Goal: Task Accomplishment & Management: Manage account settings

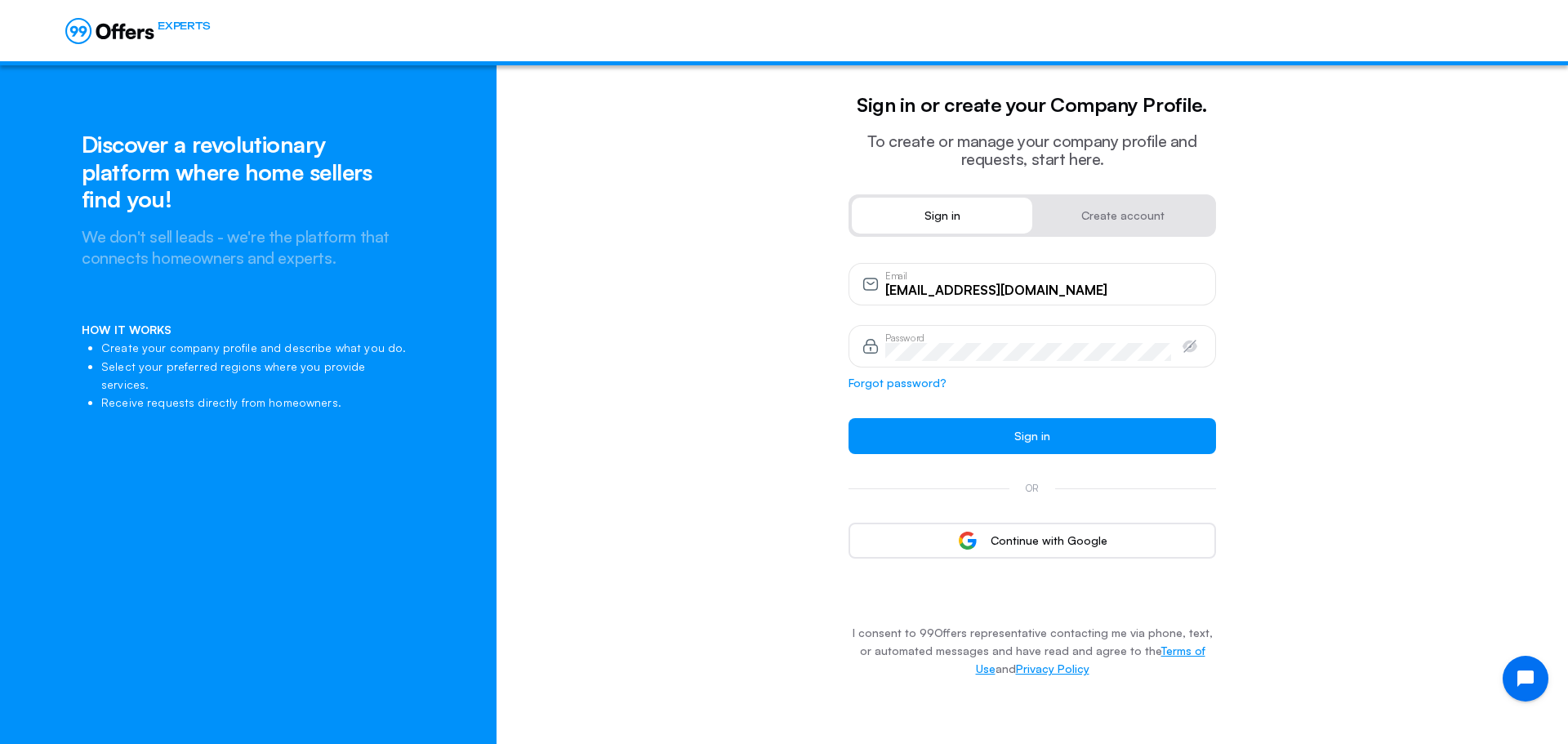
click at [849, 418] on button "Sign in" at bounding box center [1032, 436] width 367 height 36
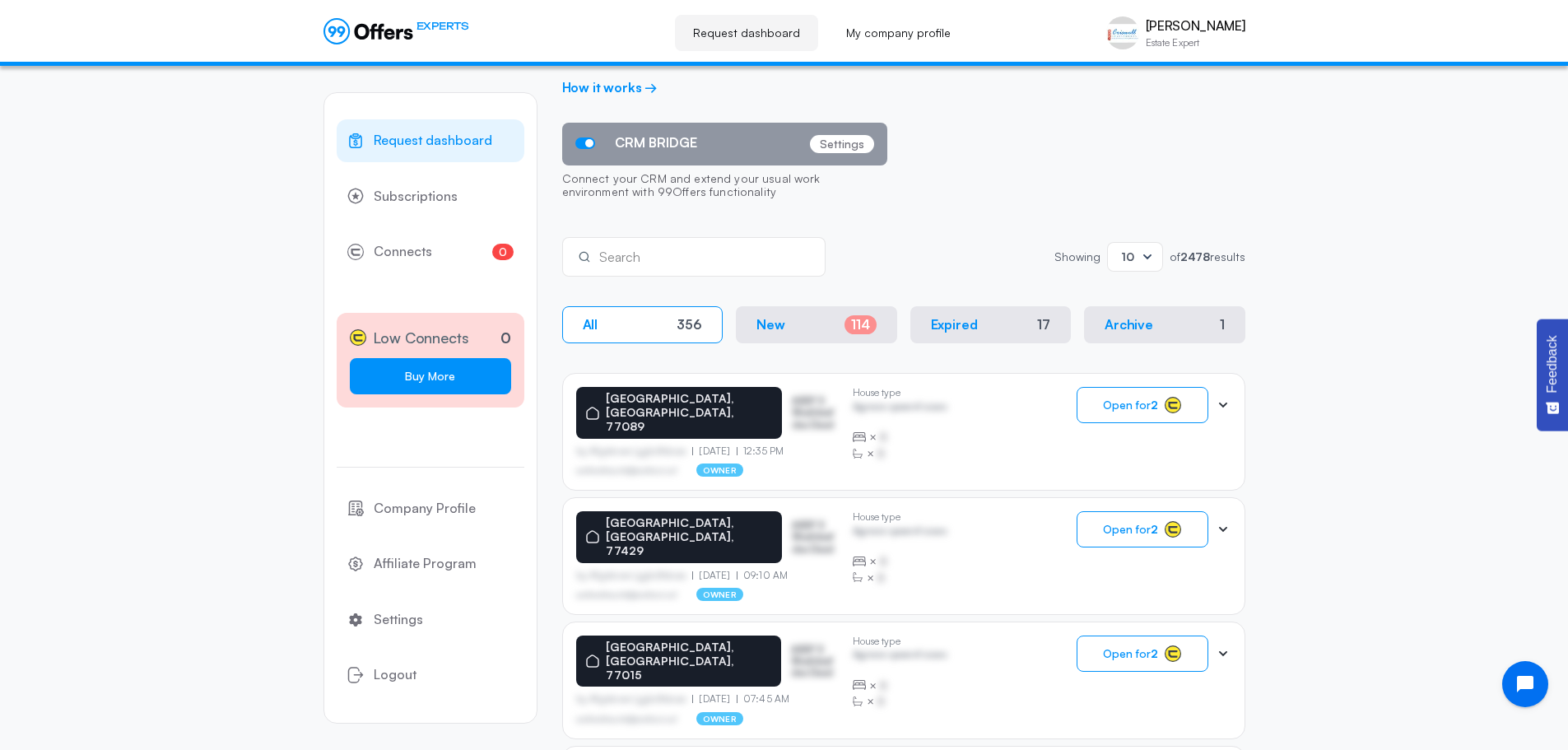
scroll to position [82, 0]
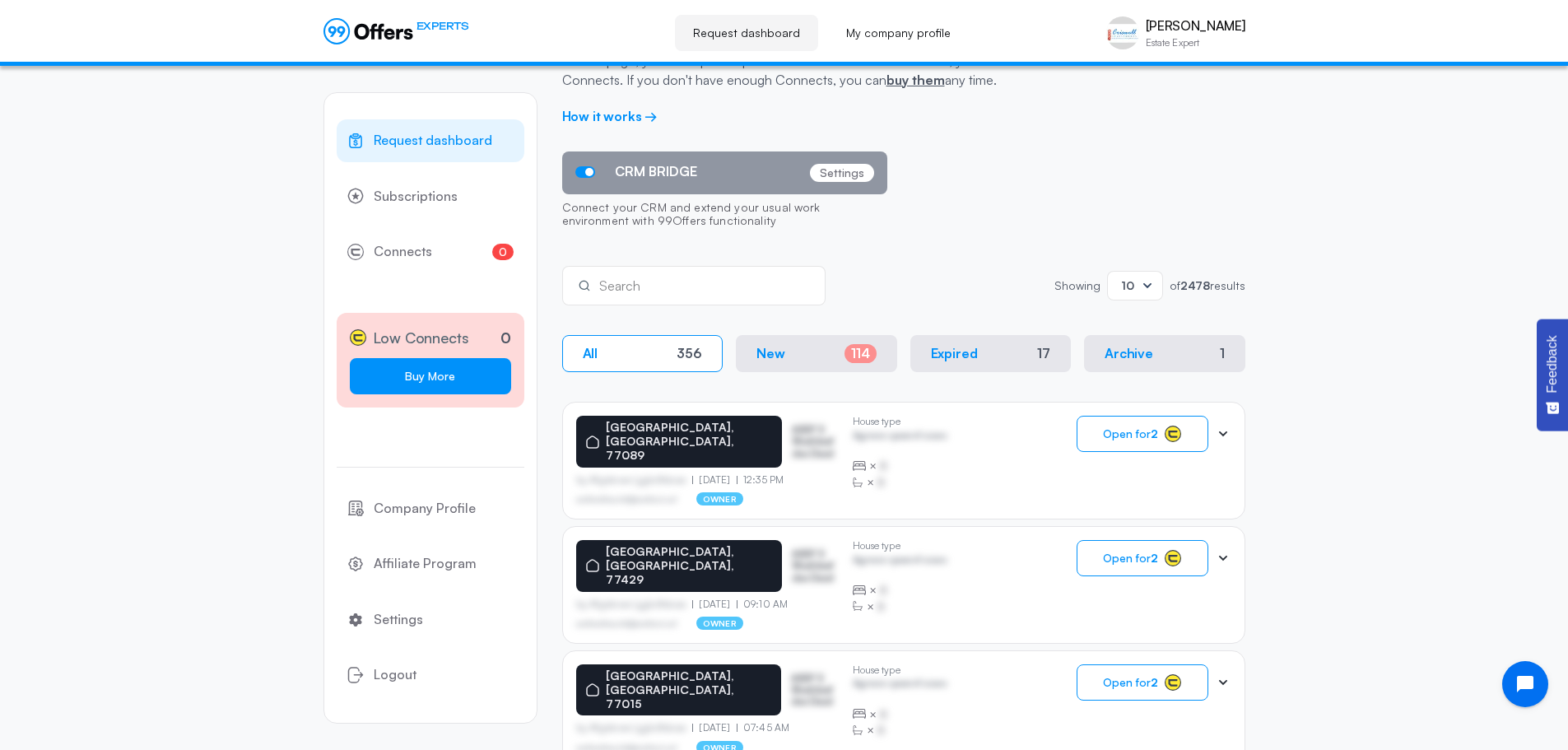
click at [447, 376] on link "Buy More" at bounding box center [430, 376] width 161 height 36
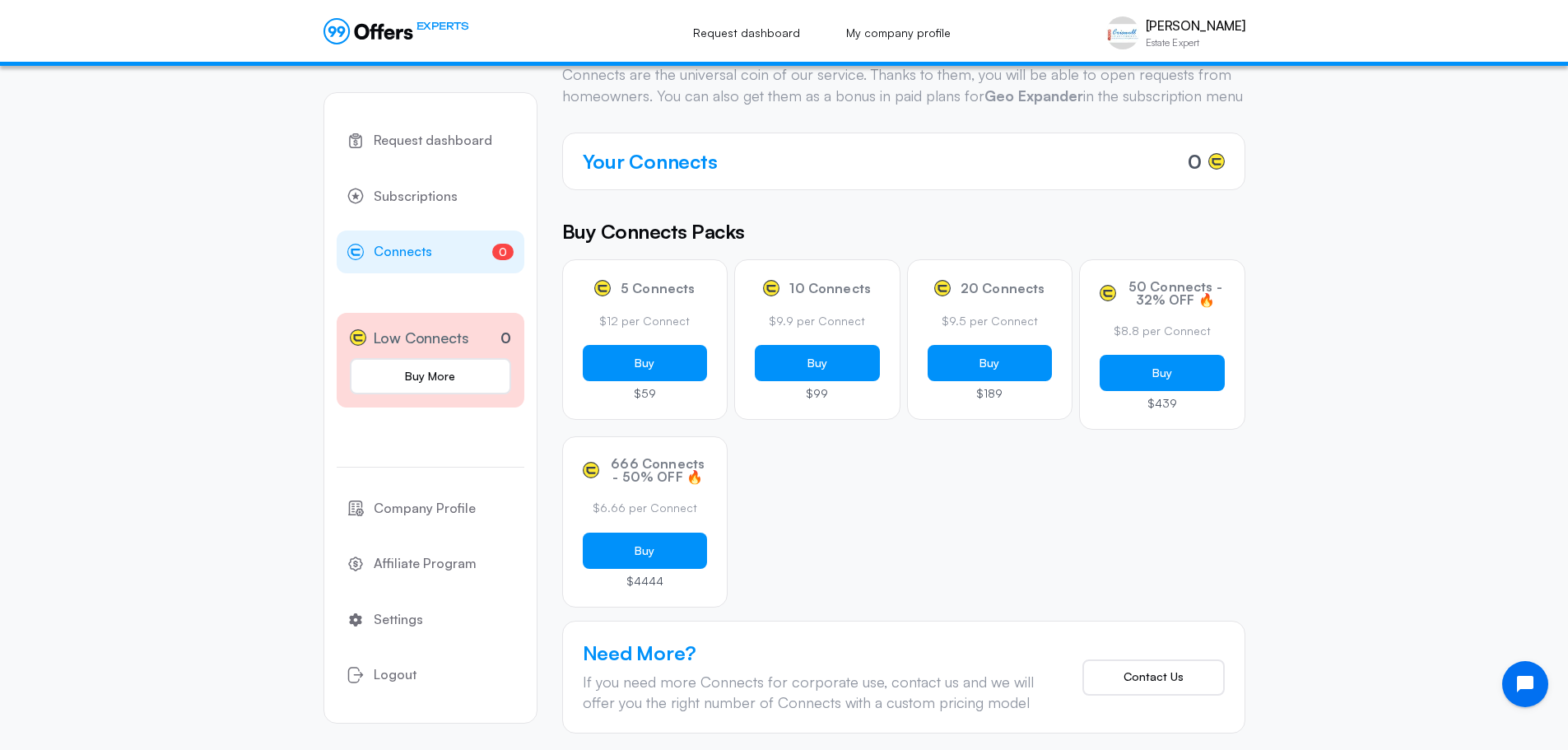
scroll to position [82, 0]
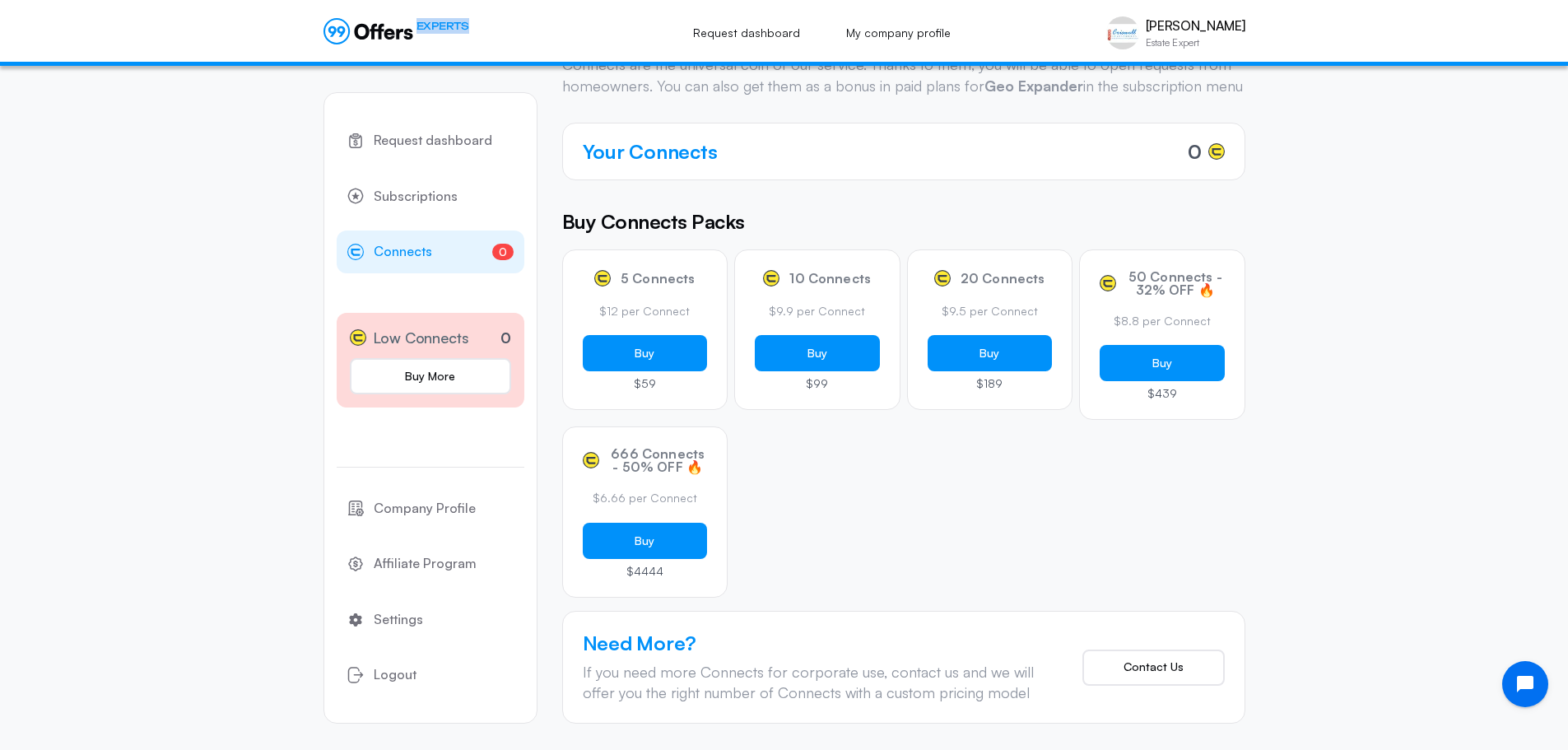
drag, startPoint x: 520, startPoint y: 25, endPoint x: 354, endPoint y: 32, distance: 166.1
click at [354, 32] on div "EXPERTS" at bounding box center [430, 33] width 214 height 31
click at [560, 32] on div "EXPERTS Request dashboard My company profile [PERSON_NAME] Estate Expert [PERSO…" at bounding box center [784, 33] width 922 height 51
click at [663, 371] on button "Buy" at bounding box center [645, 353] width 125 height 36
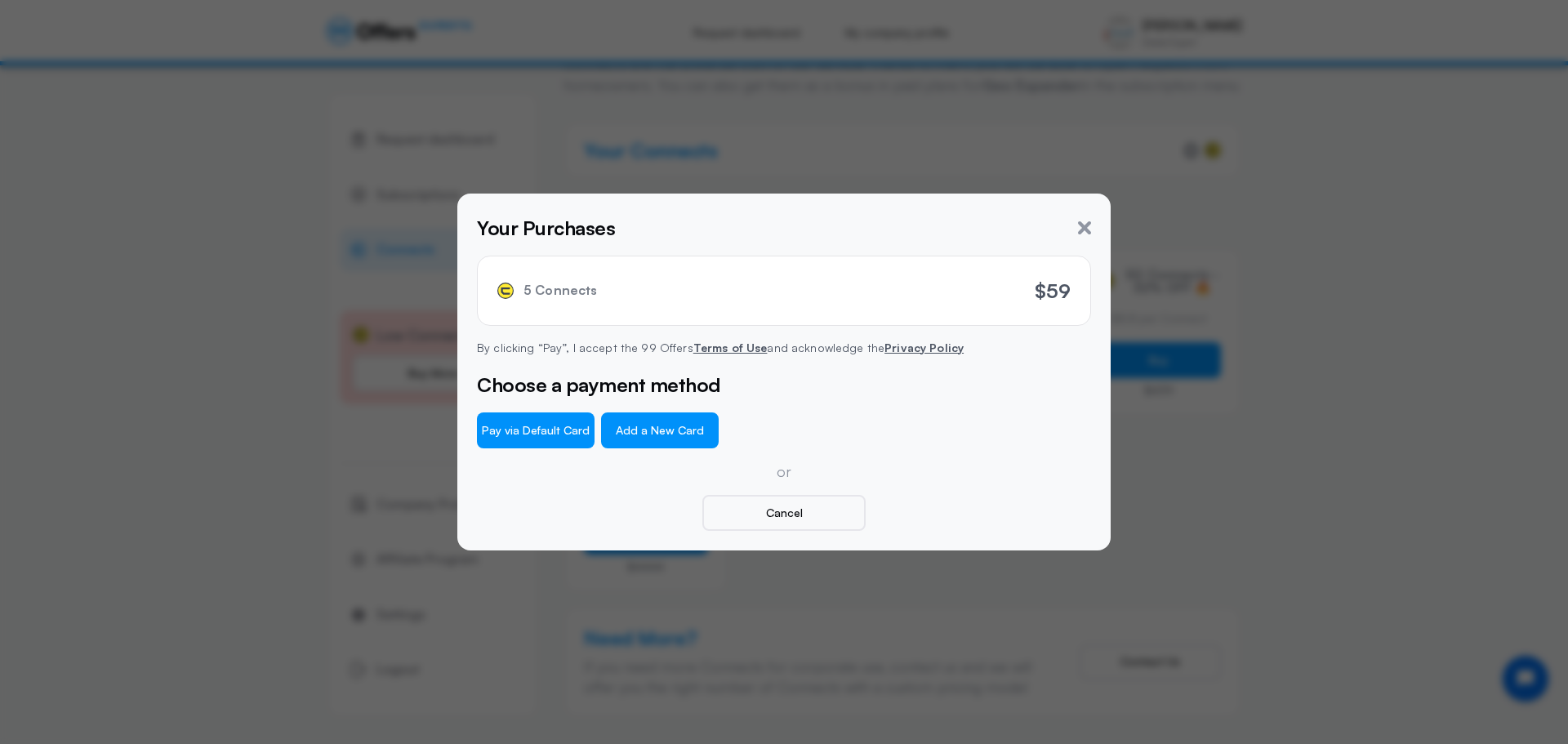
click at [628, 428] on button "Add a New Card" at bounding box center [659, 430] width 118 height 36
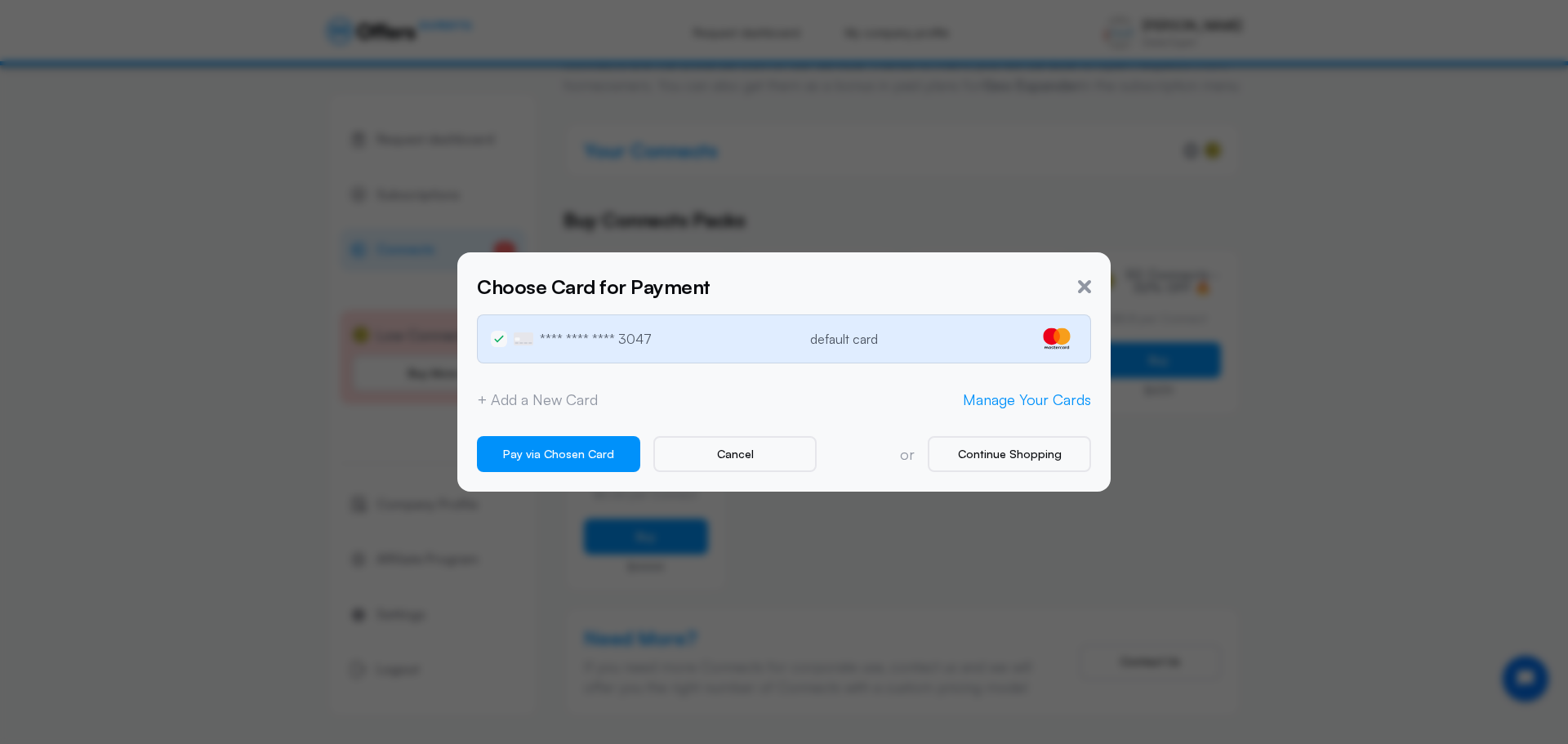
click at [972, 403] on link "Manage Your Cards" at bounding box center [1027, 400] width 129 height 20
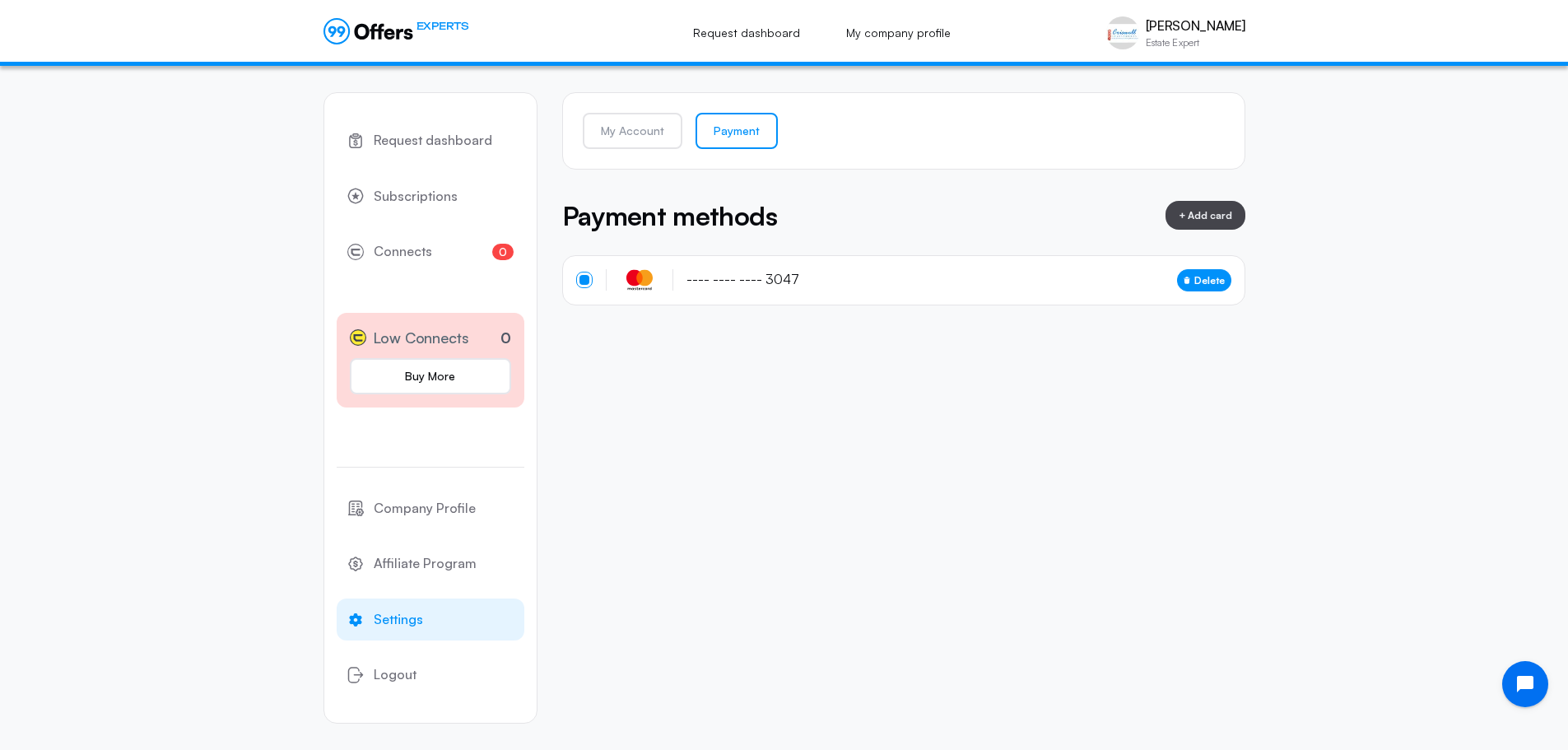
click at [1199, 282] on span "Delete" at bounding box center [1209, 280] width 31 height 16
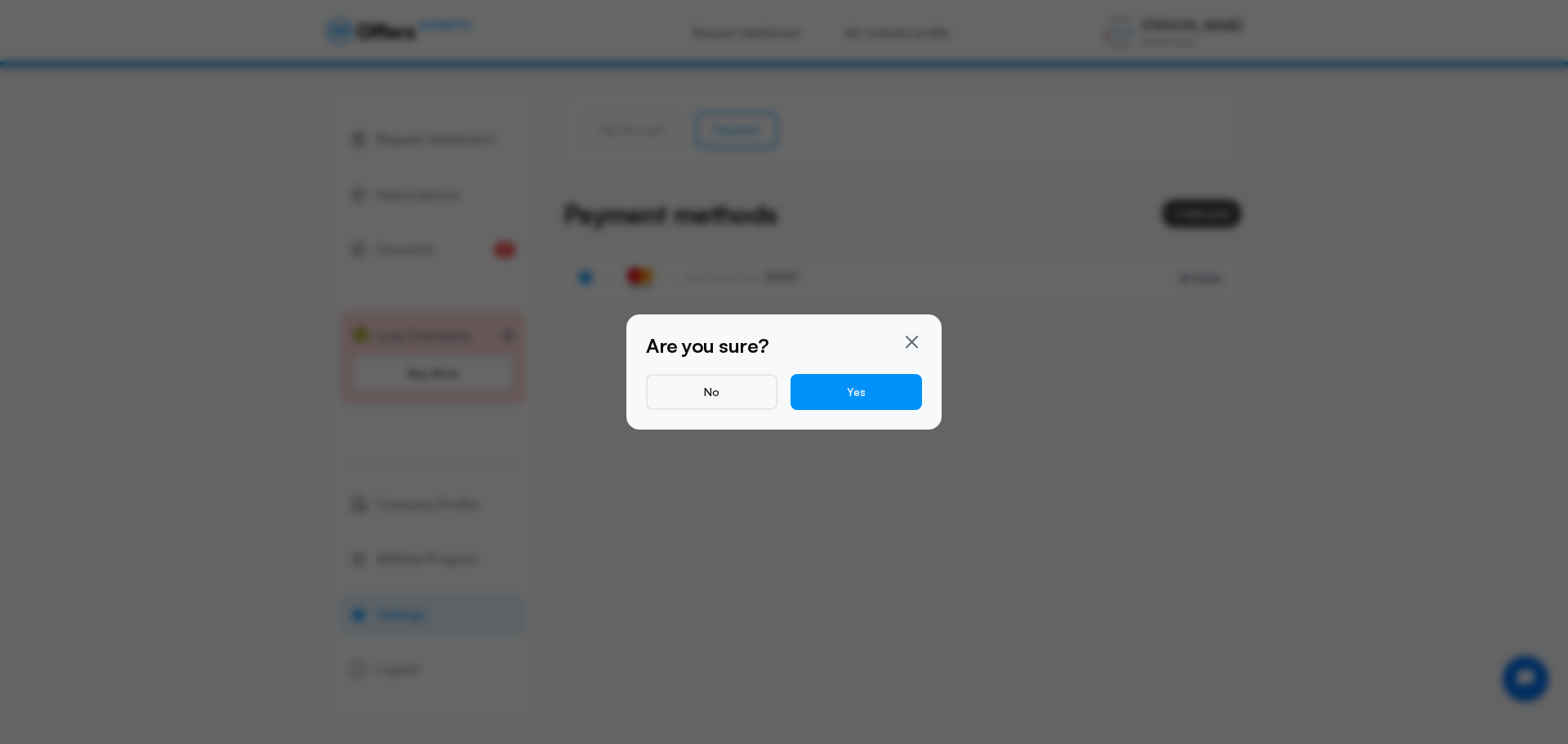
click at [862, 371] on div "Are you sure? No Yes" at bounding box center [784, 372] width 276 height 76
click at [862, 391] on button "Yes" at bounding box center [856, 391] width 131 height 36
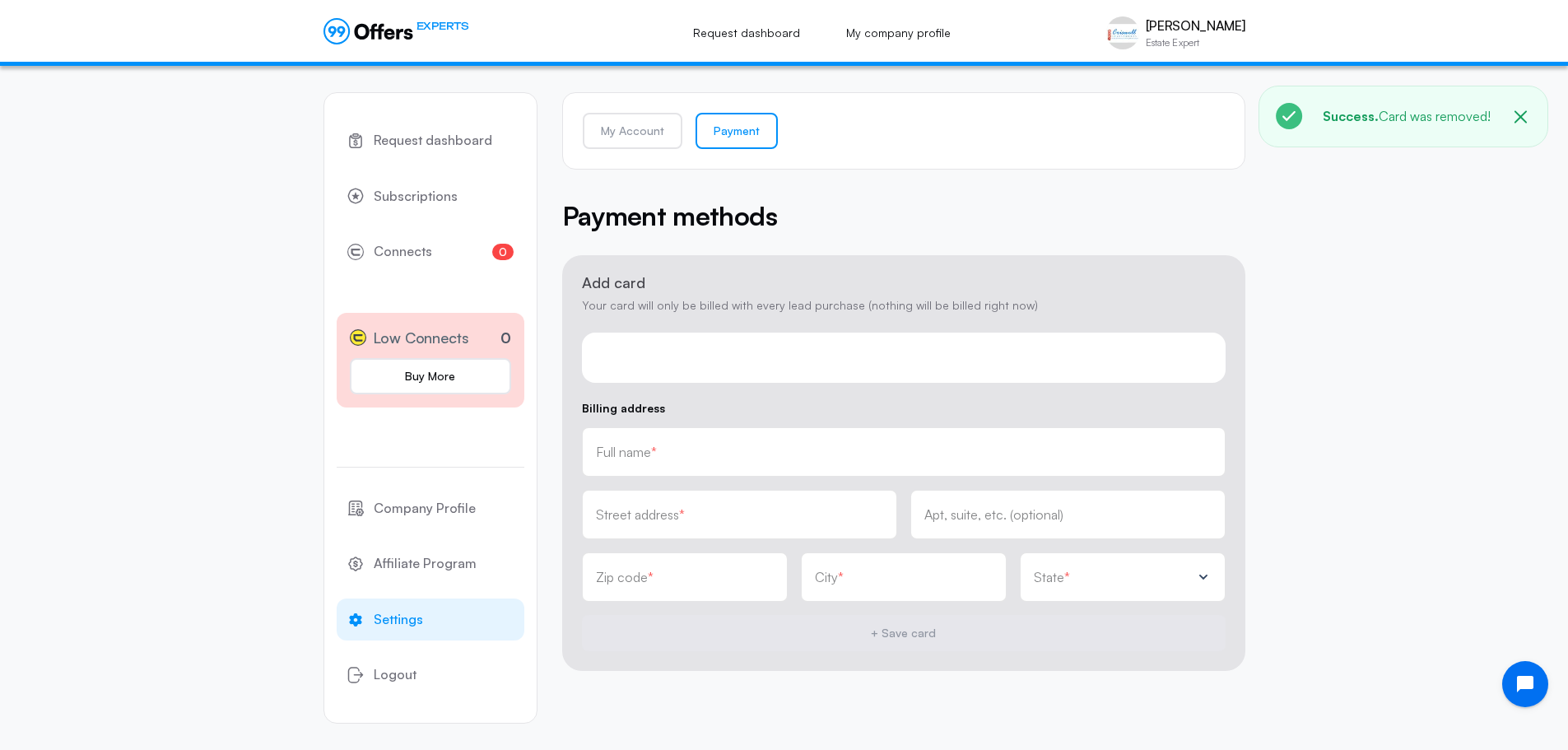
drag, startPoint x: 733, startPoint y: 374, endPoint x: 735, endPoint y: 363, distance: 11.2
click at [735, 369] on div at bounding box center [904, 357] width 644 height 50
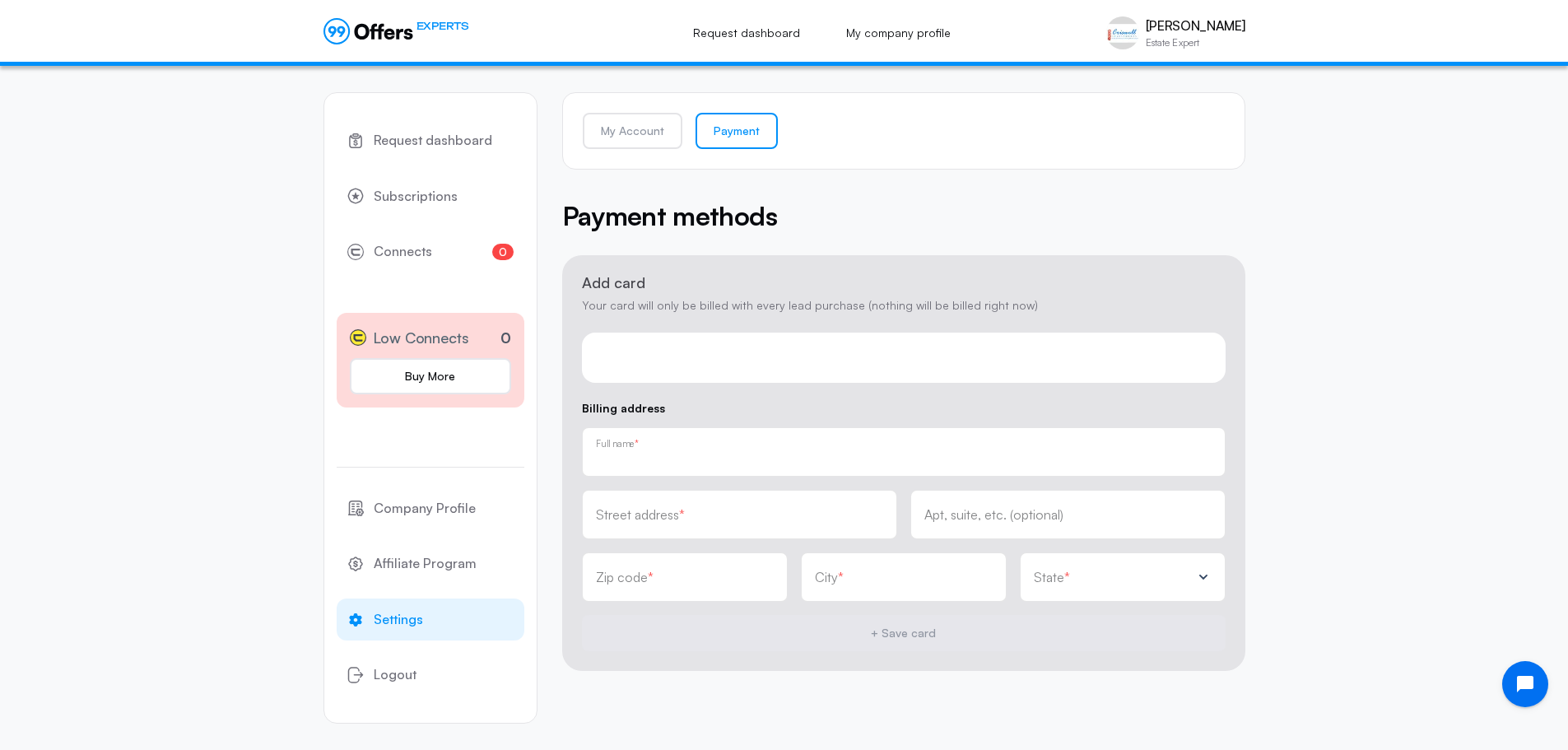
click at [674, 456] on input "text" at bounding box center [904, 457] width 616 height 18
type input "434769*2063308744"
drag, startPoint x: 693, startPoint y: 461, endPoint x: 576, endPoint y: 476, distance: 118.0
click at [588, 474] on div "434769*2063308744 Full name *" at bounding box center [904, 451] width 644 height 49
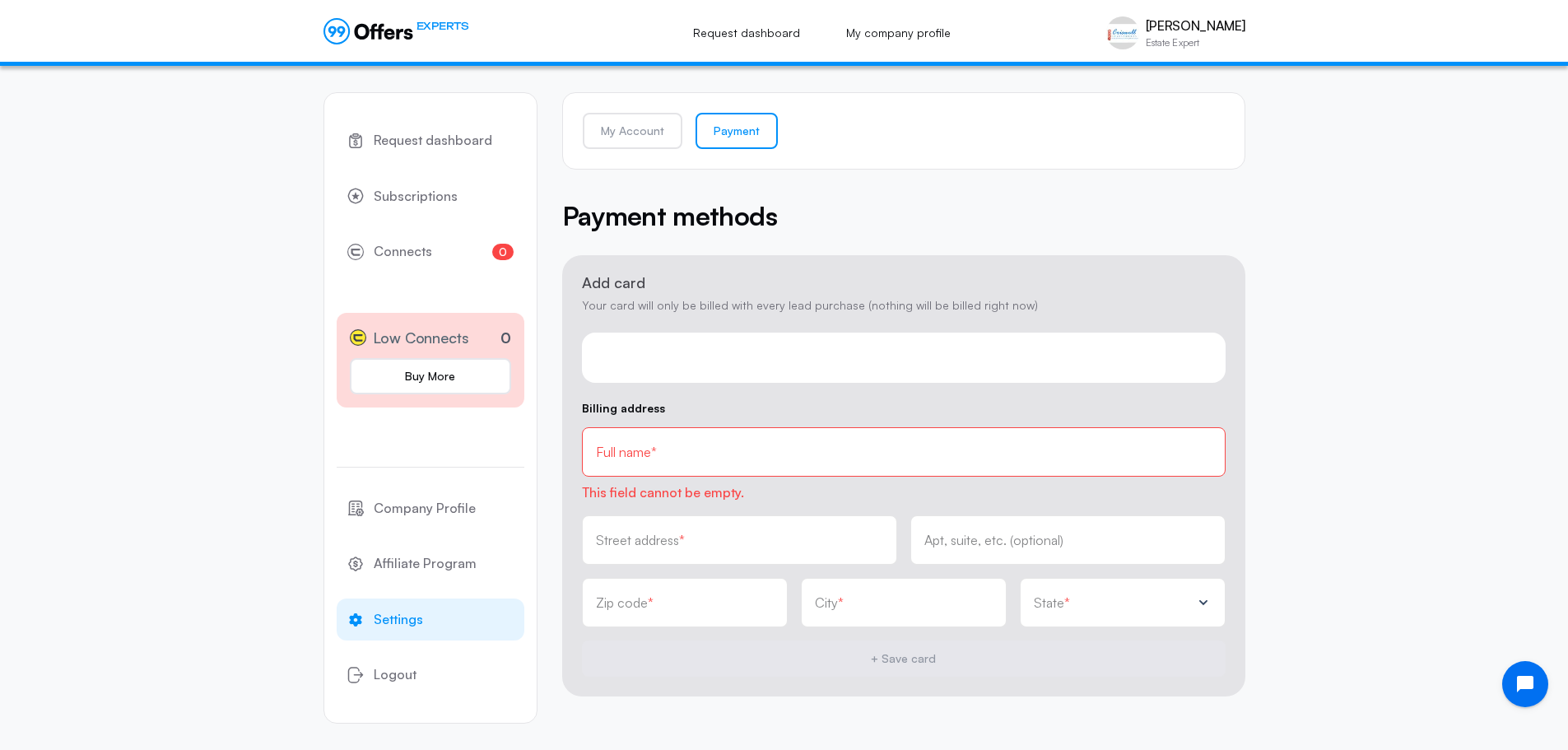
click at [752, 461] on input "text" at bounding box center [904, 451] width 616 height 18
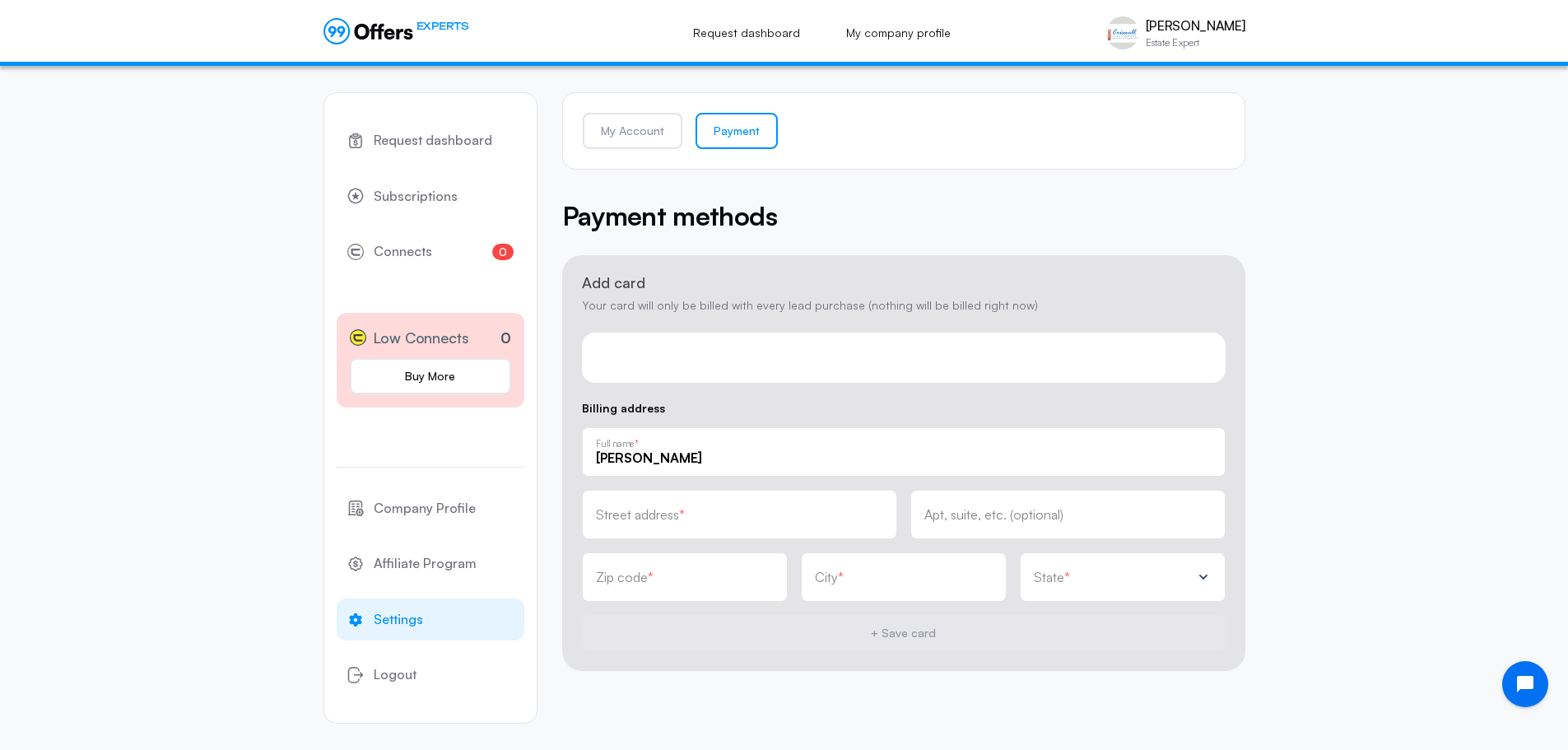
type input "[PERSON_NAME]"
type input "[STREET_ADDRESS]"
drag, startPoint x: 667, startPoint y: 576, endPoint x: 683, endPoint y: 568, distance: 17.9
click at [669, 575] on input "text" at bounding box center [685, 576] width 178 height 18
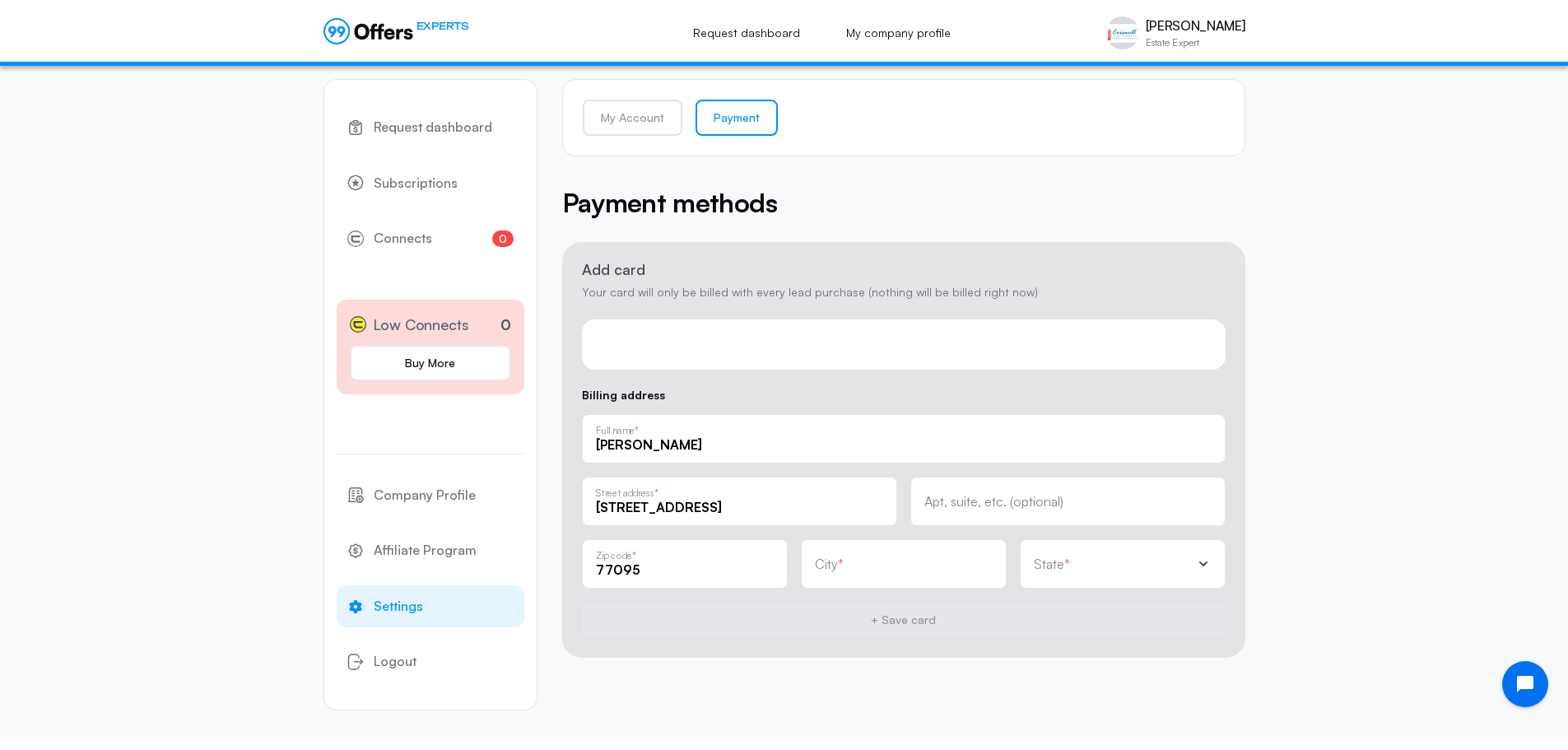
scroll to position [17, 0]
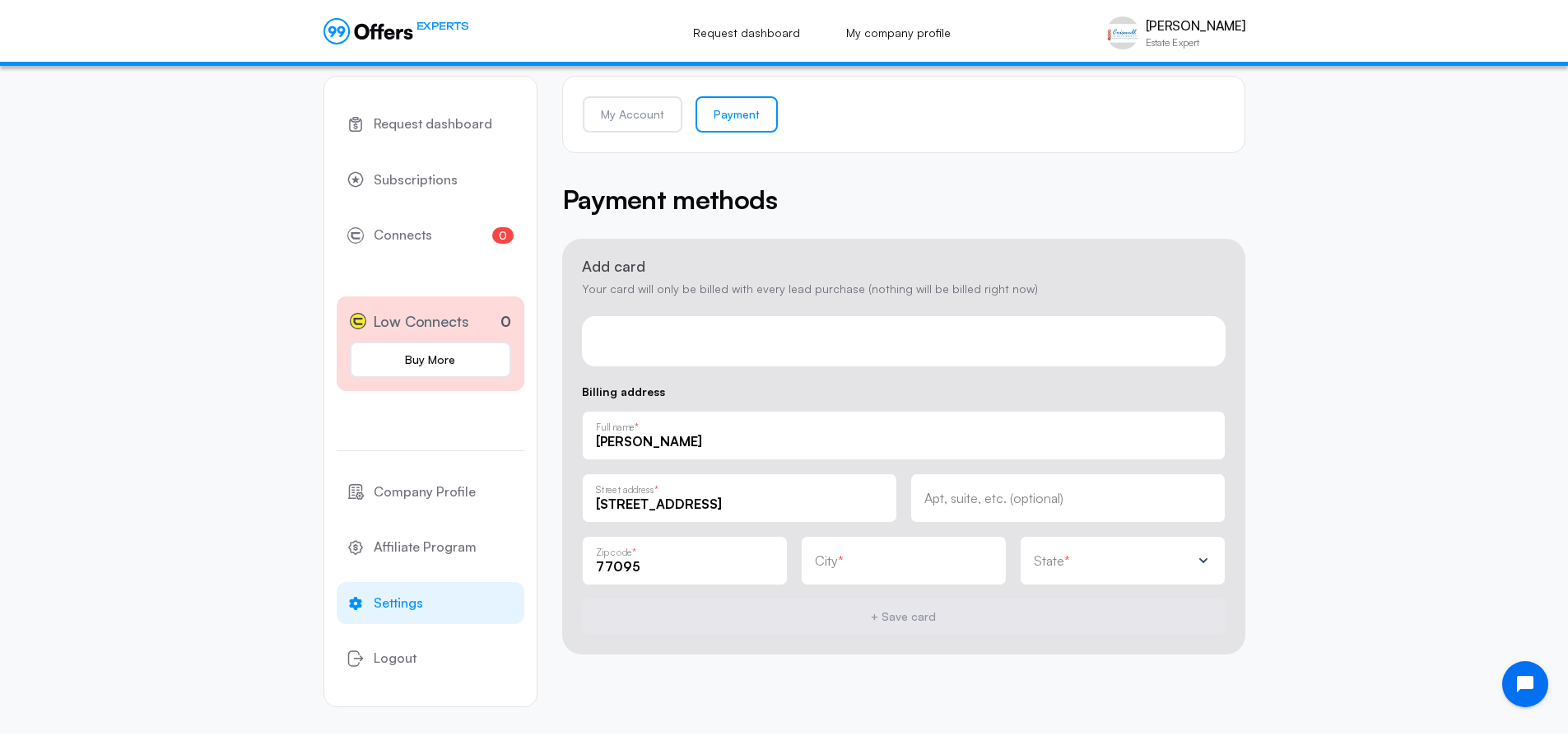
type input "77095"
drag, startPoint x: 905, startPoint y: 576, endPoint x: 912, endPoint y: 570, distance: 9.2
click at [906, 576] on div "City *" at bounding box center [903, 560] width 206 height 49
type input "[GEOGRAPHIC_DATA]"
click at [1127, 558] on div "State *" at bounding box center [1112, 561] width 158 height 17
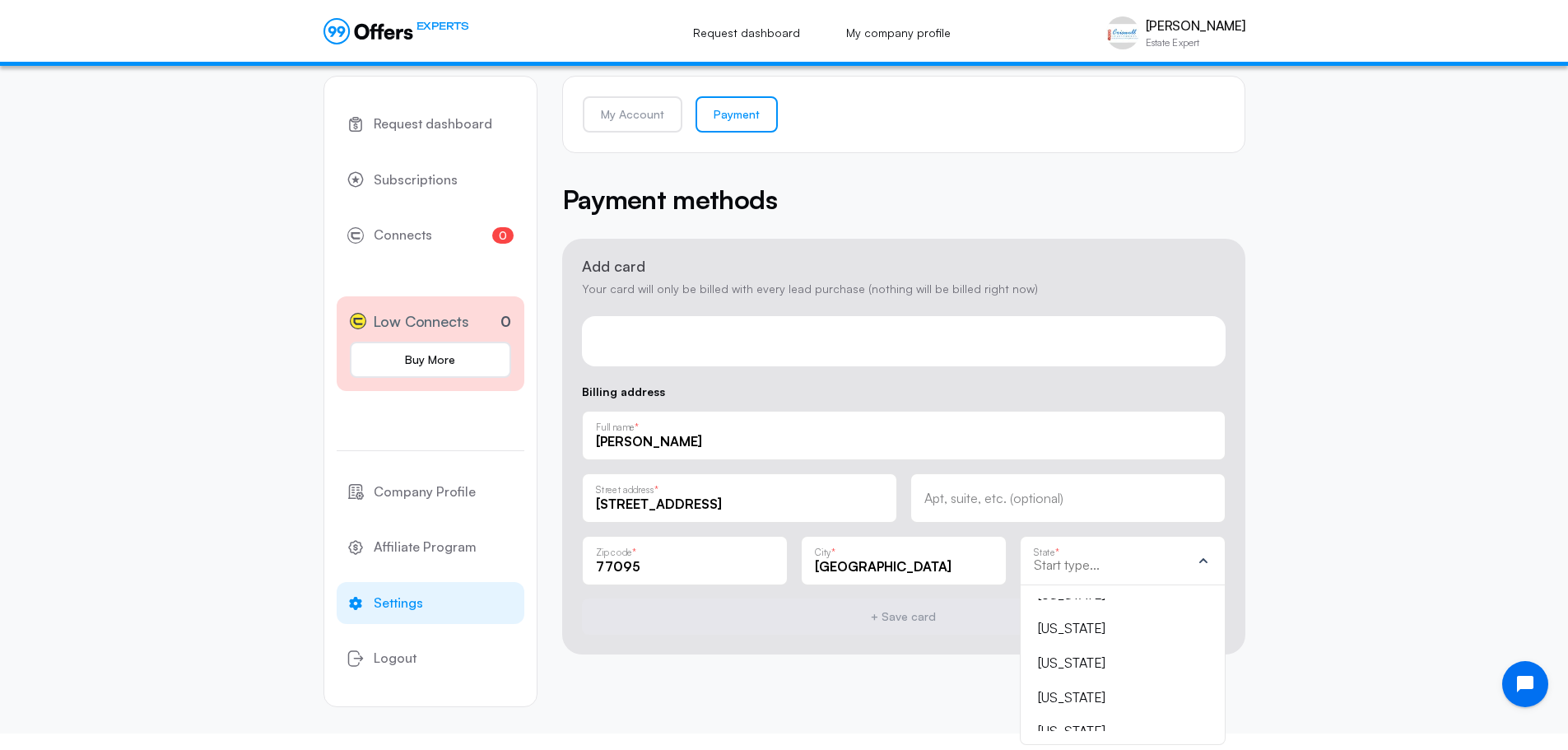
scroll to position [1481, 0]
click at [1065, 604] on div "[US_STATE]" at bounding box center [1113, 606] width 150 height 21
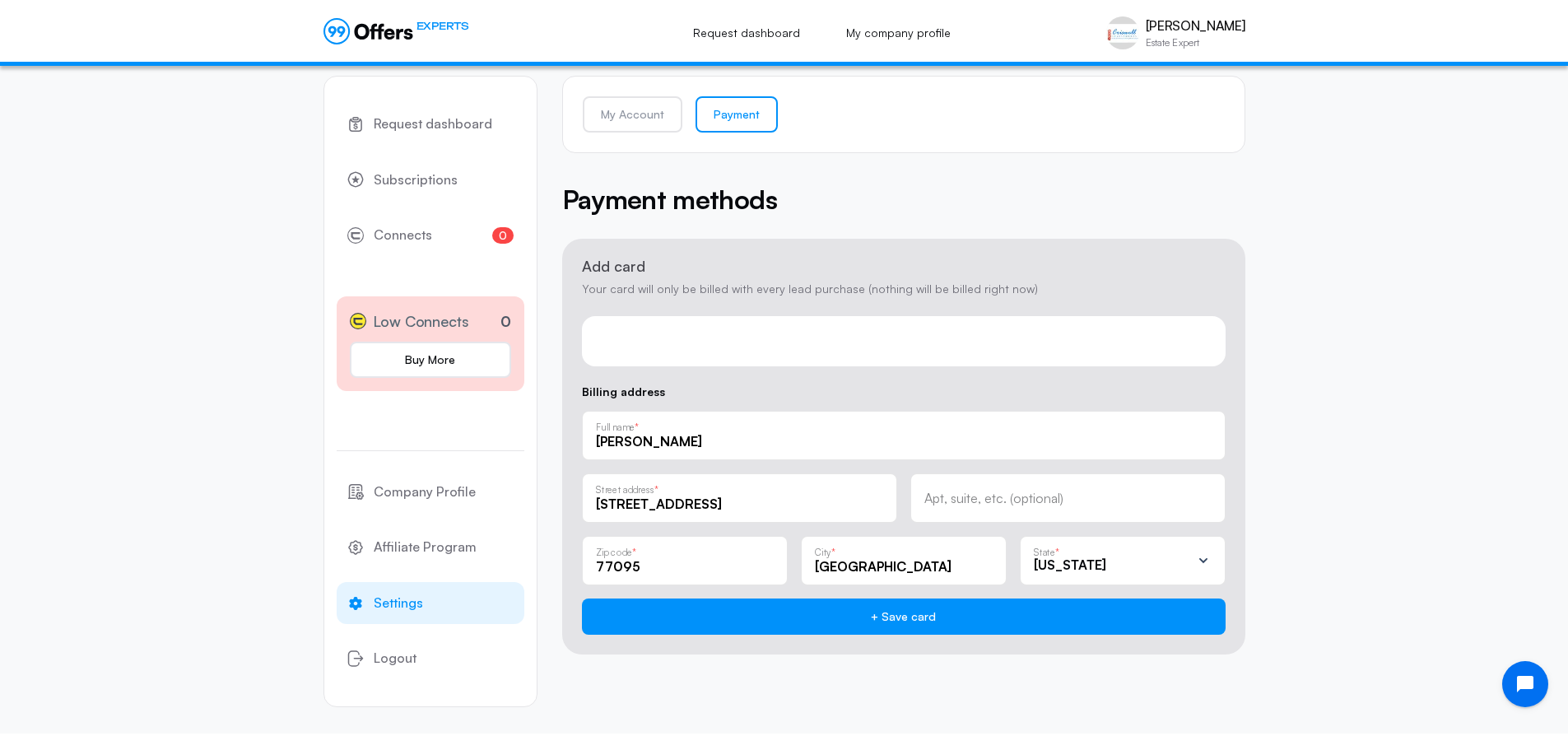
scroll to position [0, 0]
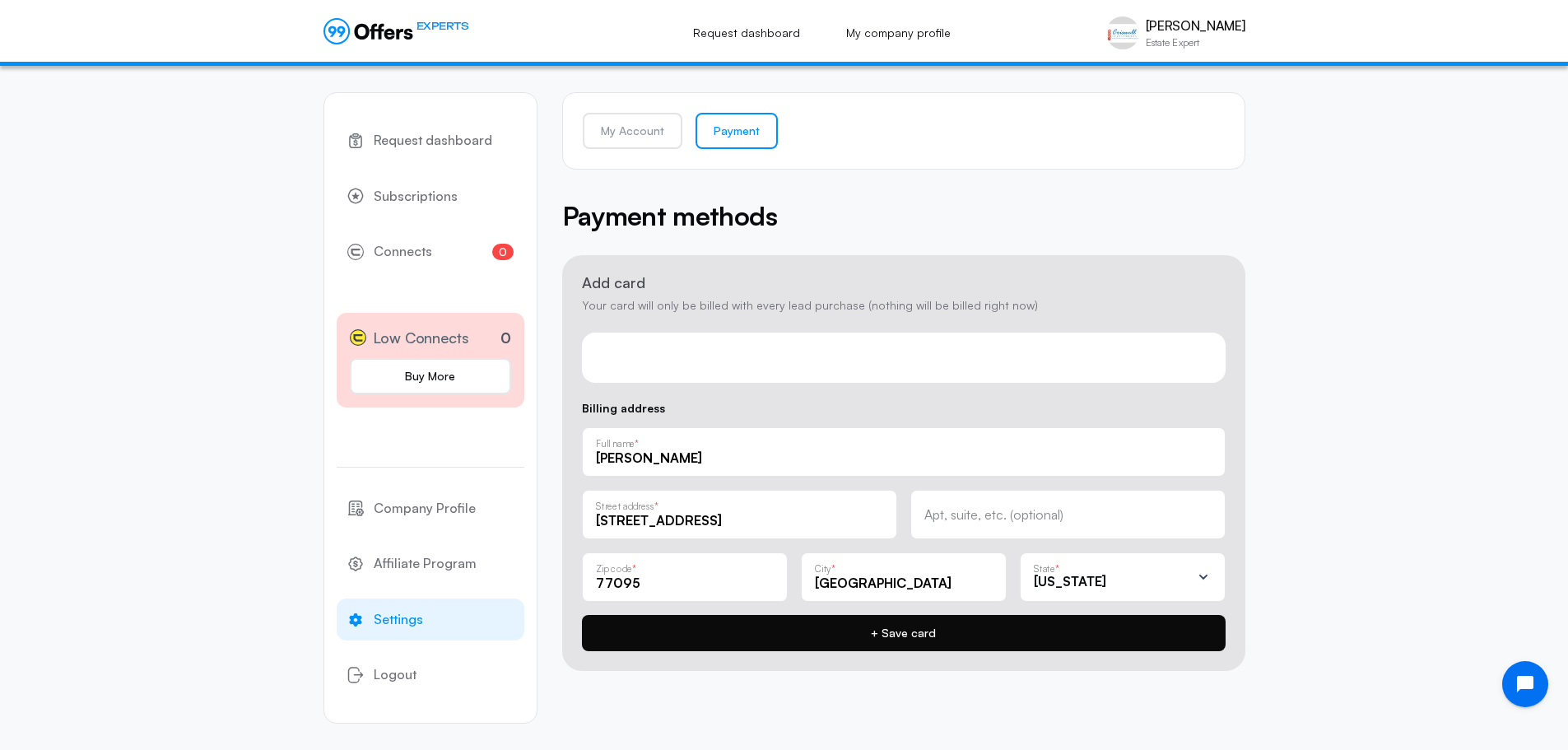
click at [864, 641] on button "+ Save card" at bounding box center [904, 632] width 644 height 36
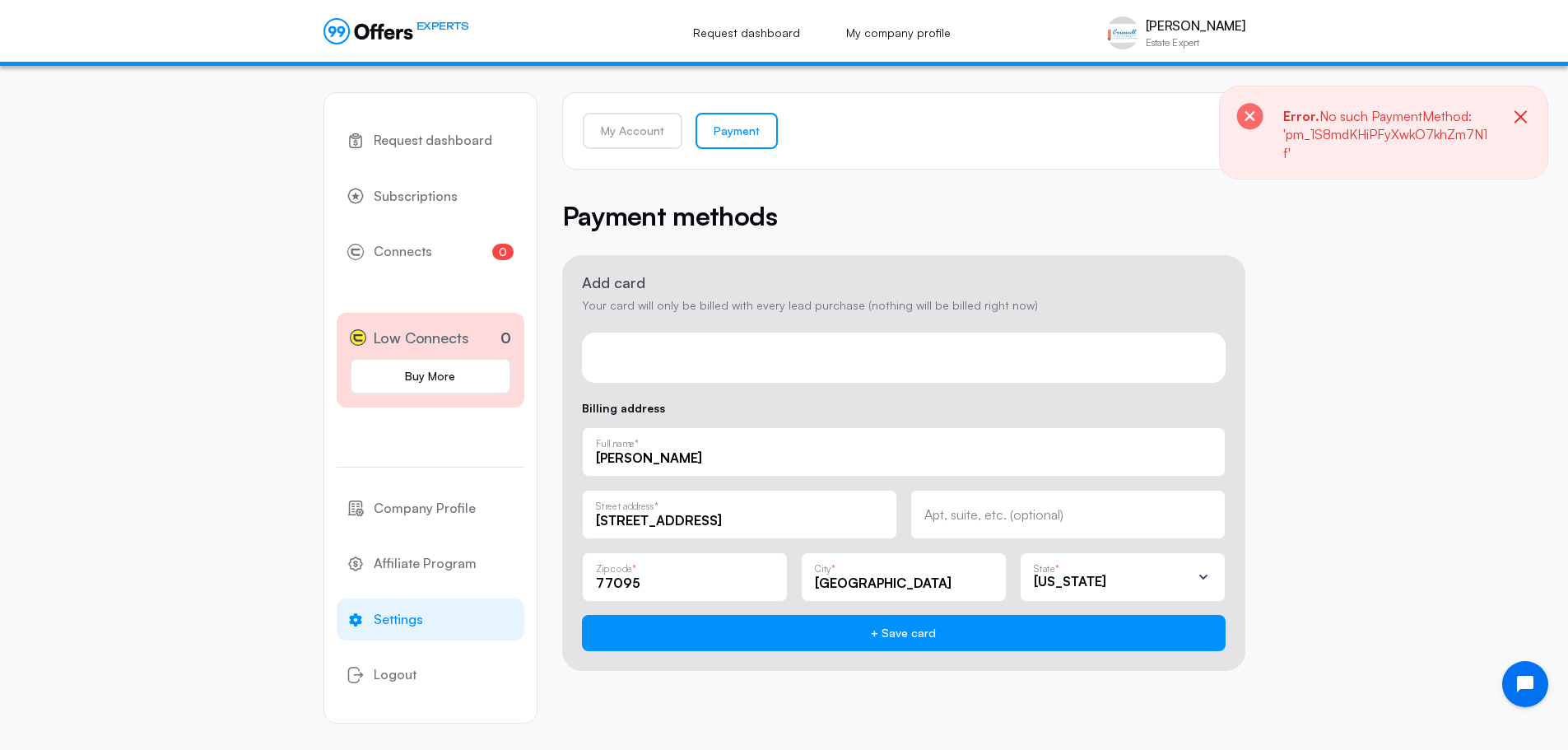
click at [1517, 113] on icon "button" at bounding box center [1519, 116] width 12 height 12
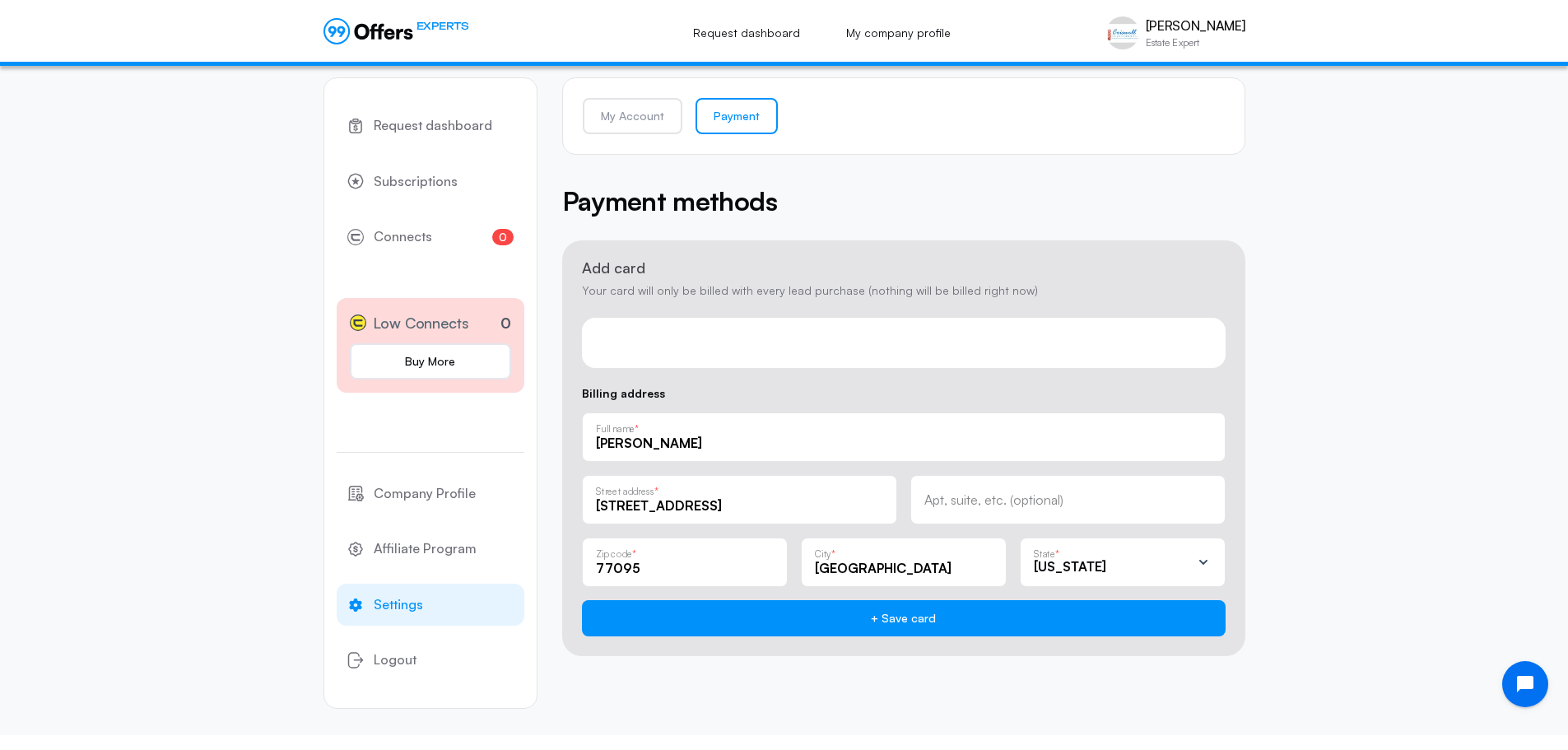
scroll to position [17, 0]
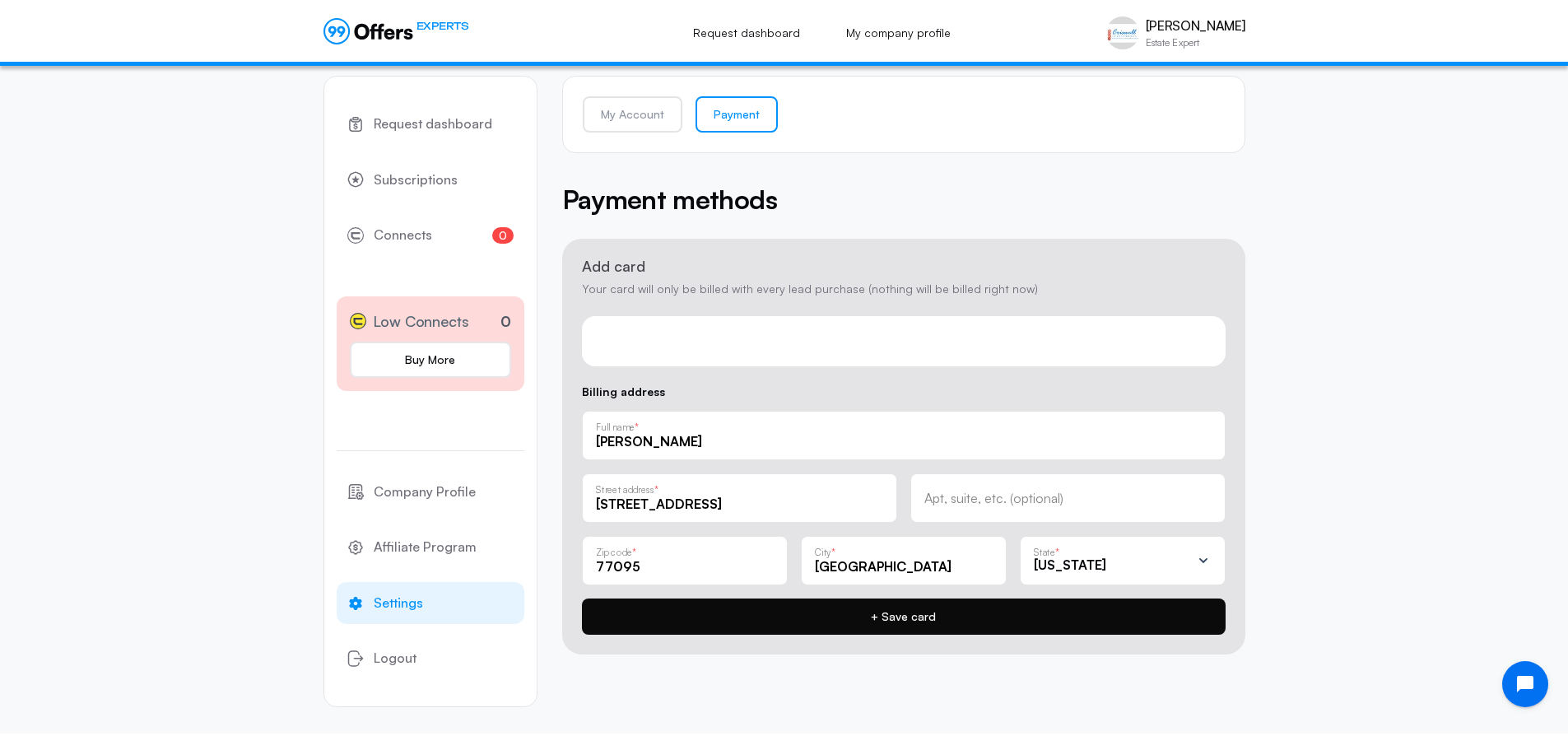
click at [760, 616] on button "+ Save card" at bounding box center [904, 616] width 644 height 36
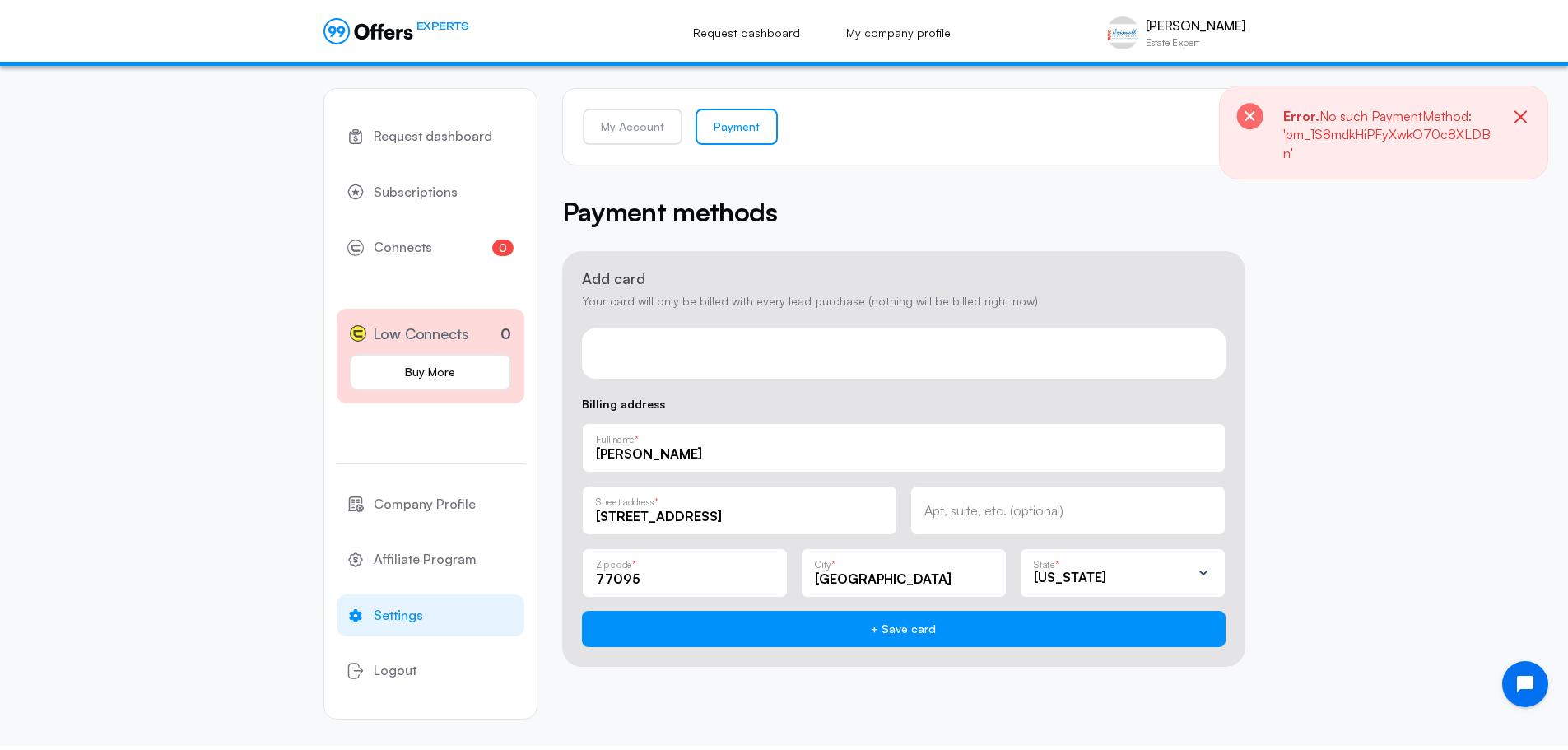
scroll to position [0, 0]
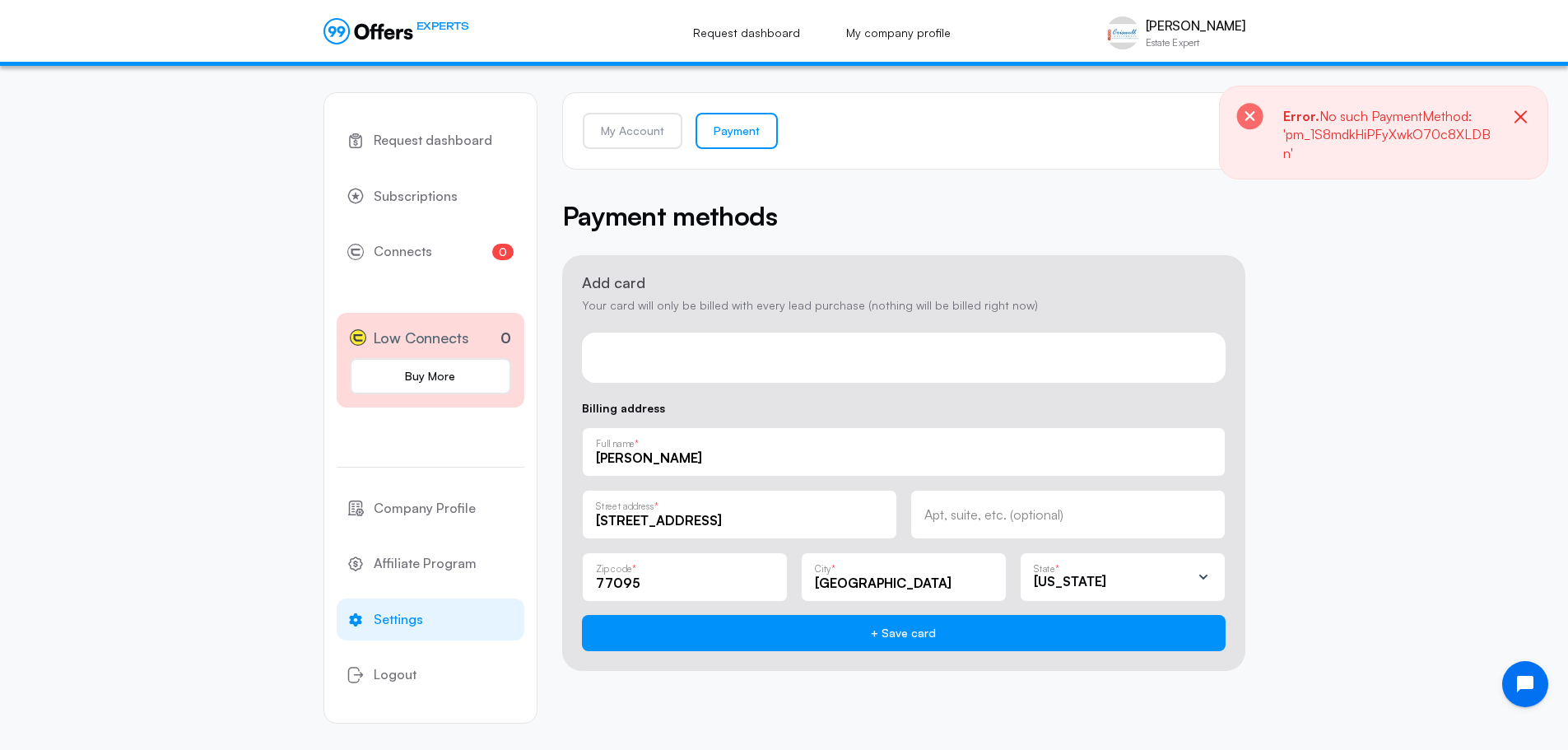
click at [1526, 118] on icon "button" at bounding box center [1520, 118] width 21 height 21
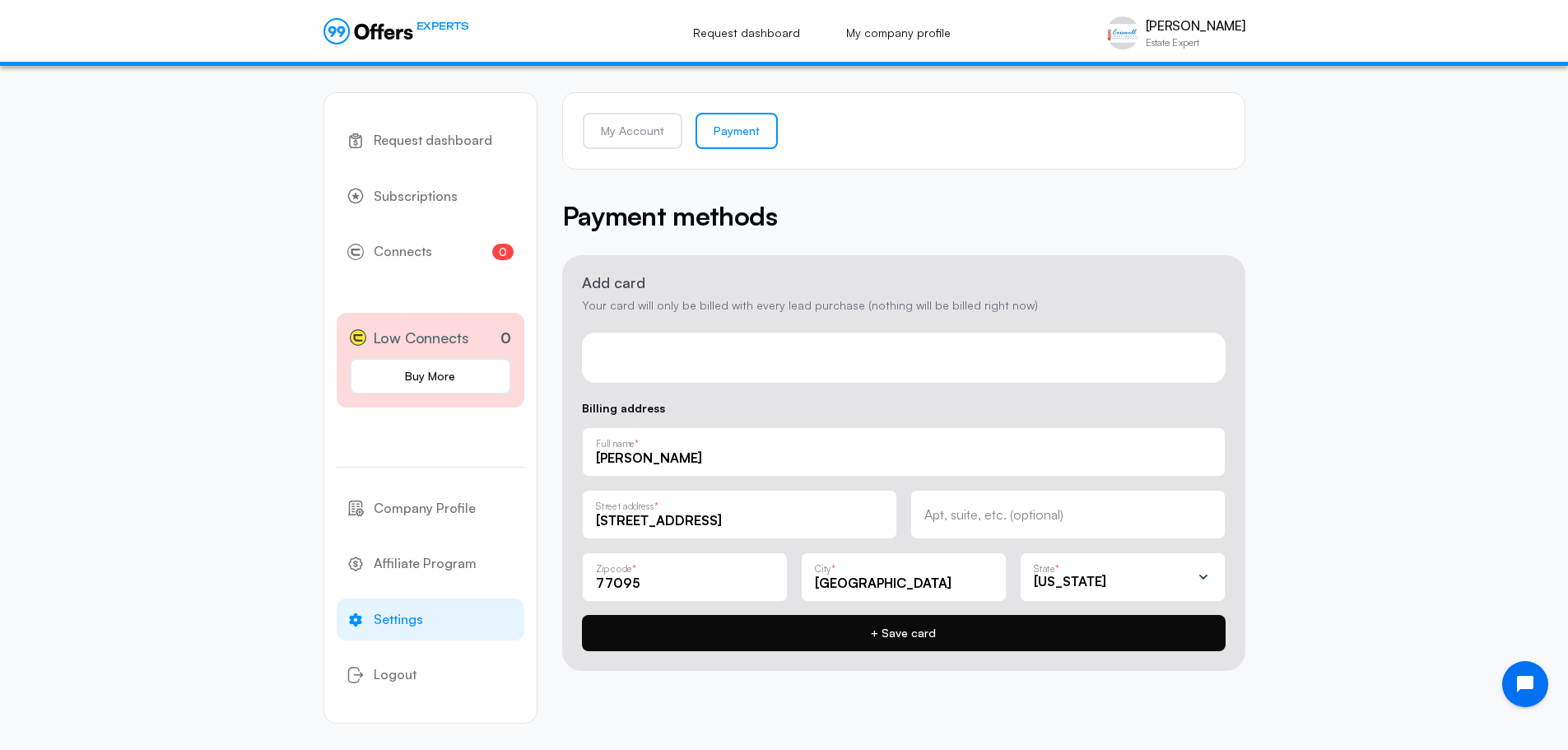
click at [836, 626] on button "+ Save card" at bounding box center [904, 632] width 644 height 36
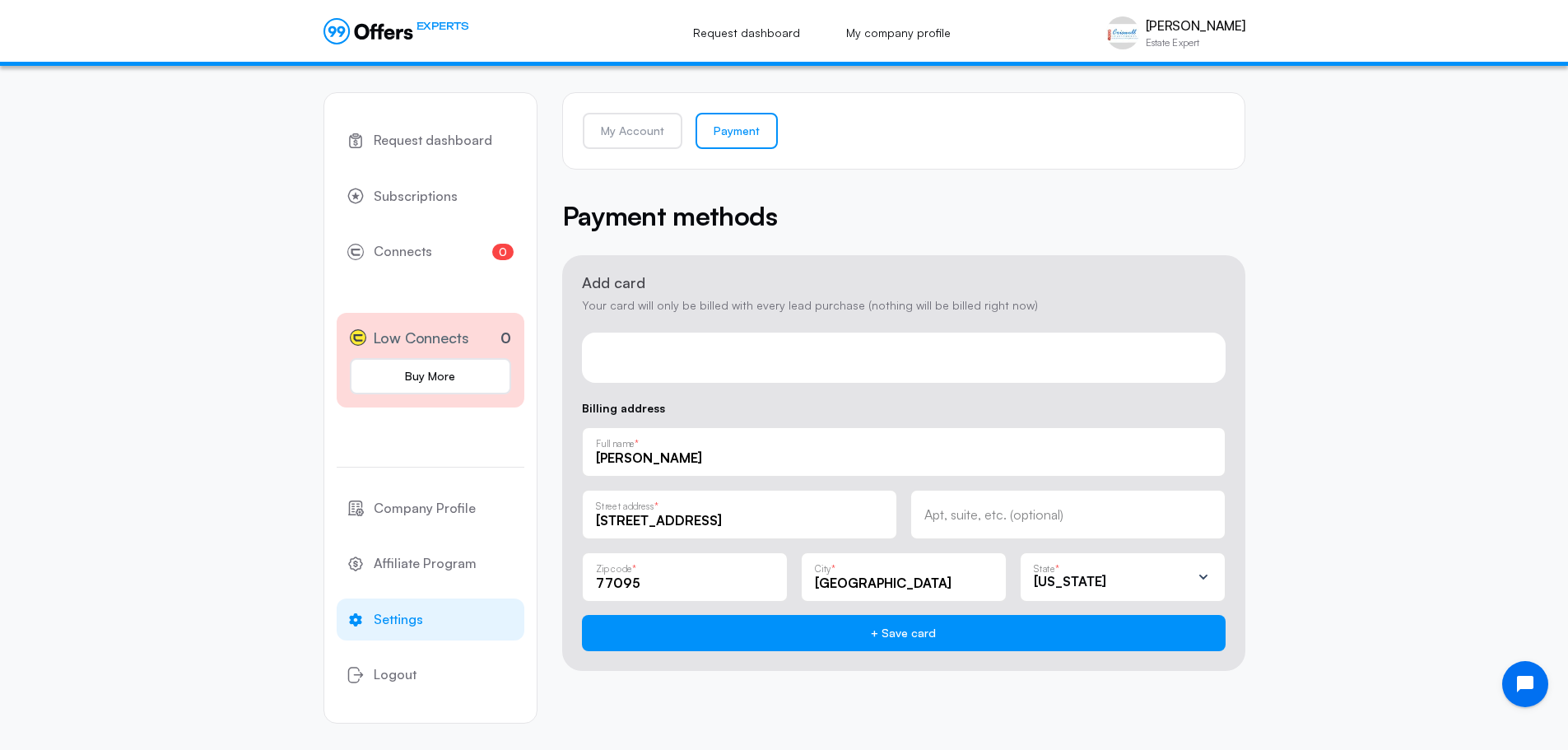
click at [1509, 109] on div "Request dashboard Subscriptions 0 Connects 0 Low Connects 0 Buy More Company Pr…" at bounding box center [784, 408] width 1568 height 684
click at [646, 133] on link "My Account" at bounding box center [632, 131] width 100 height 36
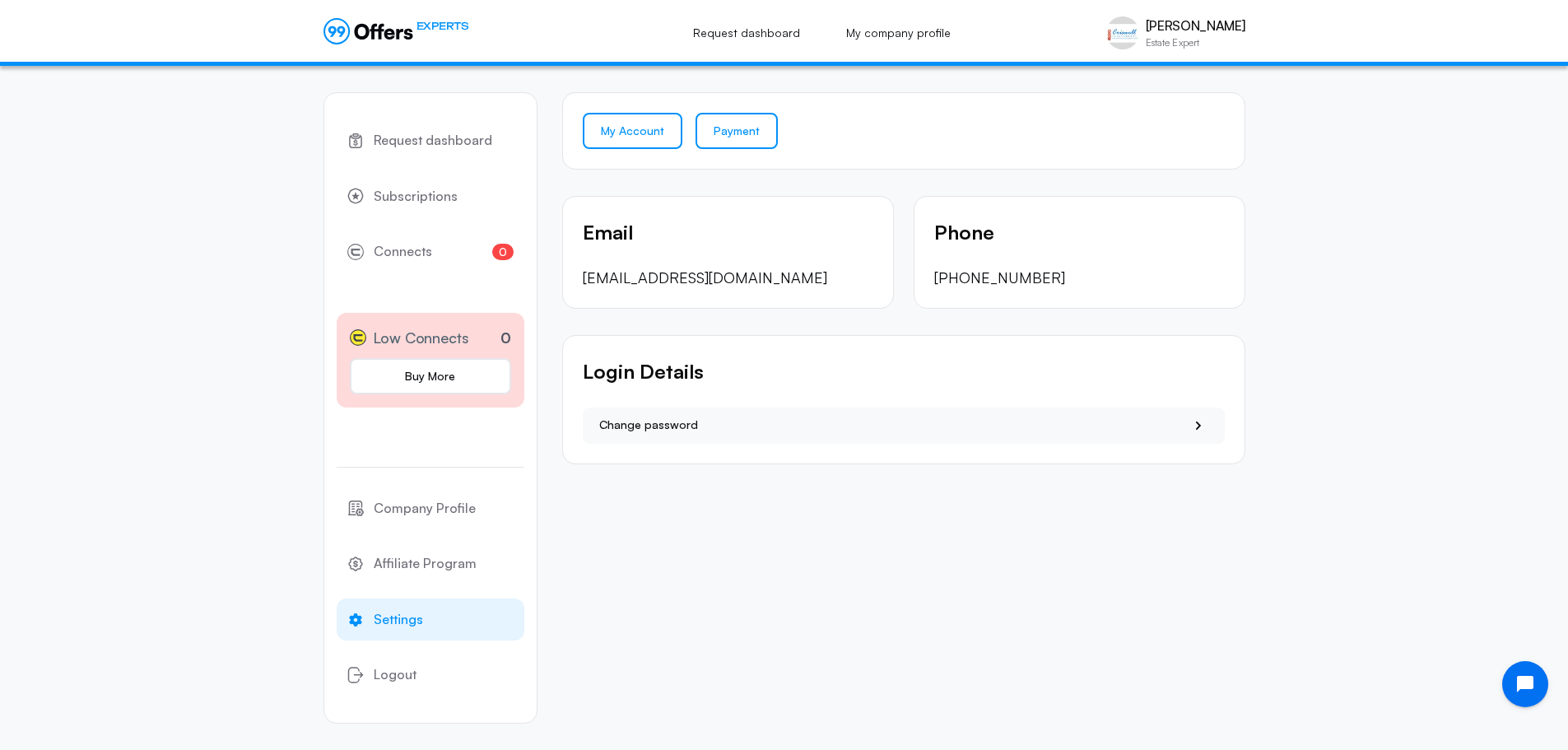
click at [729, 130] on link "Payment" at bounding box center [737, 131] width 82 height 36
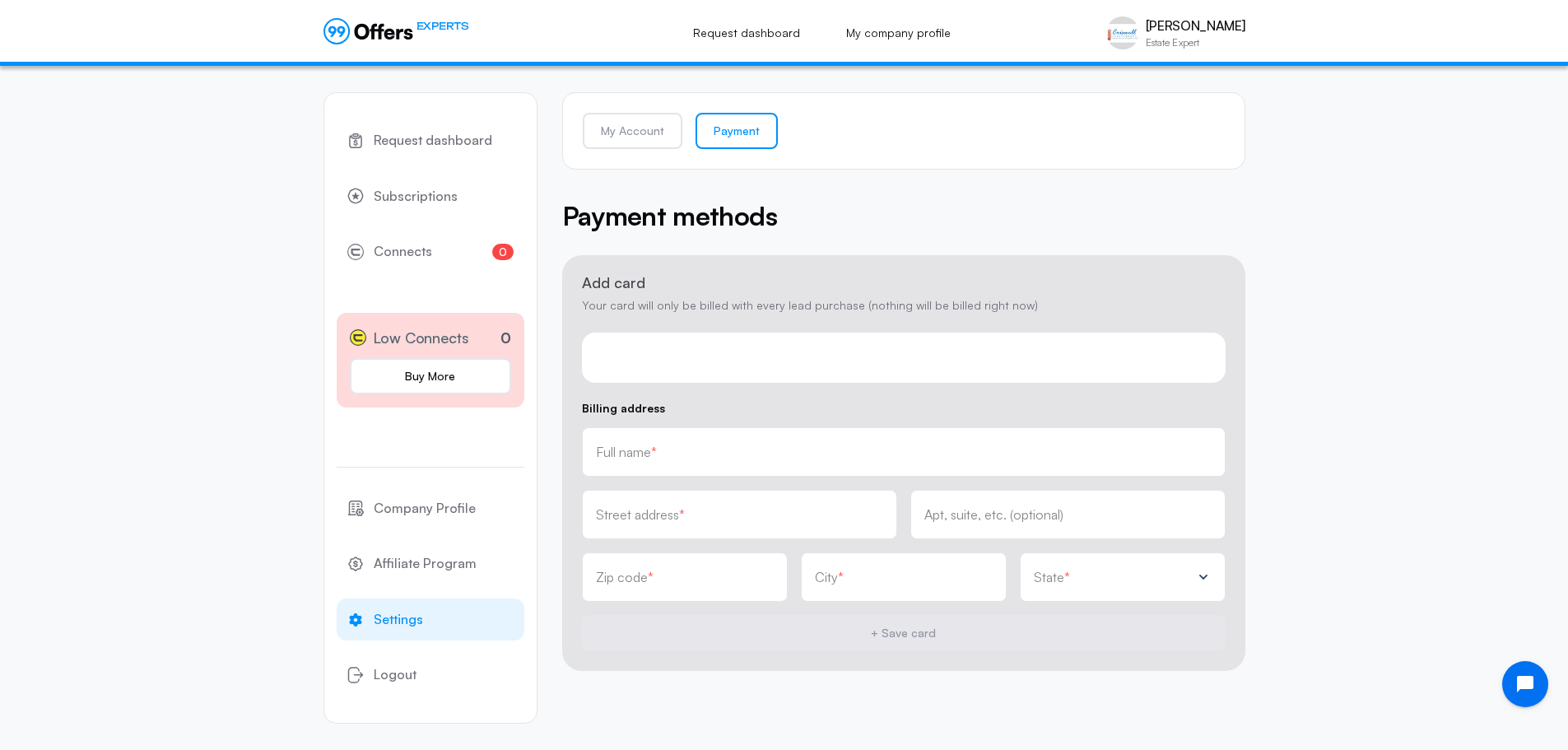
click at [689, 460] on input "text" at bounding box center [904, 451] width 616 height 18
type input "[PERSON_NAME]"
click at [702, 514] on input "text" at bounding box center [740, 520] width 287 height 18
type input "[STREET_ADDRESS]"
click at [679, 582] on input "text" at bounding box center [685, 576] width 178 height 18
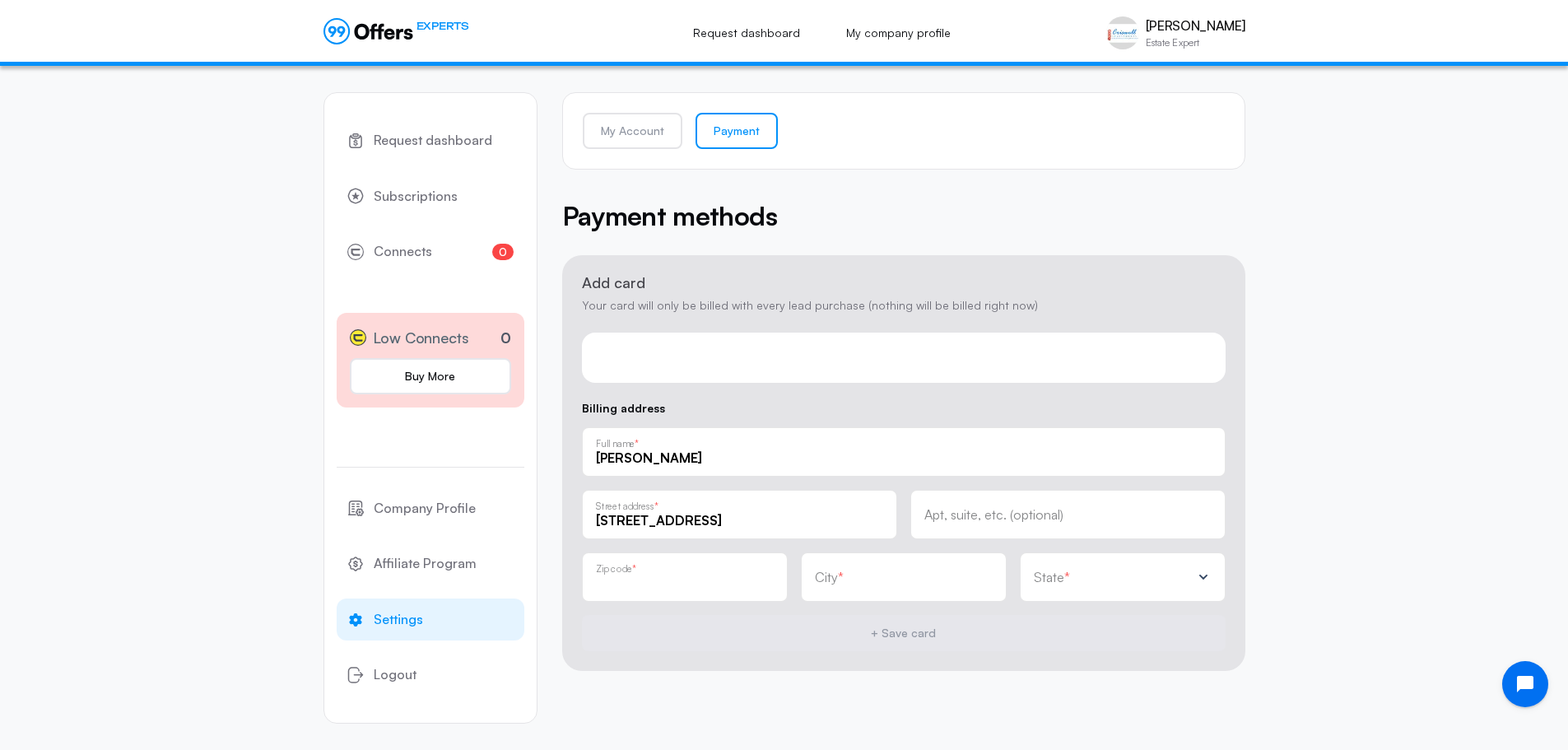
type input "77095"
click at [893, 592] on div "City *" at bounding box center [903, 576] width 206 height 49
click at [895, 592] on div "City *" at bounding box center [903, 576] width 206 height 49
type input "[GEOGRAPHIC_DATA]"
click at [1101, 585] on div "State *" at bounding box center [1112, 577] width 158 height 17
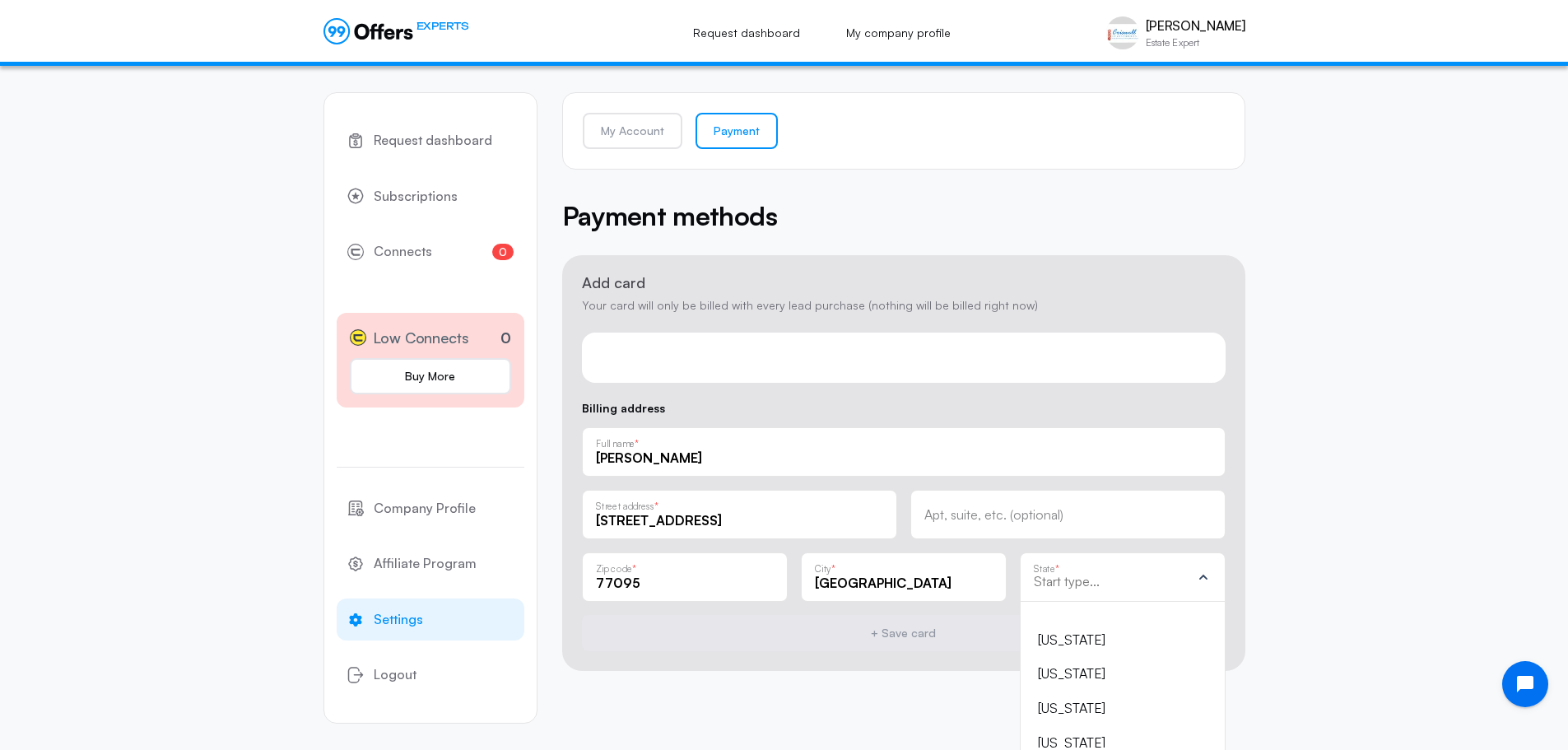
scroll to position [1481, 0]
click at [1043, 618] on div "[US_STATE]" at bounding box center [1113, 622] width 150 height 21
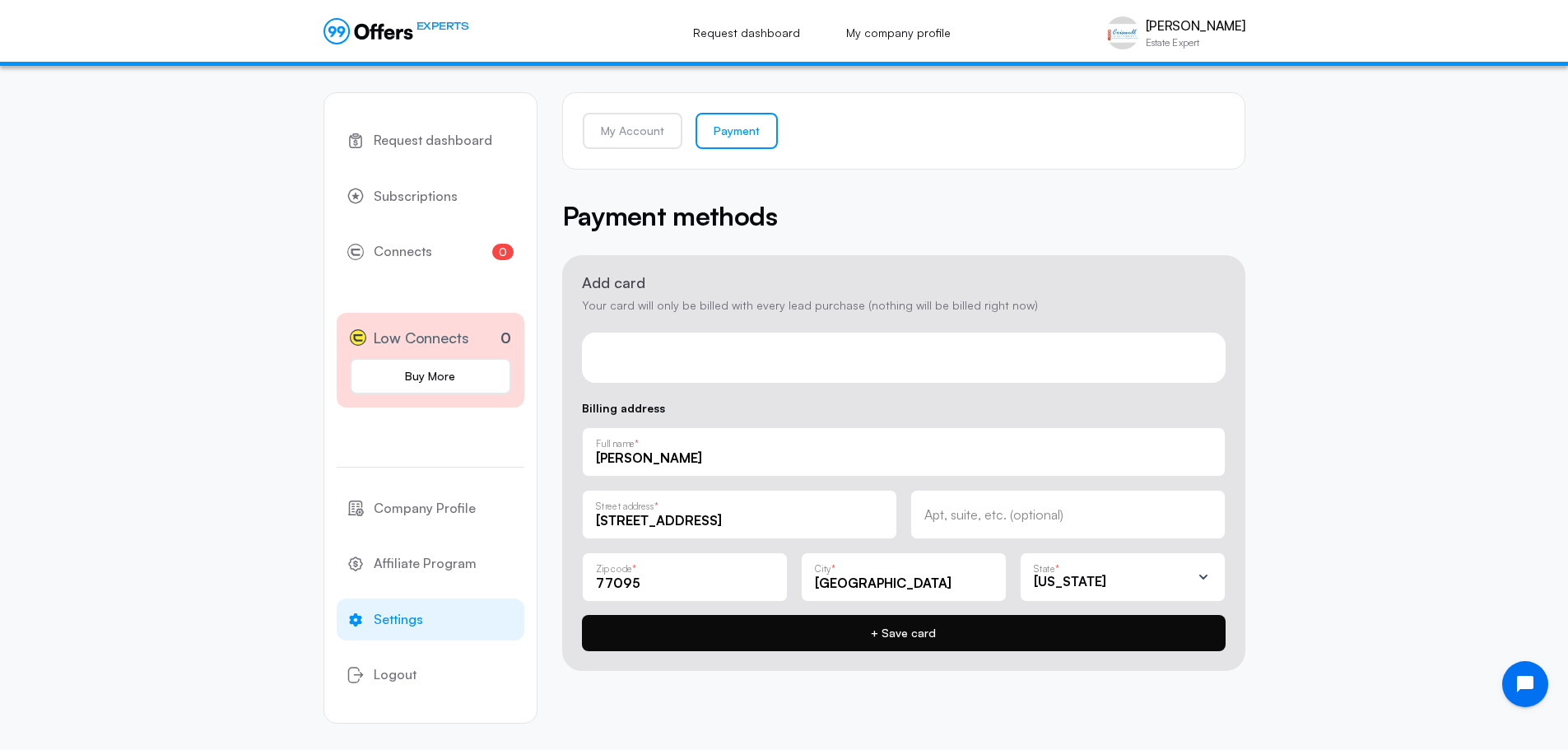
click at [947, 636] on button "+ Save card" at bounding box center [904, 632] width 644 height 36
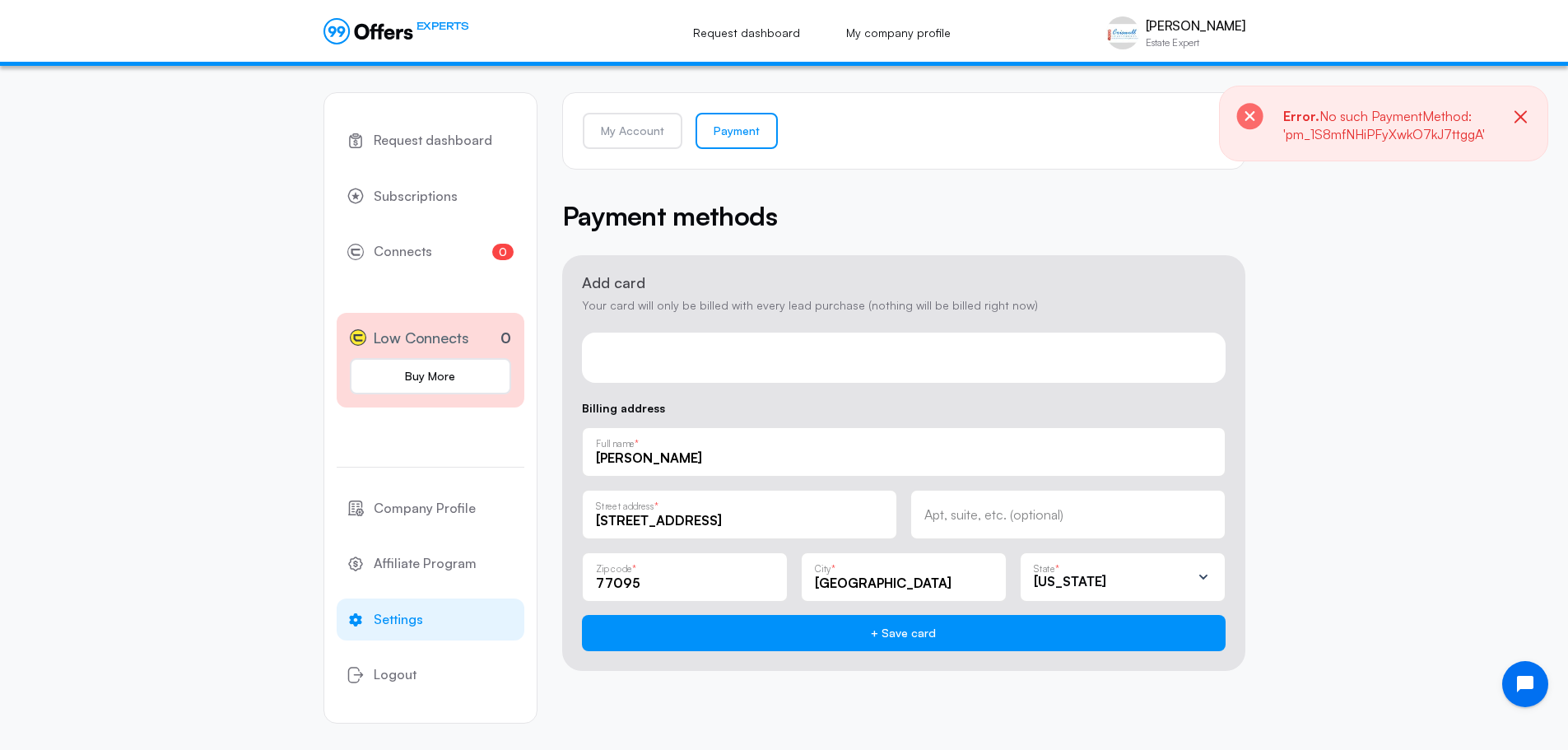
click at [1364, 122] on span "No such PaymentMethod: 'pm_1S8mfNHiPFyXwkO7kJ7ttggA'" at bounding box center [1383, 125] width 201 height 35
drag, startPoint x: 1519, startPoint y: 115, endPoint x: 1444, endPoint y: 537, distance: 428.6
click at [1444, 537] on app-root "EXPERTS Request dashboard My company profile [PERSON_NAME] Estate Expert [PERSO…" at bounding box center [784, 375] width 1568 height 750
click at [1513, 666] on button "Open chat widget" at bounding box center [1525, 684] width 51 height 51
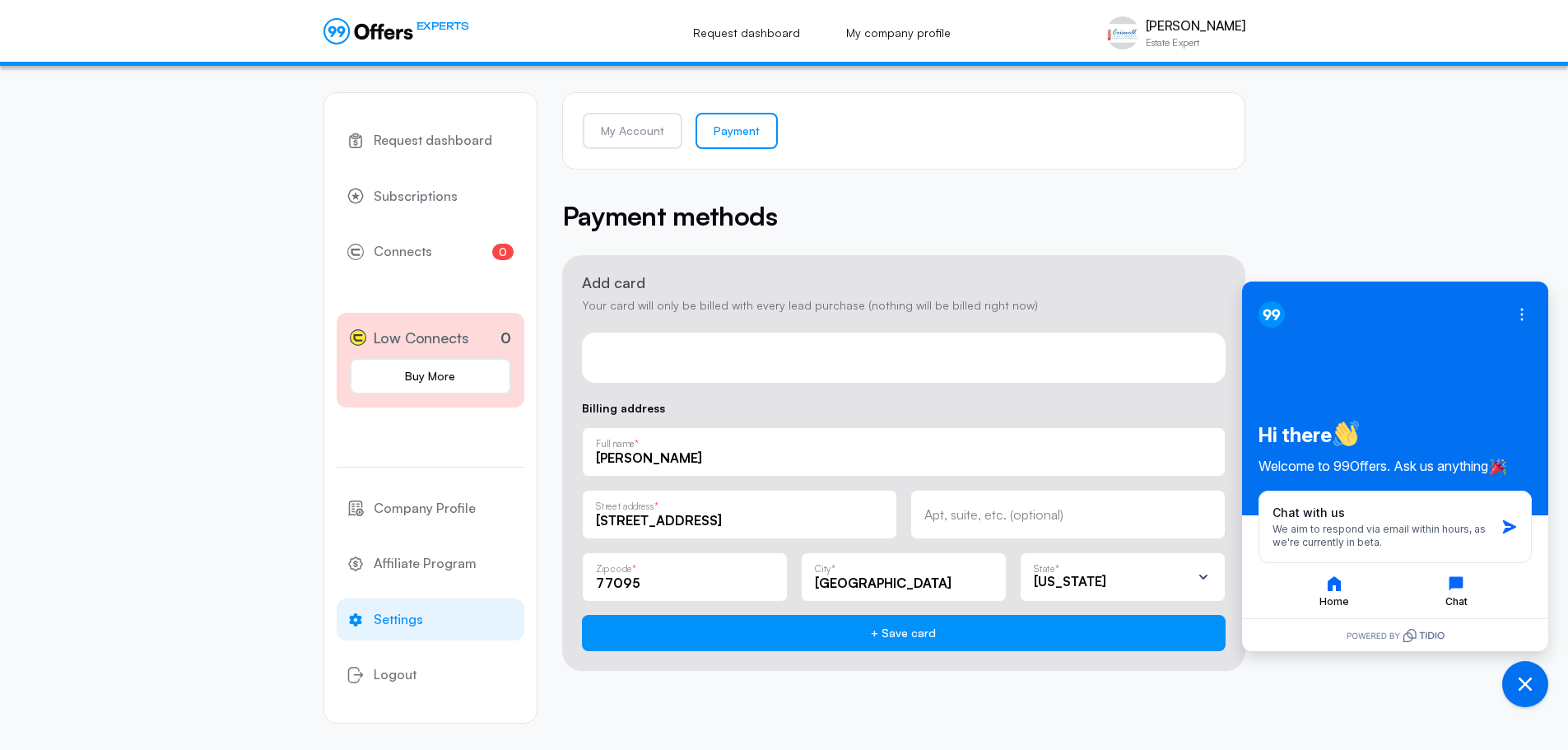
click at [1455, 593] on button "Chat" at bounding box center [1455, 590] width 118 height 35
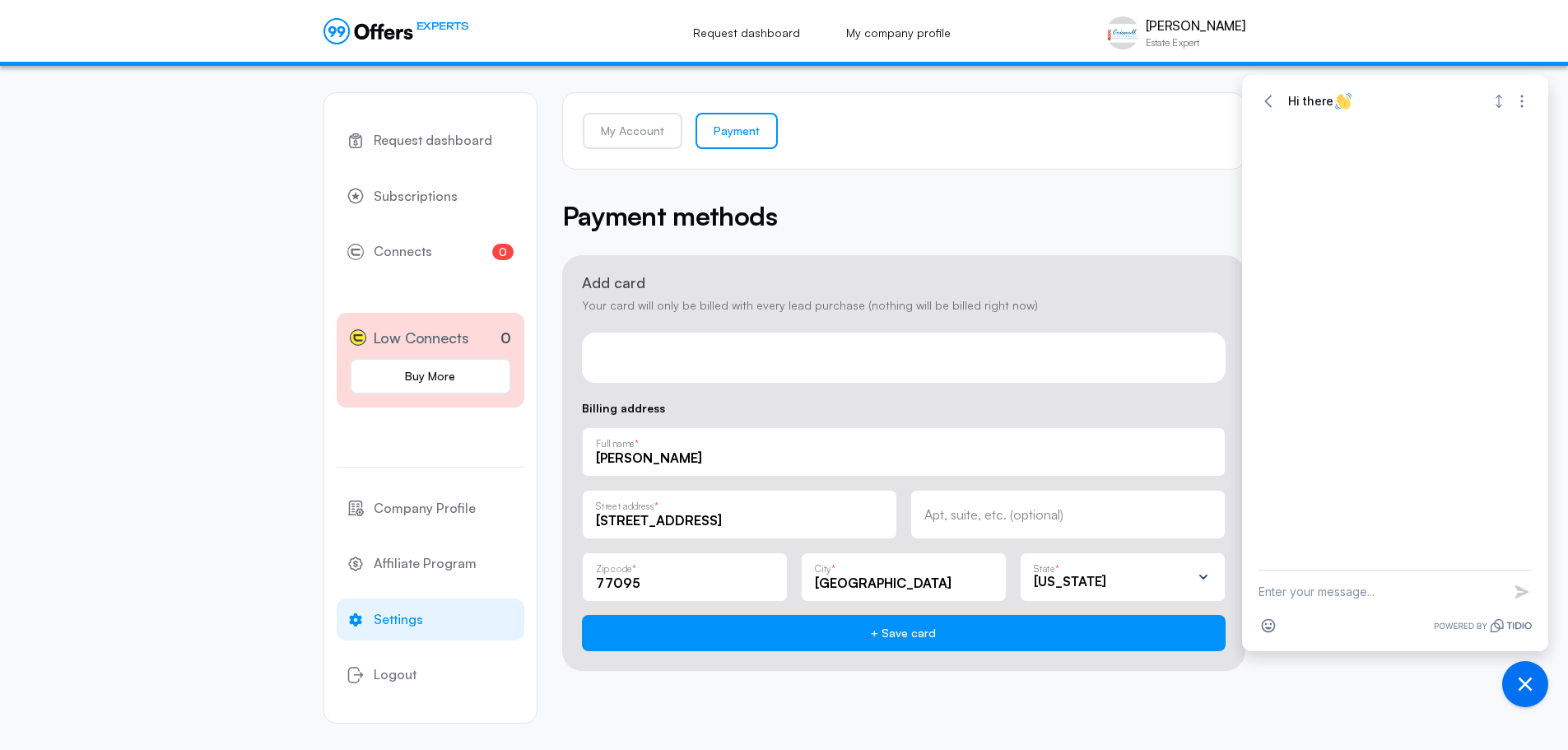
click at [1320, 594] on textarea "New message" at bounding box center [1380, 591] width 243 height 43
type textarea "website is not liking my card keep giving me an error that the card is non exist"
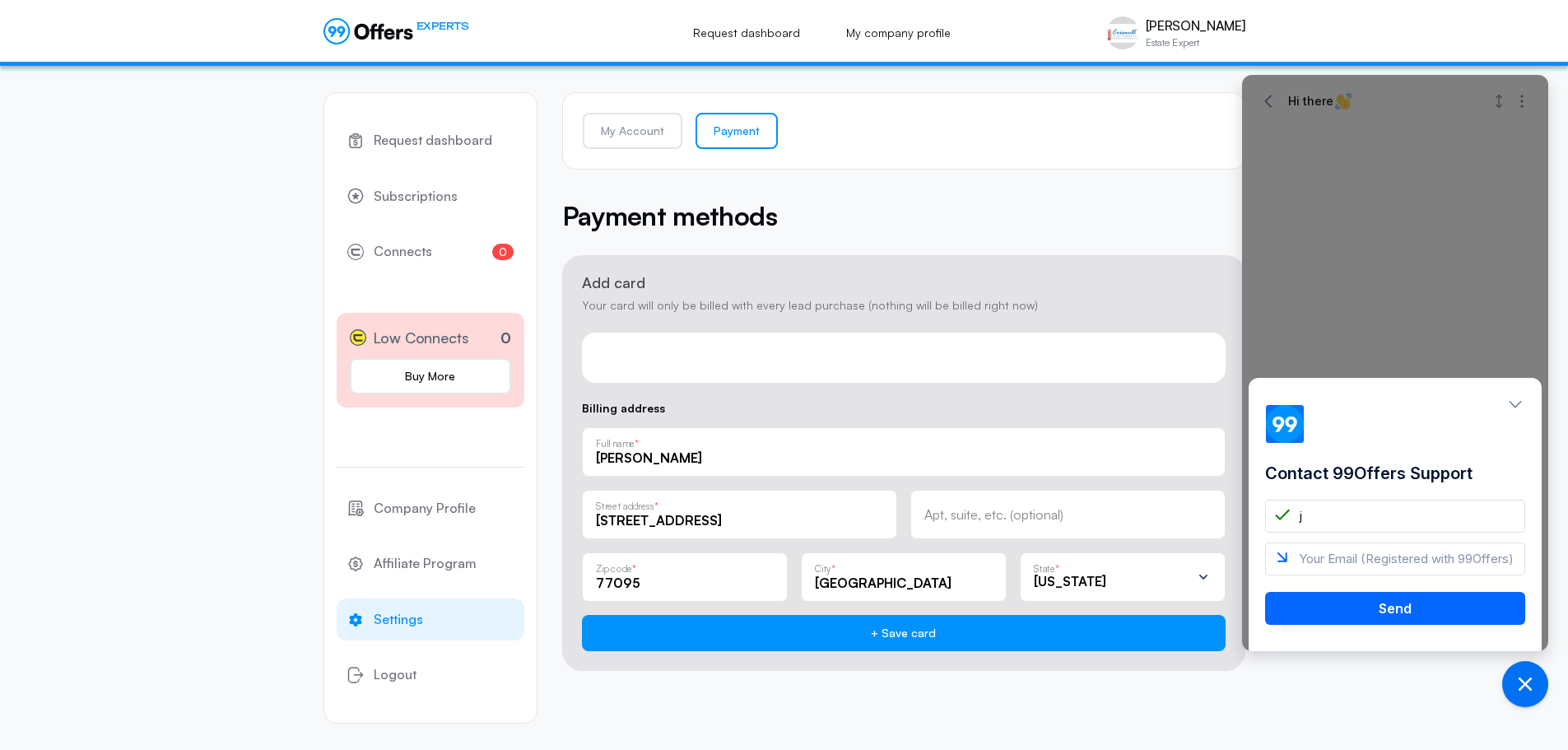
type input "j"
type input "[EMAIL_ADDRESS][DOMAIN_NAME]"
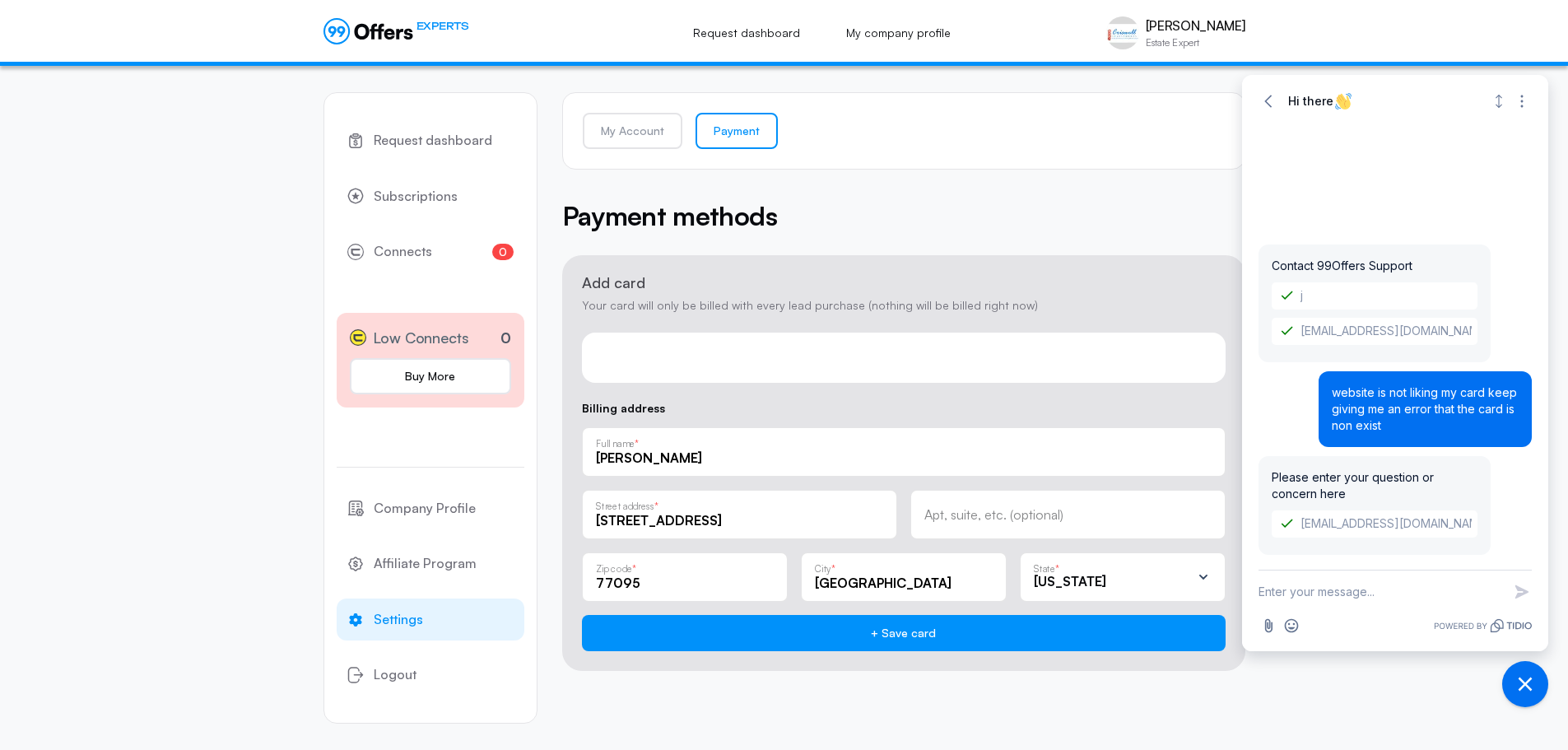
scroll to position [17, 0]
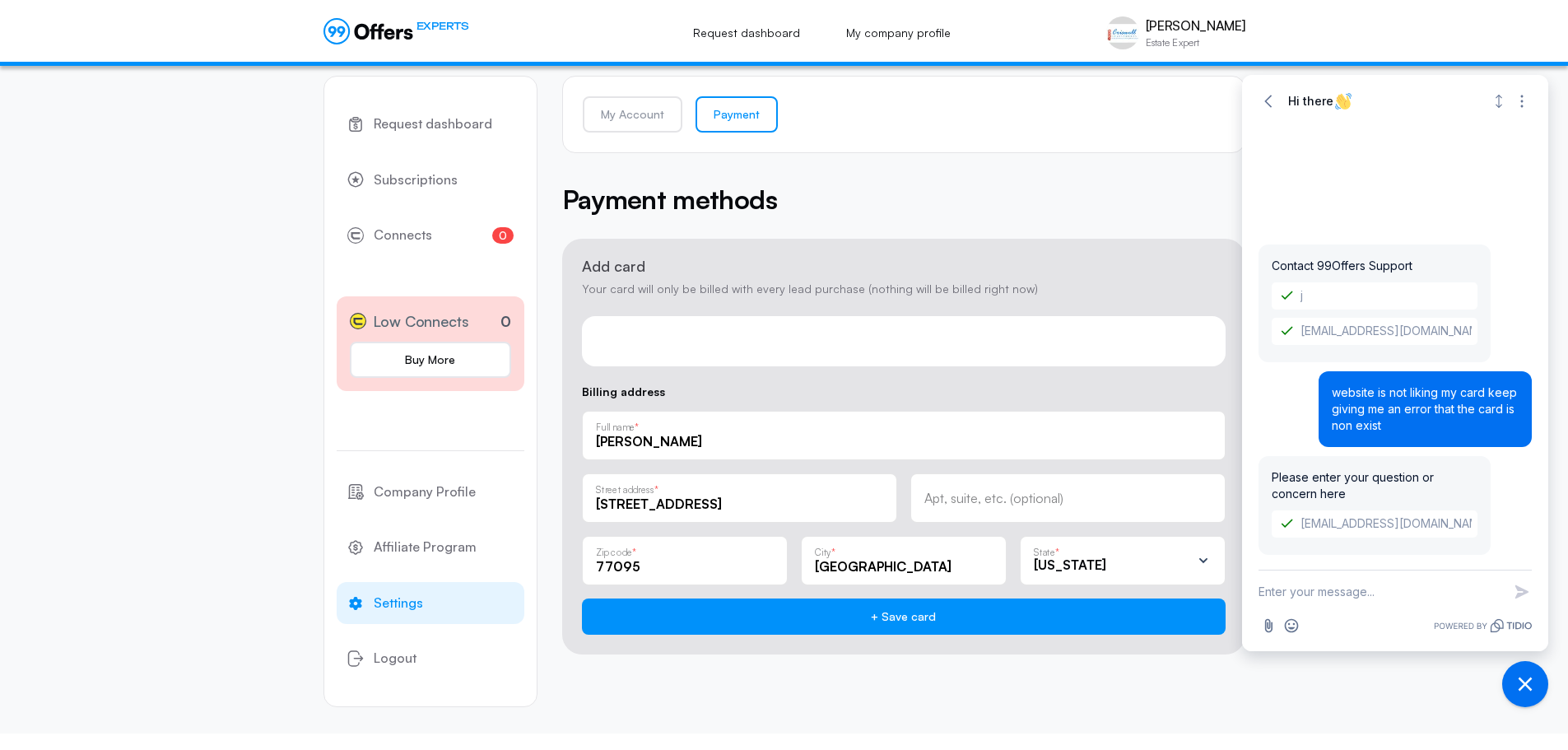
drag, startPoint x: 1332, startPoint y: 394, endPoint x: 1395, endPoint y: 419, distance: 67.8
click at [1400, 419] on div "website is not liking my card keep giving me an error that the card is non exist" at bounding box center [1424, 409] width 214 height 76
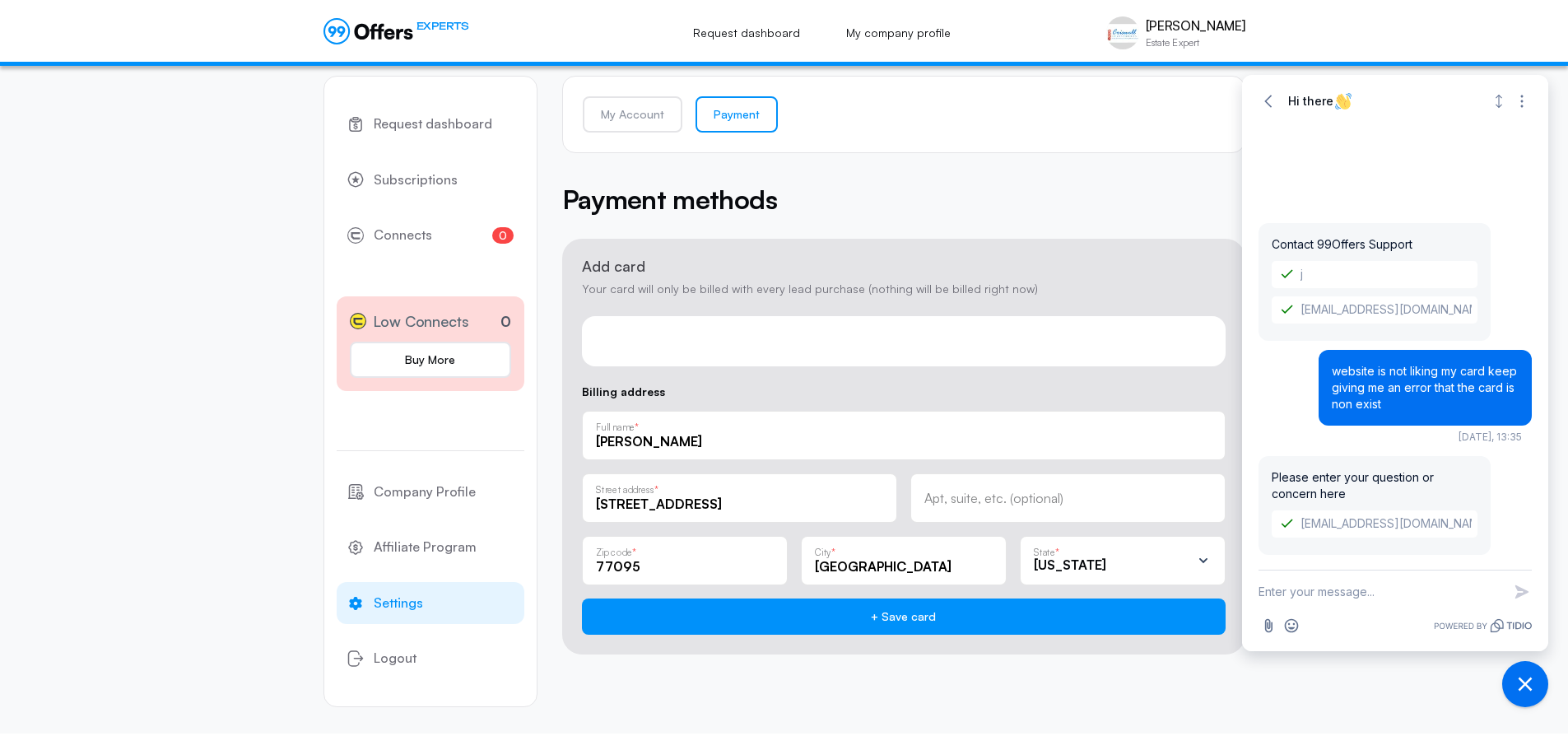
click at [1351, 590] on textarea "New message" at bounding box center [1380, 591] width 243 height 43
paste textarea "website is not liking my card keep giving me an error that the card is non exist"
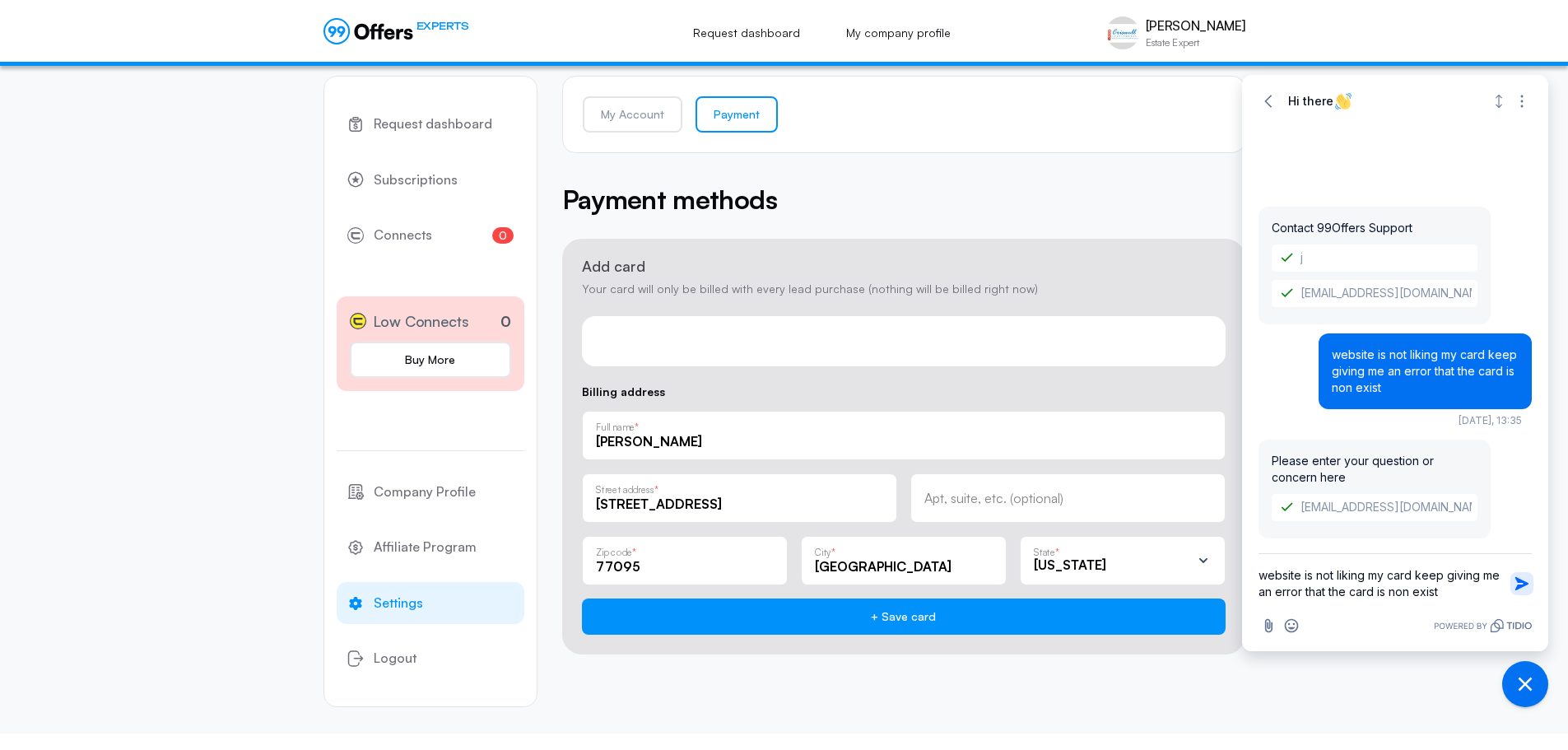
type textarea "website is not liking my card keep giving me an error that the card is non exist"
click at [1518, 580] on icon "button" at bounding box center [1521, 583] width 13 height 13
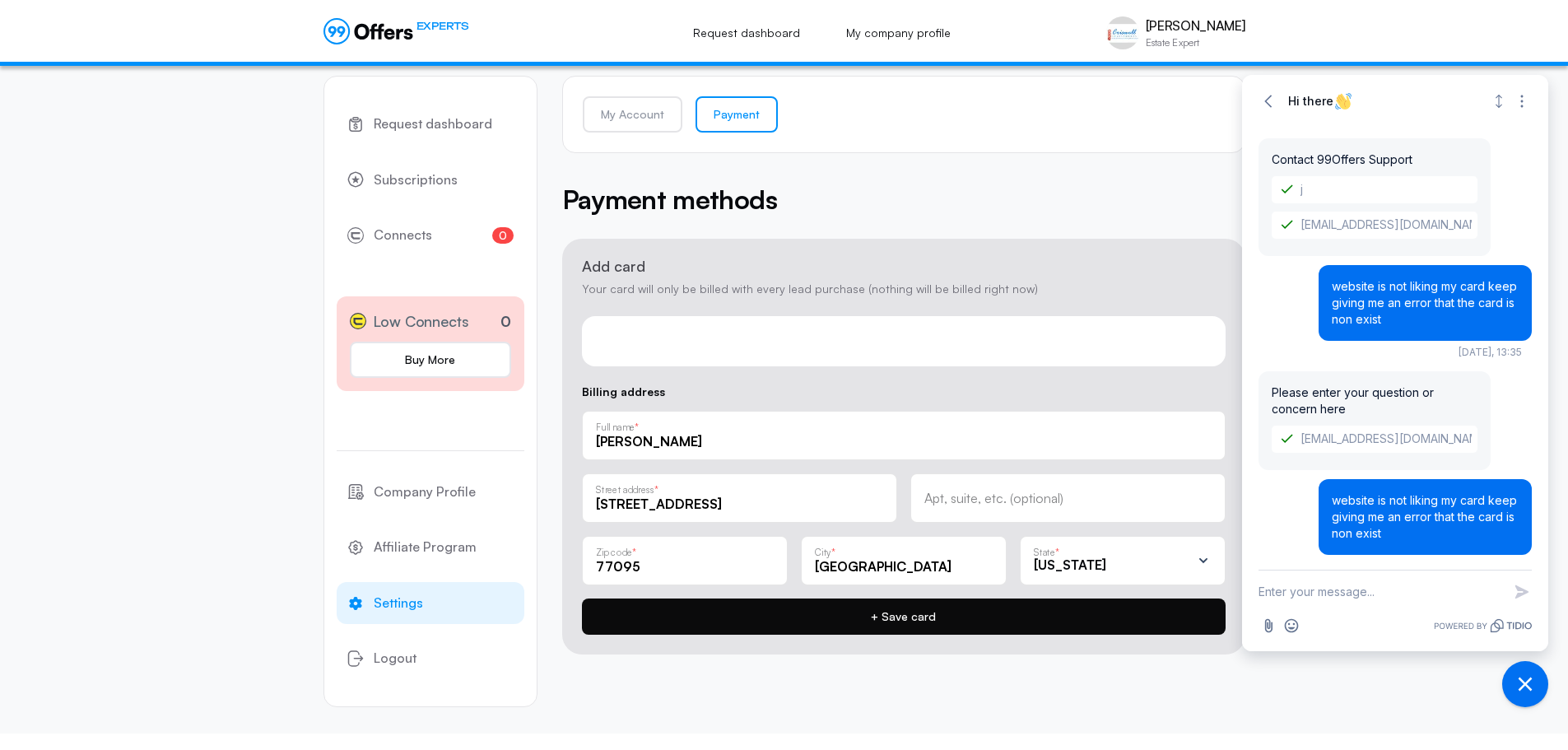
click at [923, 618] on button "+ Save card" at bounding box center [904, 616] width 644 height 36
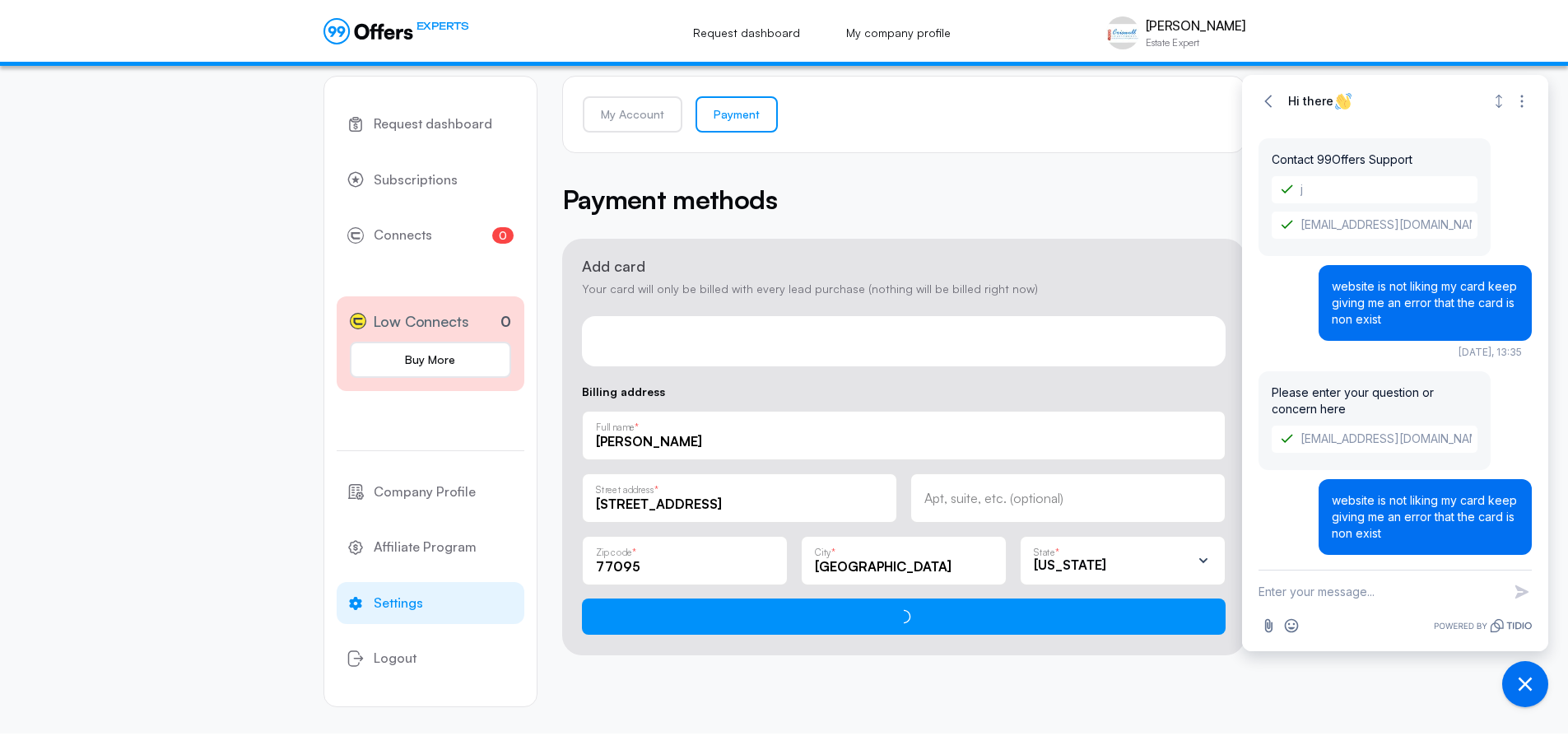
click at [1193, 197] on div "Payment methods" at bounding box center [904, 199] width 683 height 39
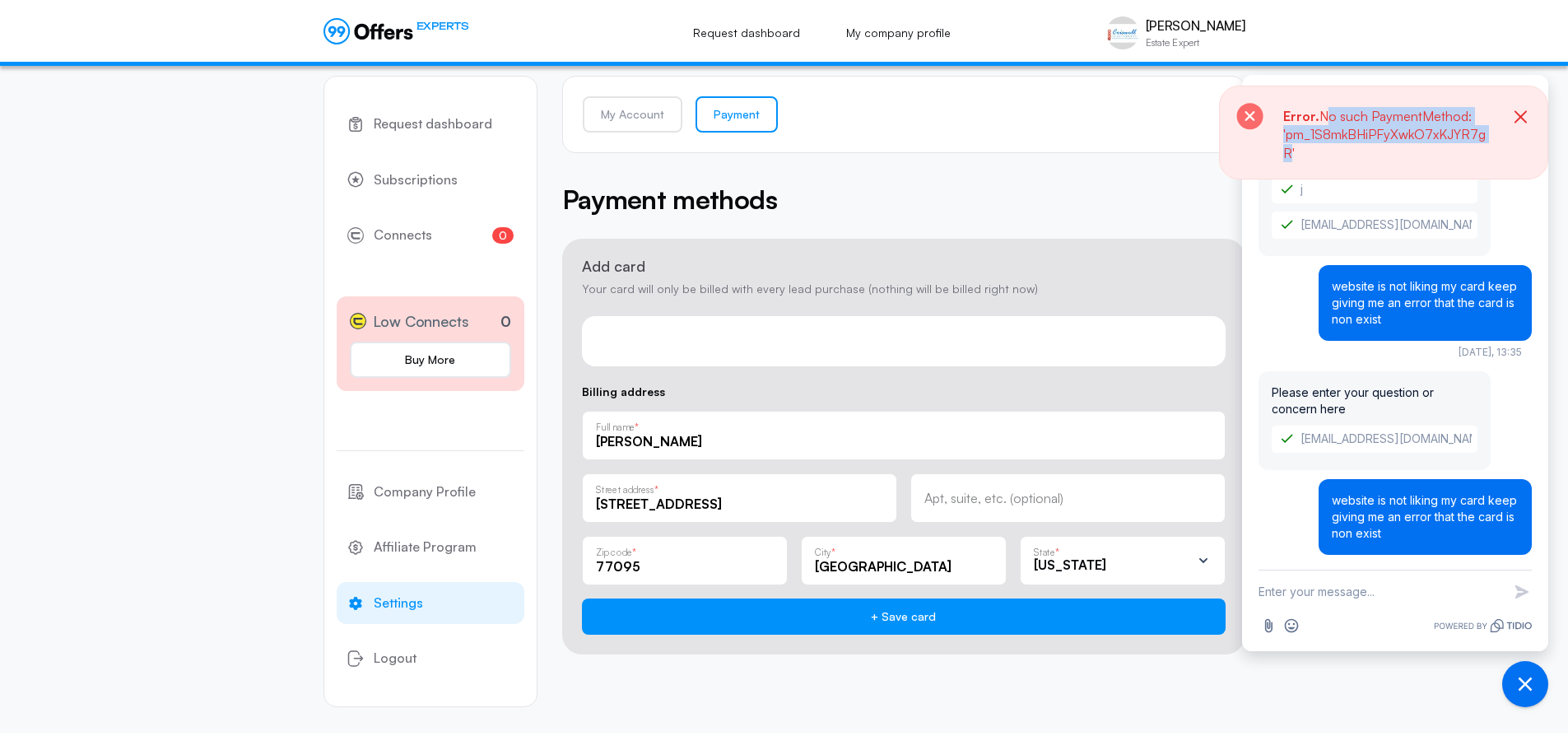
drag, startPoint x: 1325, startPoint y: 118, endPoint x: 1486, endPoint y: 138, distance: 162.2
click at [1486, 138] on span "No such PaymentMethod: 'pm_1S8mkBHiPFyXwkO7xKJYR7gR'" at bounding box center [1383, 134] width 202 height 53
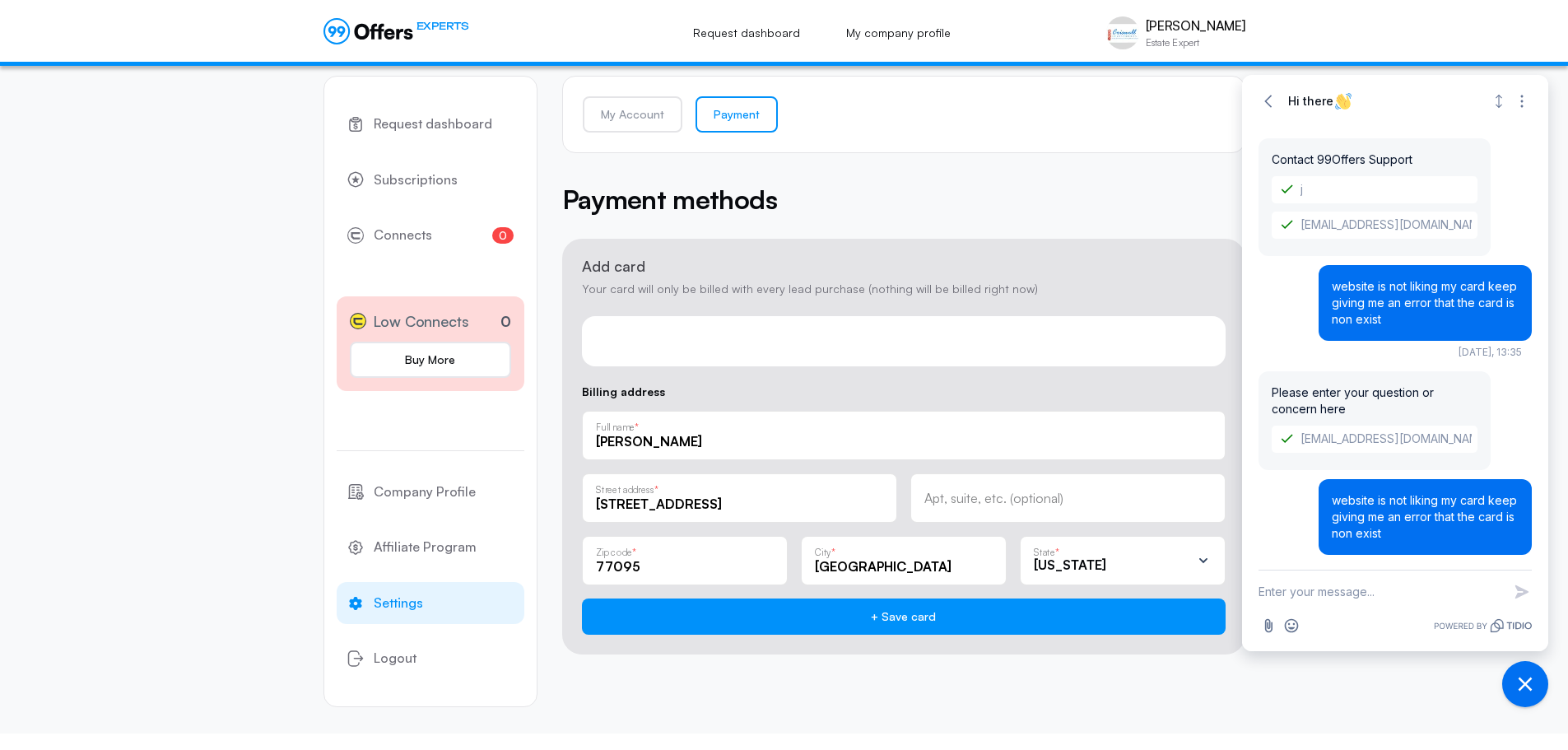
drag, startPoint x: 1447, startPoint y: 137, endPoint x: 1145, endPoint y: 163, distance: 303.1
click at [1147, 163] on body "EXPERTS Request dashboard My company profile [PERSON_NAME] Estate Expert [PERSO…" at bounding box center [784, 366] width 1568 height 766
click at [1115, 185] on div "Payment methods" at bounding box center [904, 199] width 683 height 39
click at [1082, 675] on div "My Account Payment Payment methods Add card Your card will only be billed with …" at bounding box center [904, 365] width 683 height 632
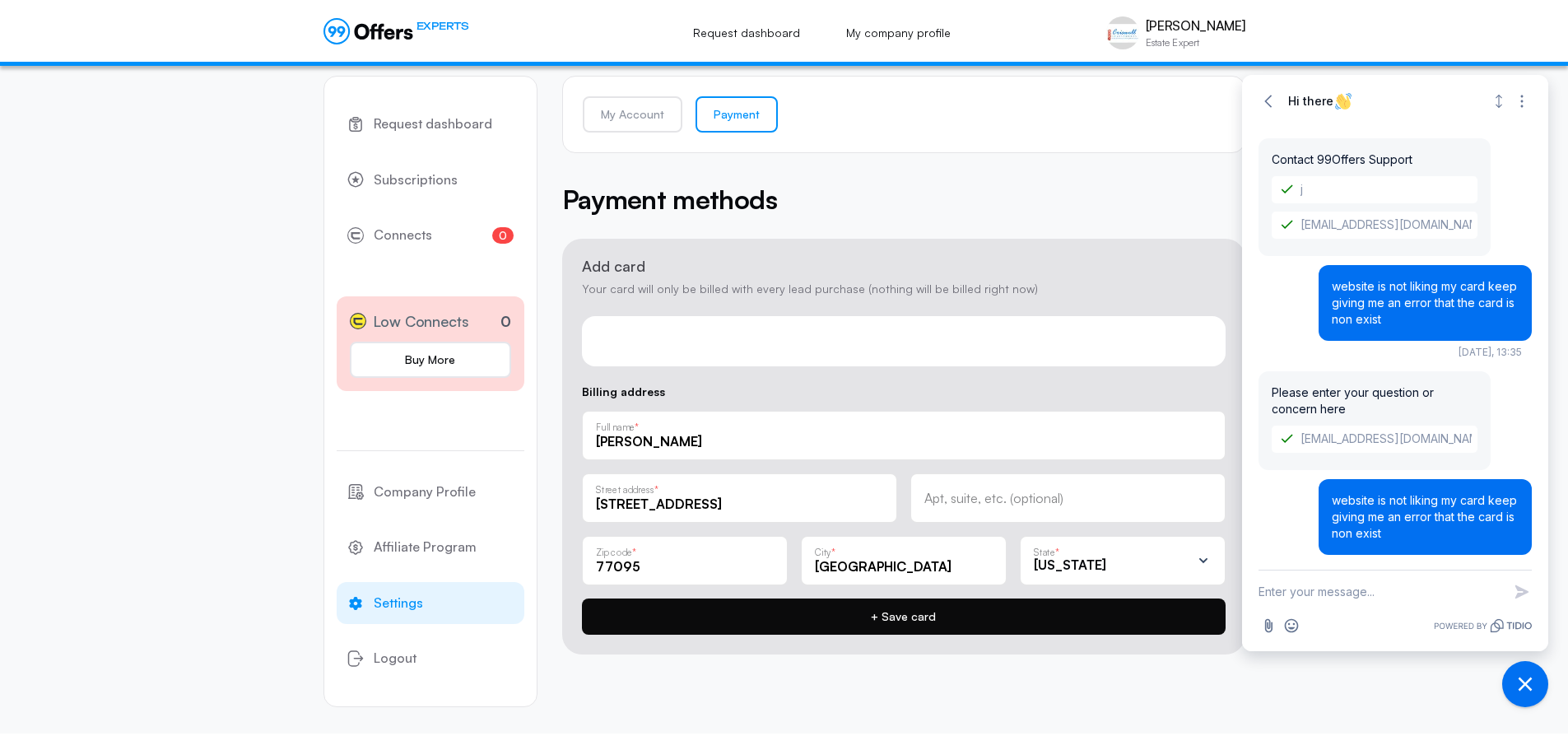
drag, startPoint x: 1040, startPoint y: 661, endPoint x: 1031, endPoint y: 634, distance: 28.5
click at [1039, 661] on div "My Account Payment Payment methods Add card Your card will only be billed with …" at bounding box center [904, 365] width 683 height 632
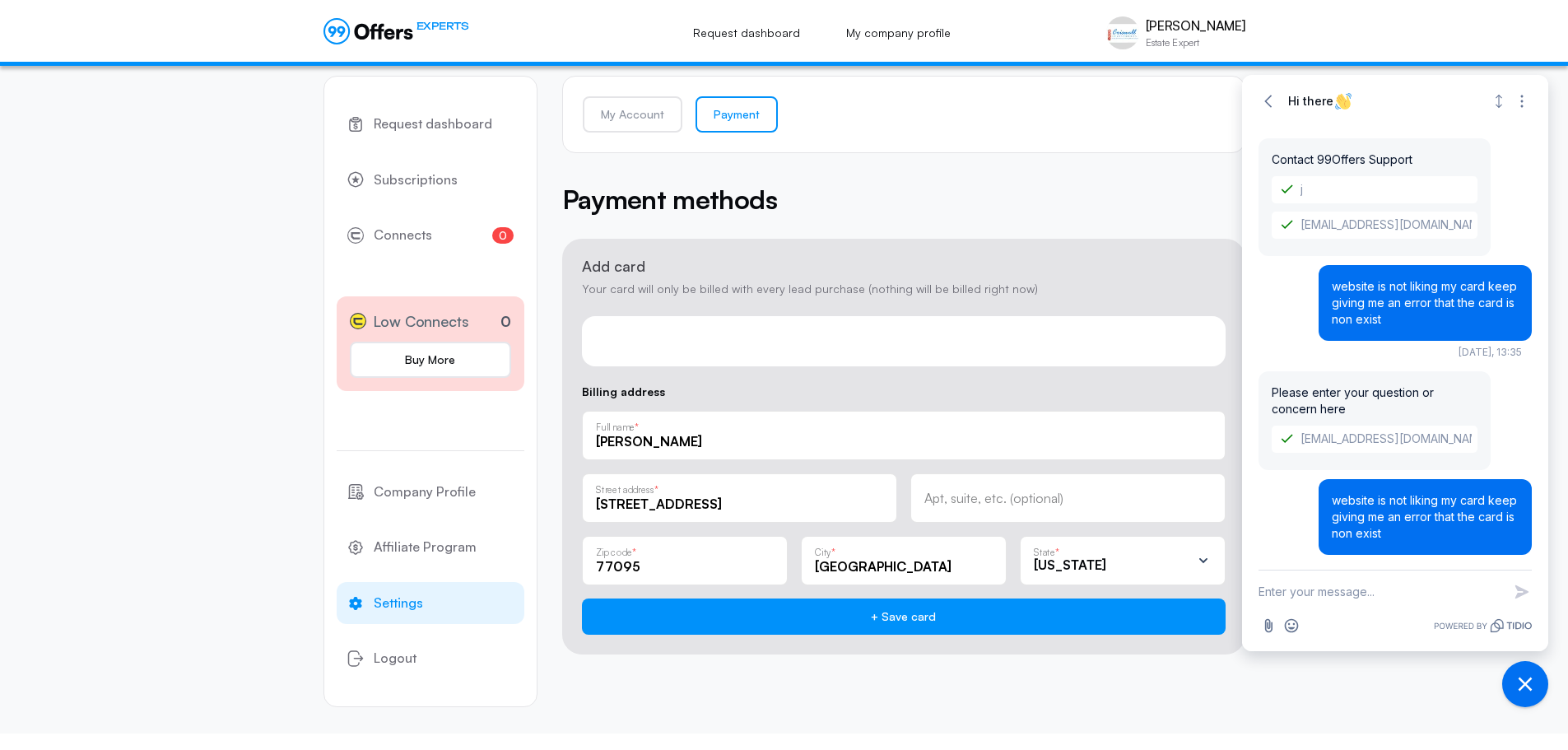
click at [1082, 437] on input "[PERSON_NAME]" at bounding box center [904, 440] width 616 height 18
click at [1083, 437] on input "[PERSON_NAME]" at bounding box center [904, 440] width 616 height 18
click at [1082, 438] on input "[PERSON_NAME]" at bounding box center [904, 440] width 616 height 18
click at [1083, 438] on input "[PERSON_NAME]" at bounding box center [904, 440] width 616 height 18
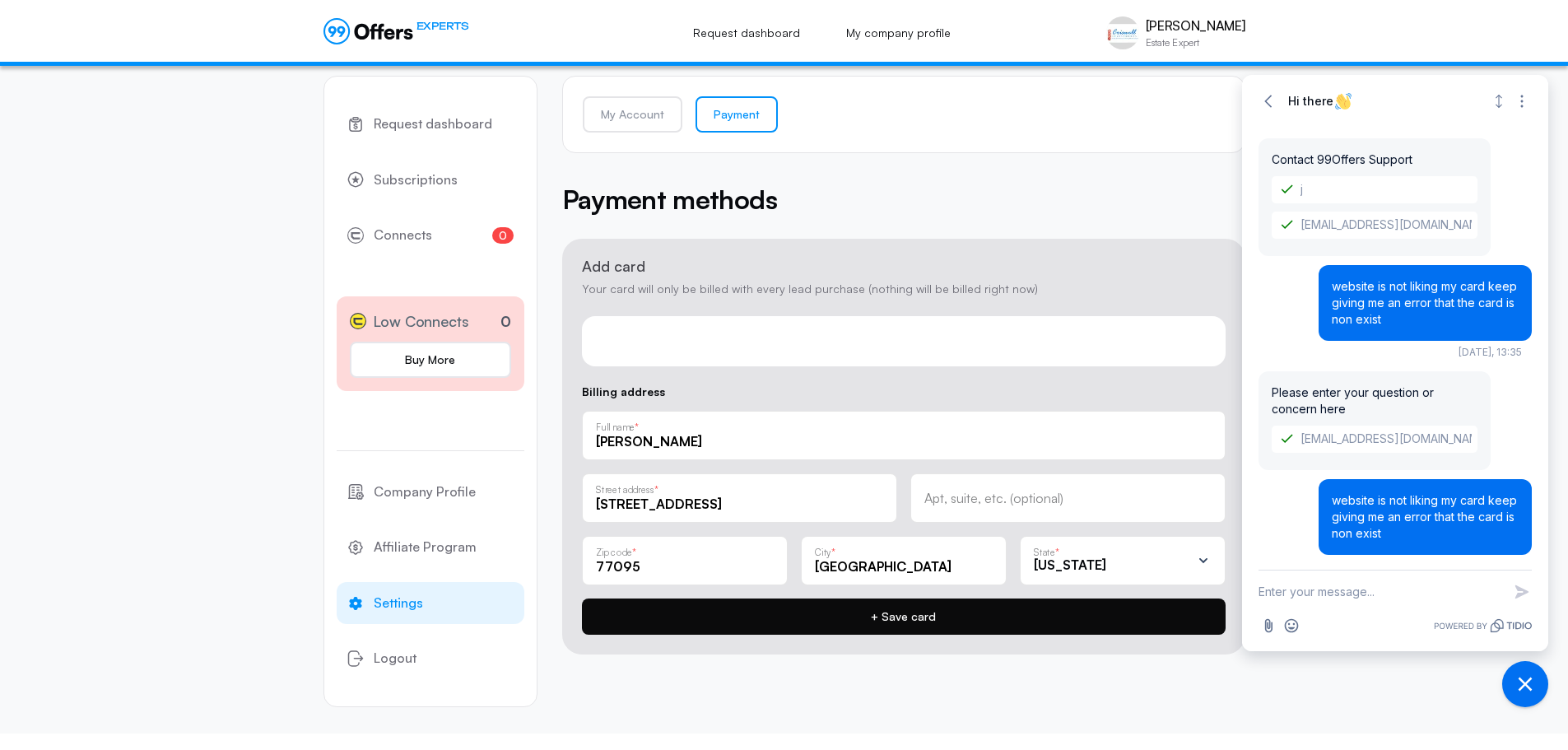
click at [1039, 626] on button "+ Save card" at bounding box center [904, 616] width 644 height 36
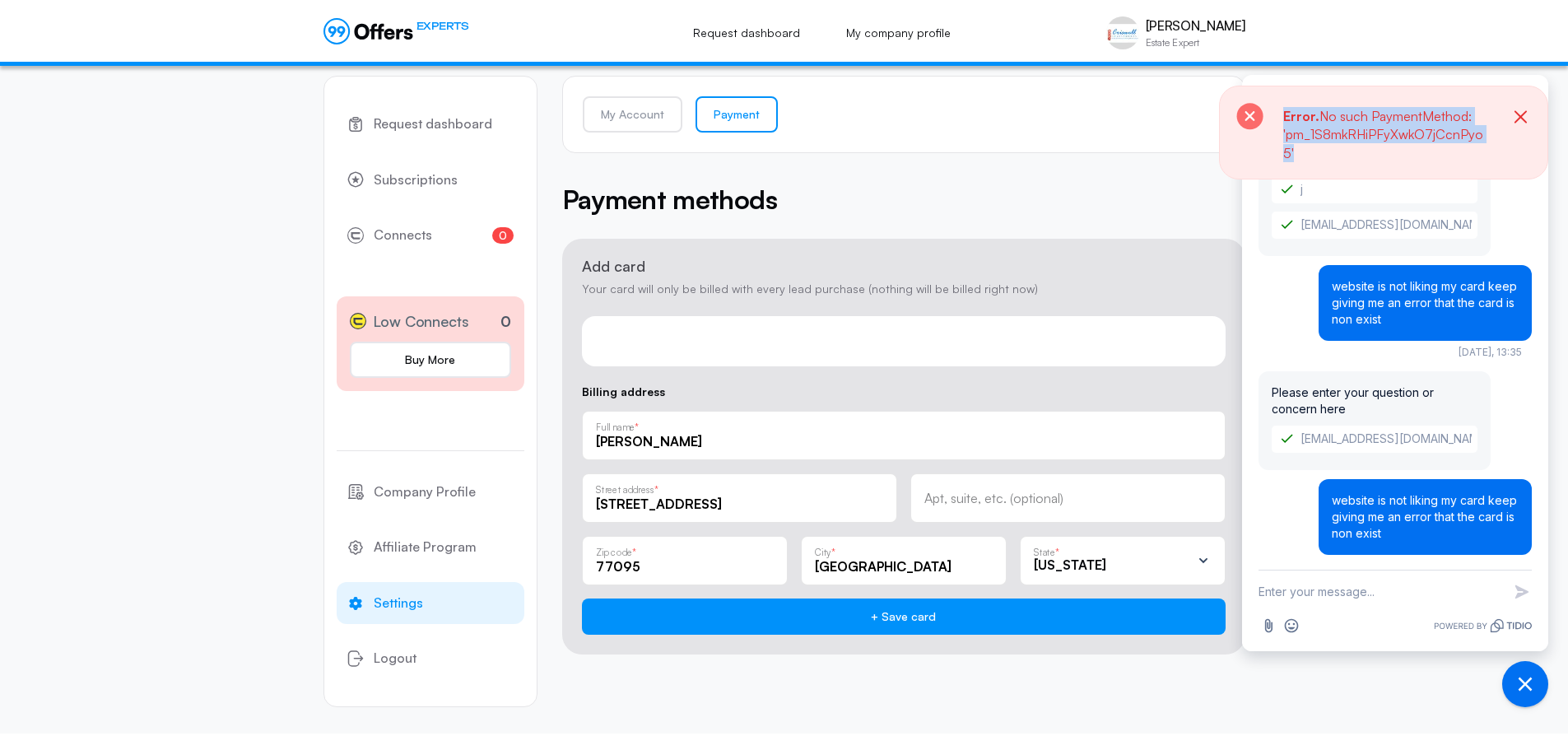
drag, startPoint x: 1282, startPoint y: 114, endPoint x: 1489, endPoint y: 144, distance: 209.2
click at [1489, 144] on div "Error. No such PaymentMethod: 'pm_1S8mkRHiPFyXwkO7jCcnPyo5'" at bounding box center [1383, 132] width 329 height 94
copy p "Error. No such PaymentMethod: 'pm_1S8mkRHiPFyXwkO7jCcnPyo5'"
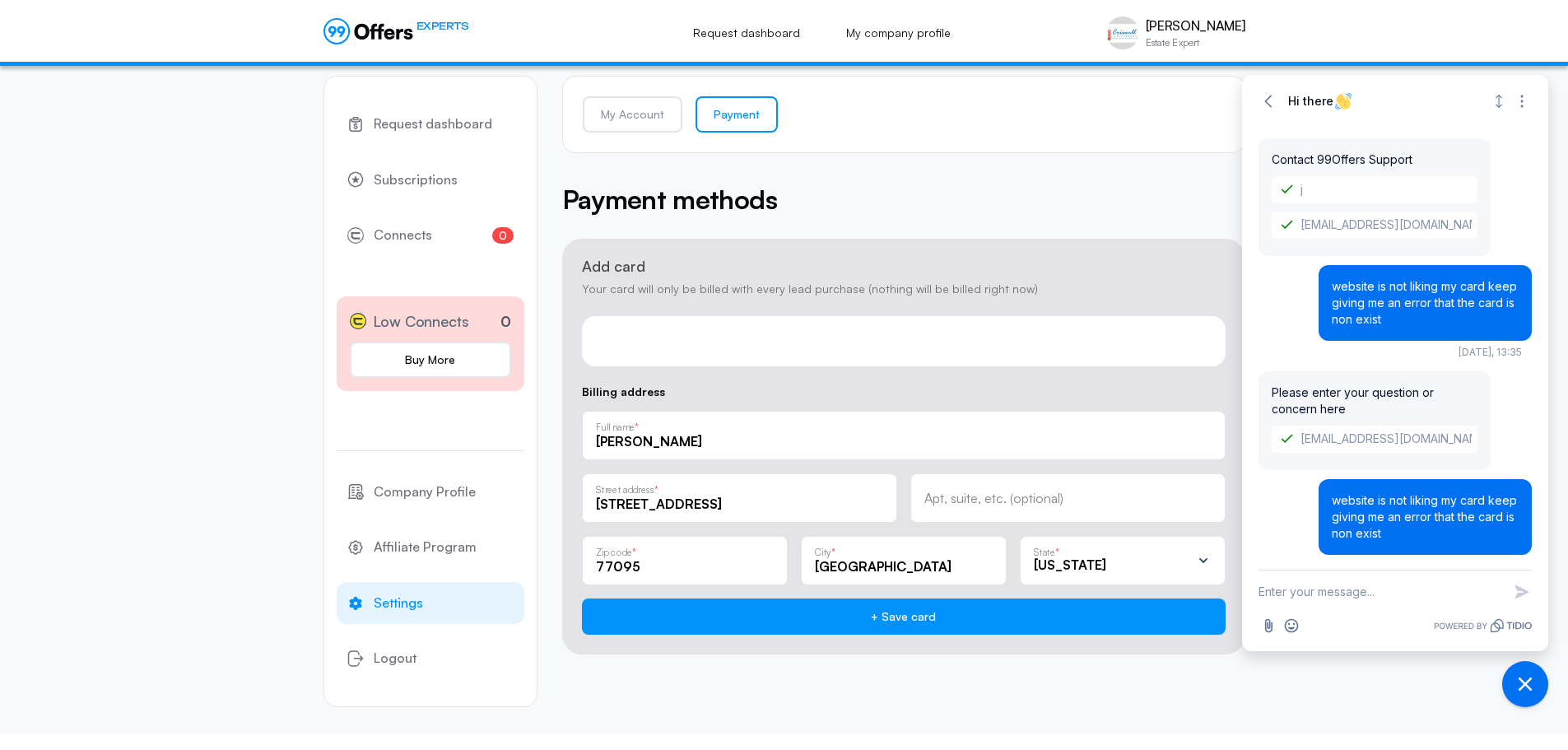
click at [1332, 597] on textarea "New message" at bounding box center [1380, 591] width 243 height 43
paste textarea "website is not liking my card keep giving me an error that the card is non exist"
type textarea "website is not liking my card keep giving me an error that the card is non exist"
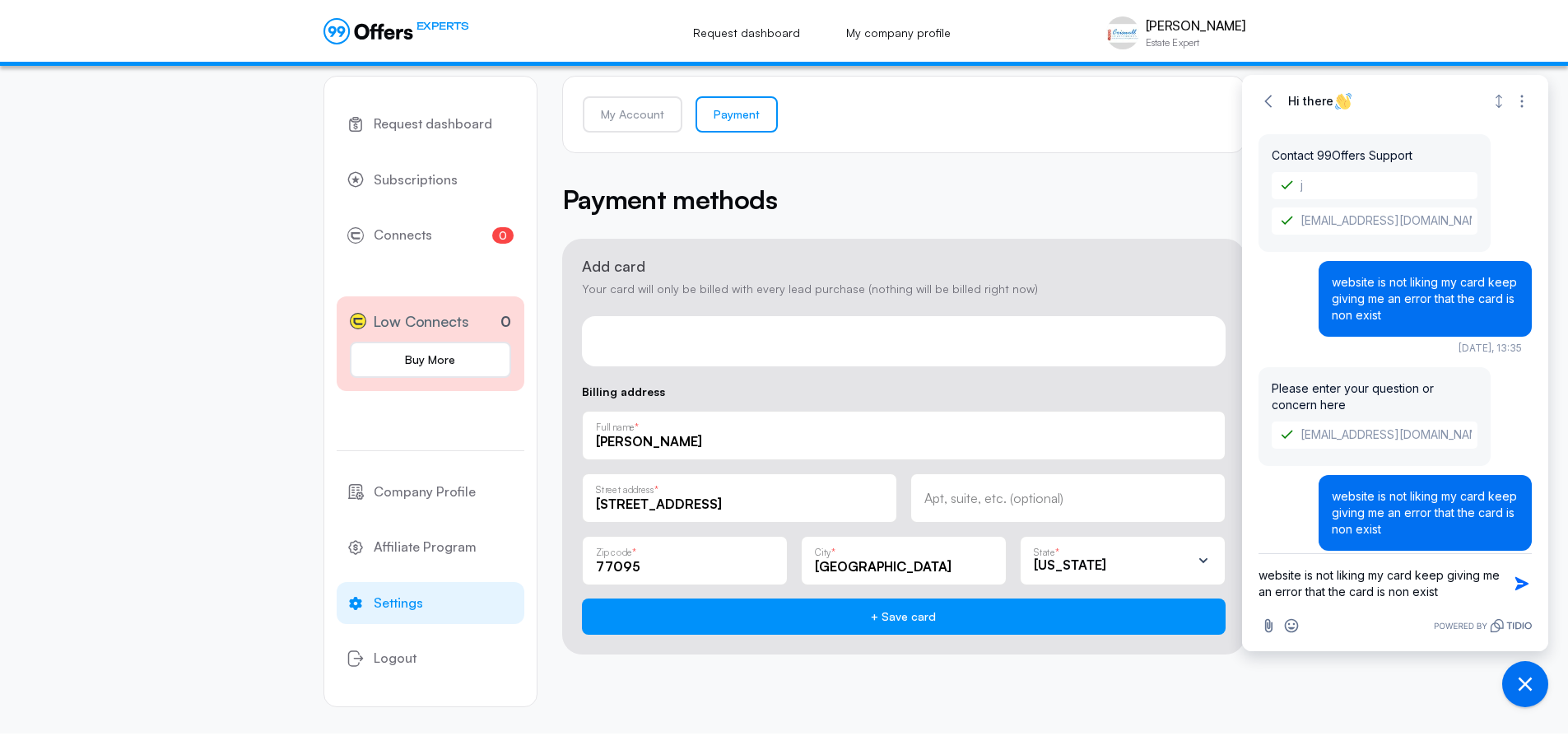
drag, startPoint x: 1451, startPoint y: 598, endPoint x: 1214, endPoint y: 553, distance: 241.2
click at [1213, 555] on body "EXPERTS Request dashboard My company profile [PERSON_NAME] Estate Expert [PERSO…" at bounding box center [784, 366] width 1568 height 766
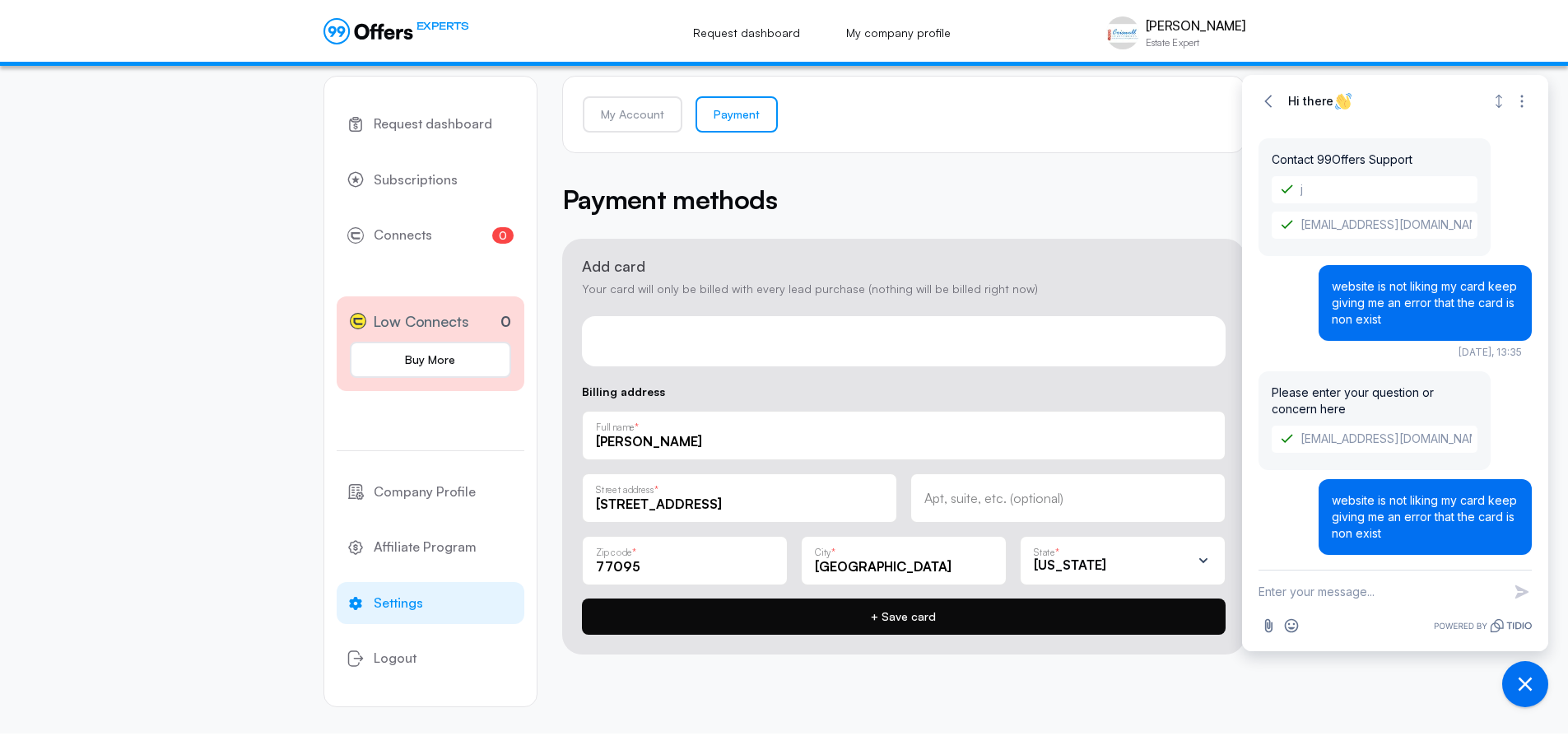
click at [895, 622] on button "+ Save card" at bounding box center [904, 616] width 644 height 36
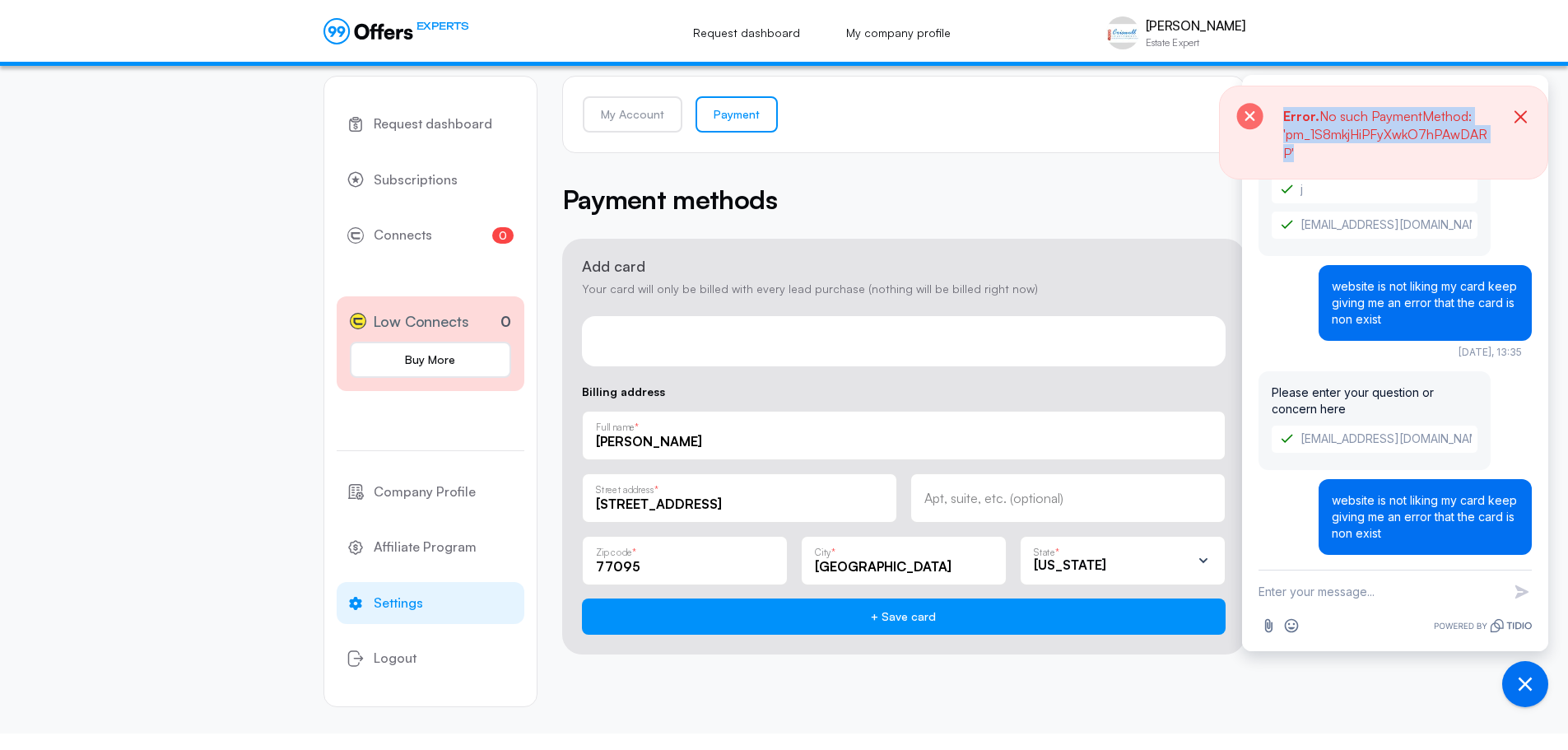
drag, startPoint x: 1283, startPoint y: 114, endPoint x: 1309, endPoint y: 150, distance: 44.4
click at [1309, 150] on p "Error. No such PaymentMethod: 'pm_1S8mkjHiPFyXwkO7hPAwDARP'" at bounding box center [1386, 134] width 207 height 55
copy p "Error. No such PaymentMethod: 'pm_1S8mkjHiPFyXwkO7hPAwDARP'"
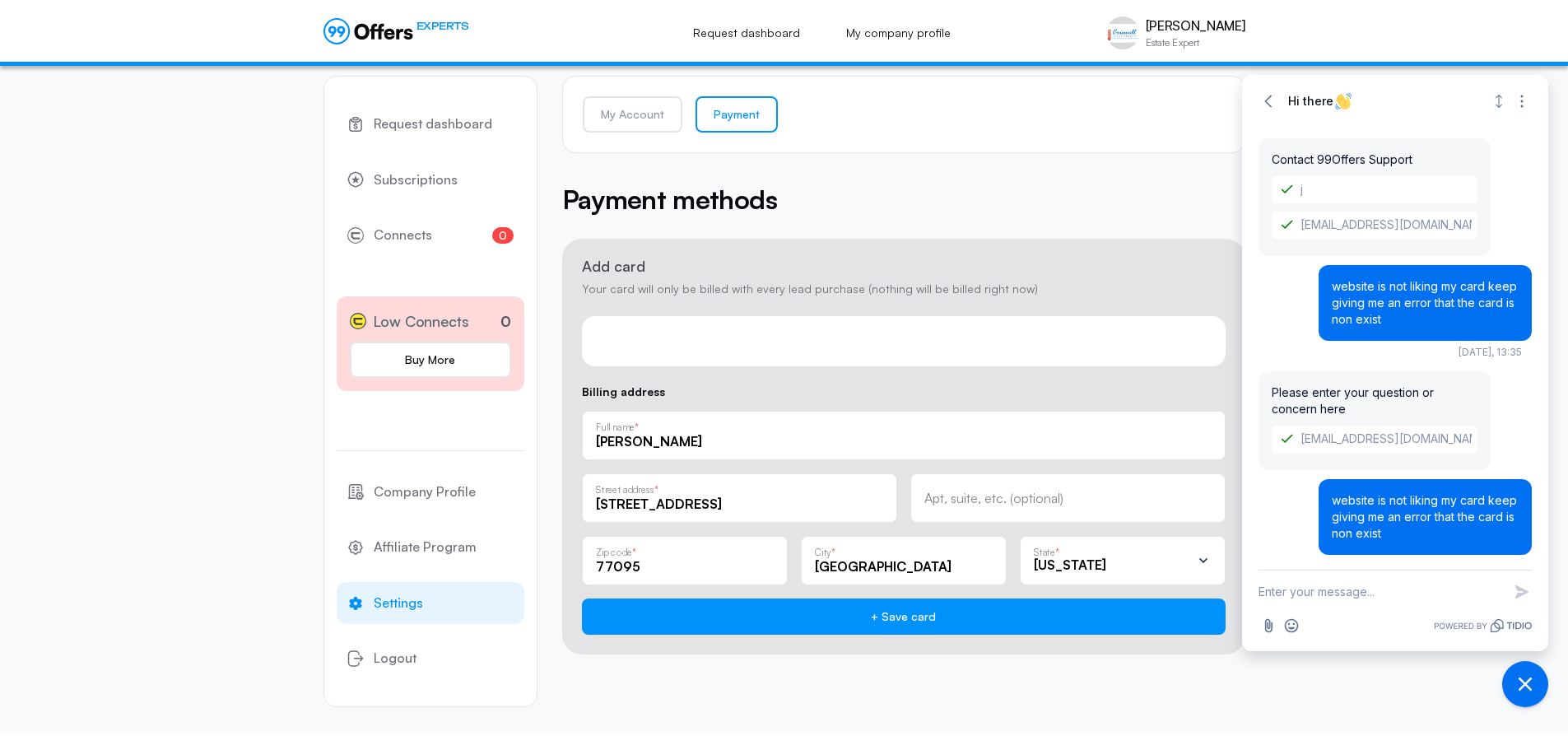
copy p "Error. No such PaymentMethod: 'pm_1S8mkjHiPFyXwkO7hPAwDARP'"
click at [1324, 616] on div "Attachment Emoji" at bounding box center [1395, 625] width 273 height 24
click at [1297, 596] on textarea "New message" at bounding box center [1380, 591] width 243 height 43
paste textarea "Error. No such PaymentMethod: 'pm_1S8mkjHiPFyXwkO7hPAwDARP'"
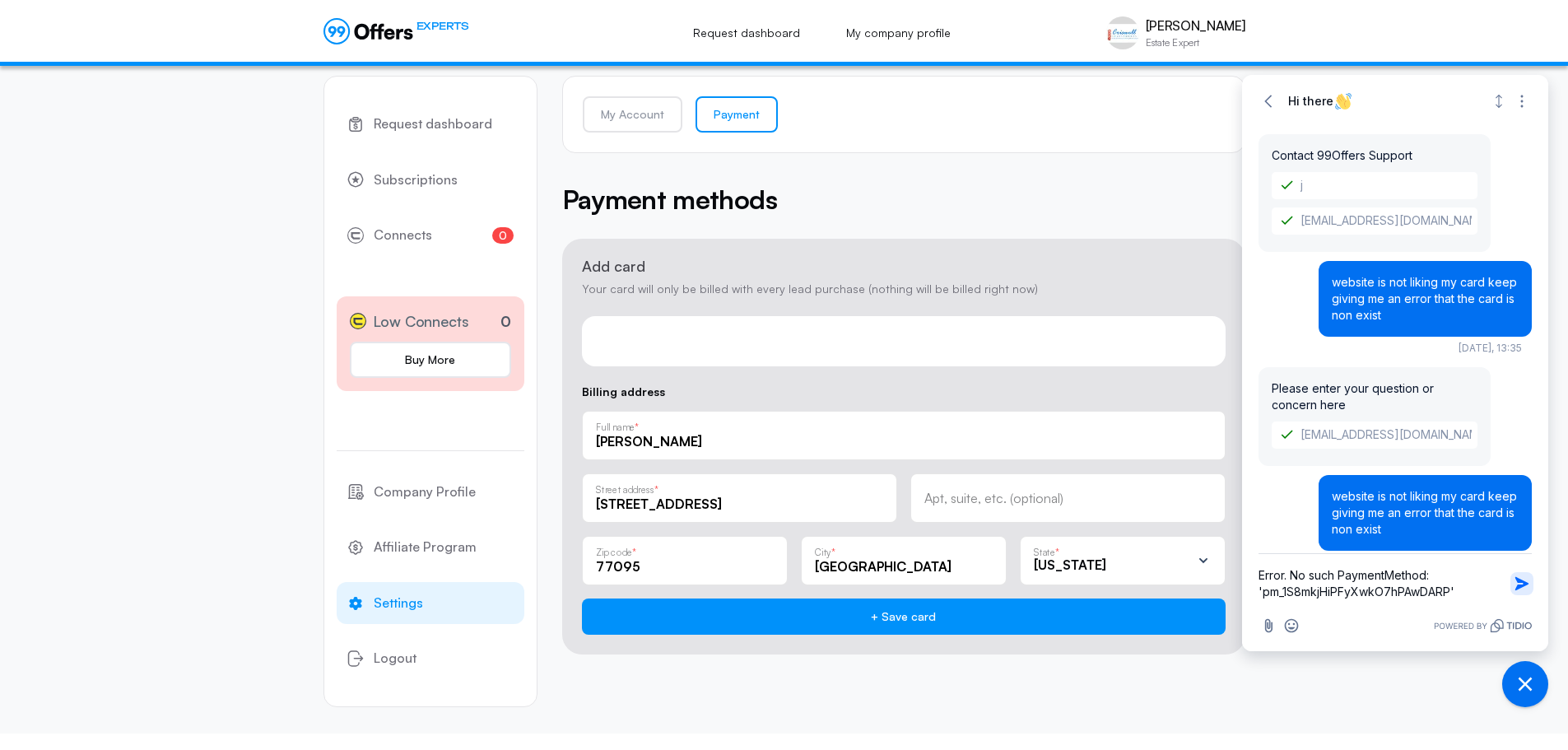
type textarea "Error. No such PaymentMethod: 'pm_1S8mkjHiPFyXwkO7hPAwDARP'"
click at [1518, 583] on icon "button" at bounding box center [1522, 584] width 17 height 17
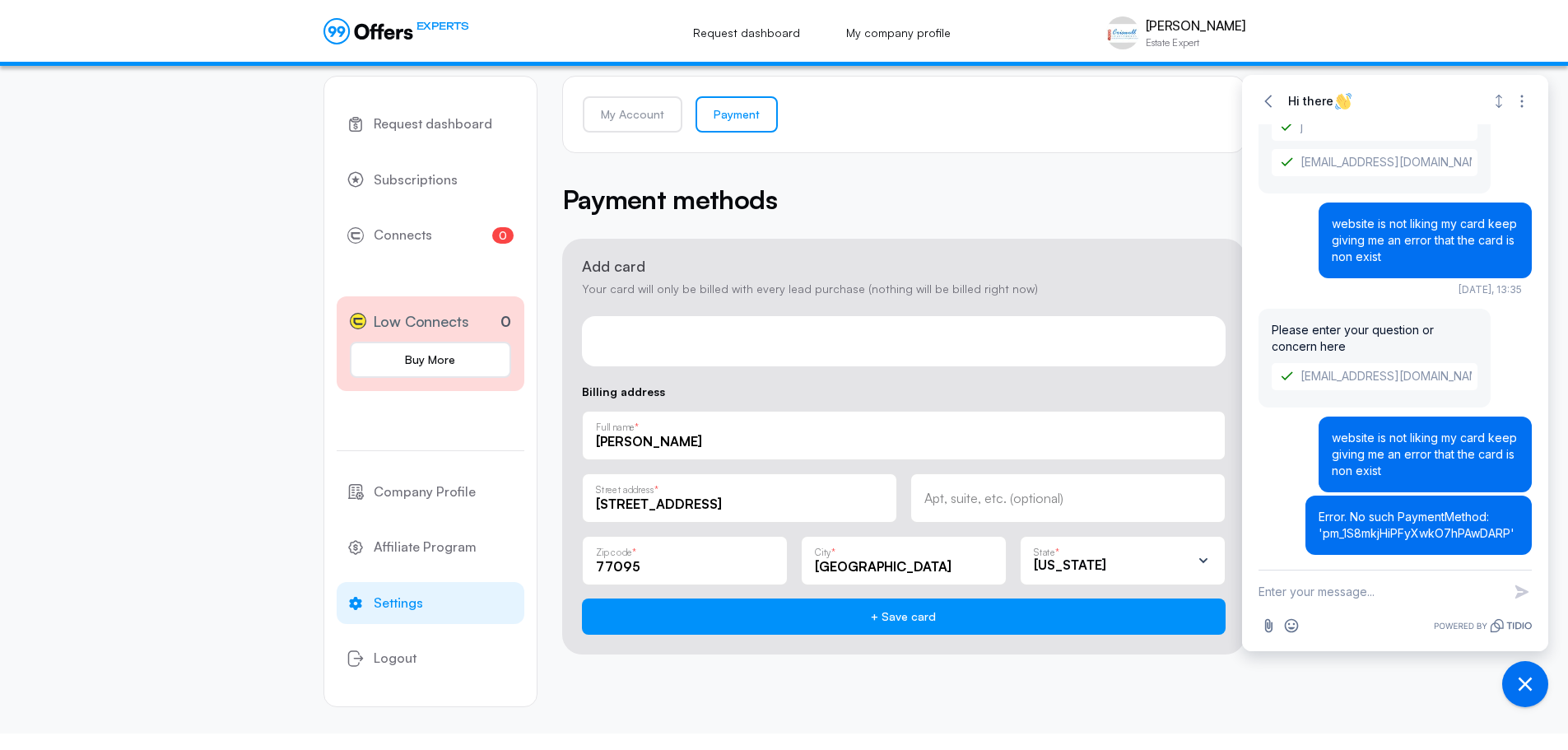
click at [1365, 604] on textarea "New message" at bounding box center [1380, 591] width 243 height 43
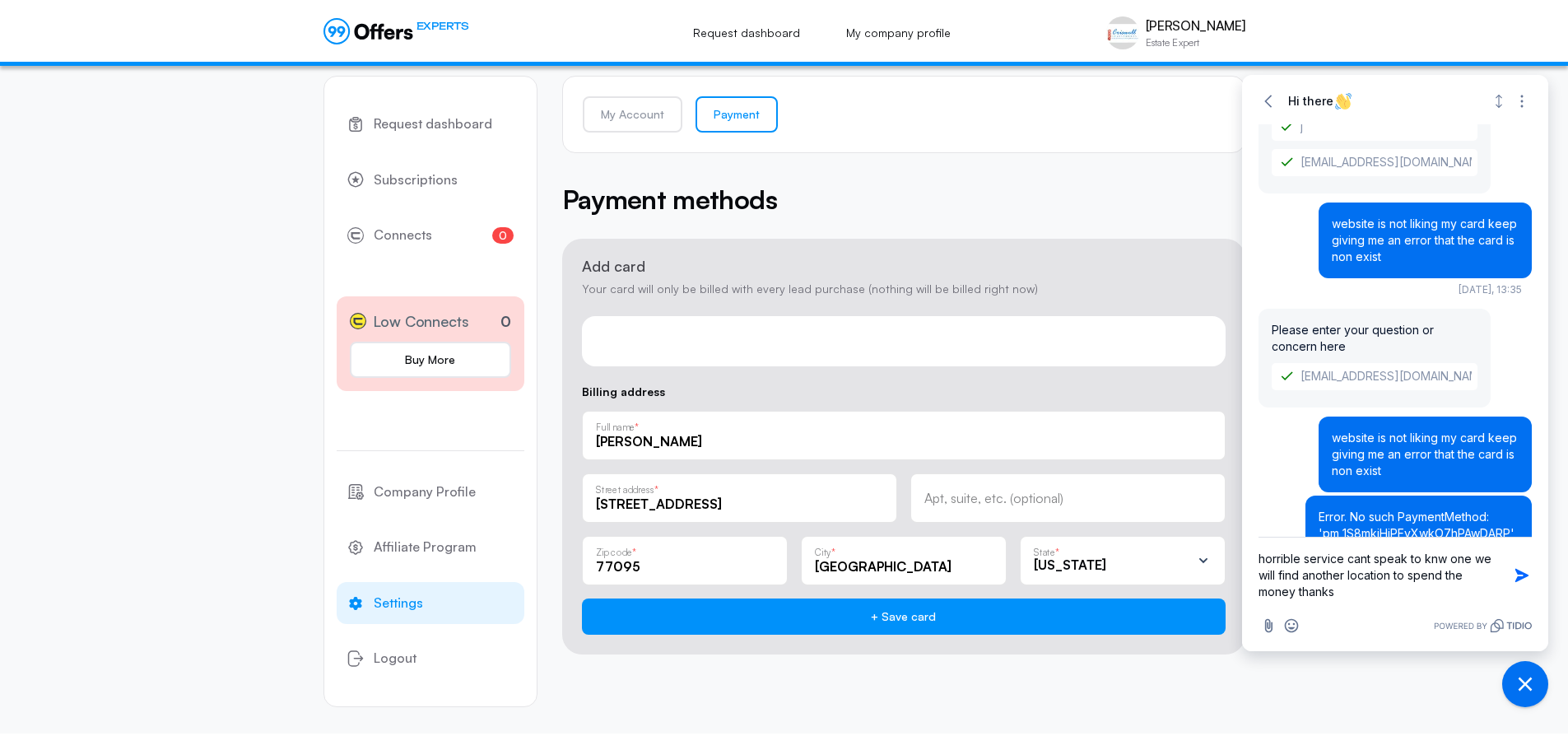
click at [1441, 562] on textarea "horrible service cant speak to knw one we will find another location to spend t…" at bounding box center [1380, 575] width 243 height 76
type textarea "horrible service cant speak to any one we will find another location to spend t…"
click at [1527, 575] on icon "button" at bounding box center [1521, 576] width 13 height 13
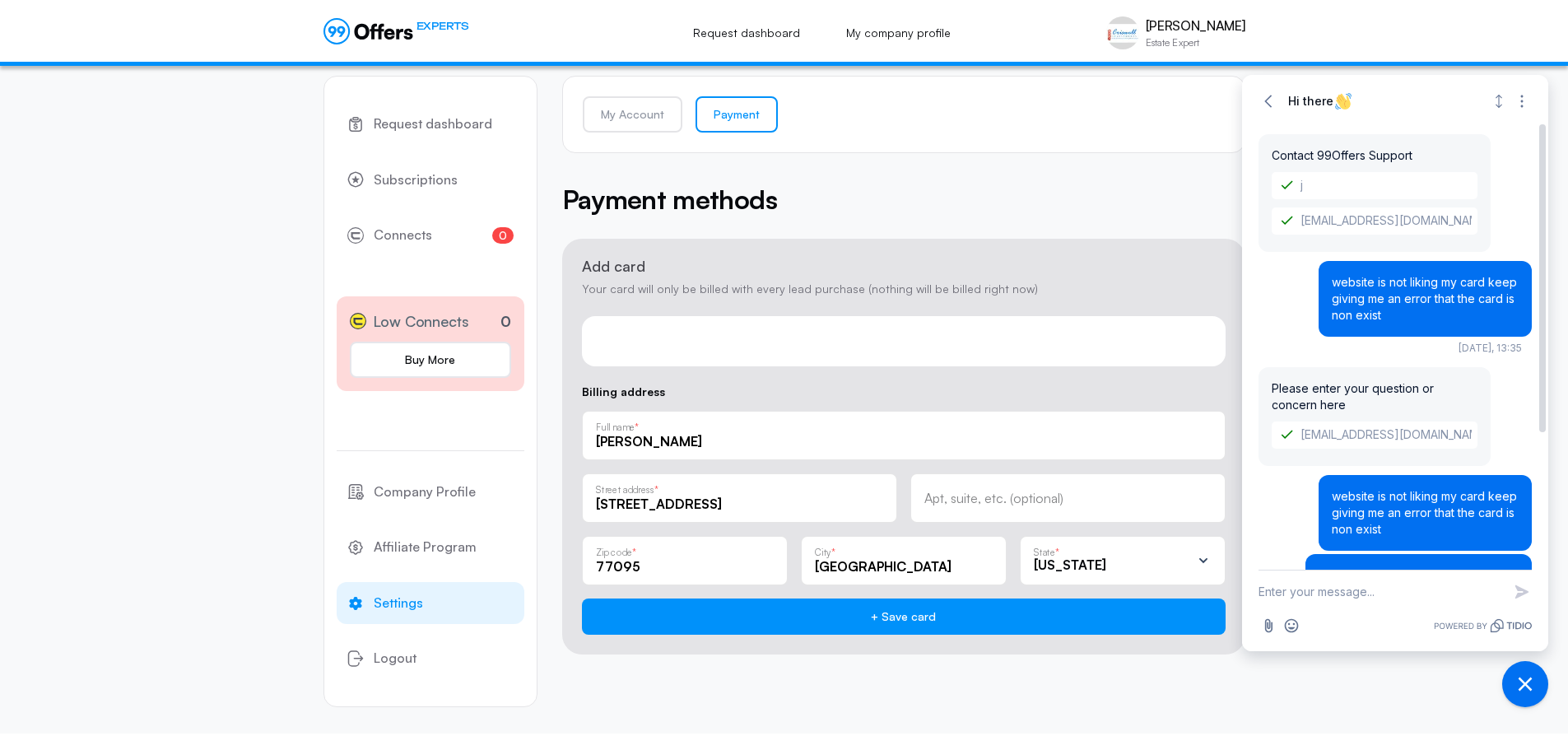
scroll to position [0, 0]
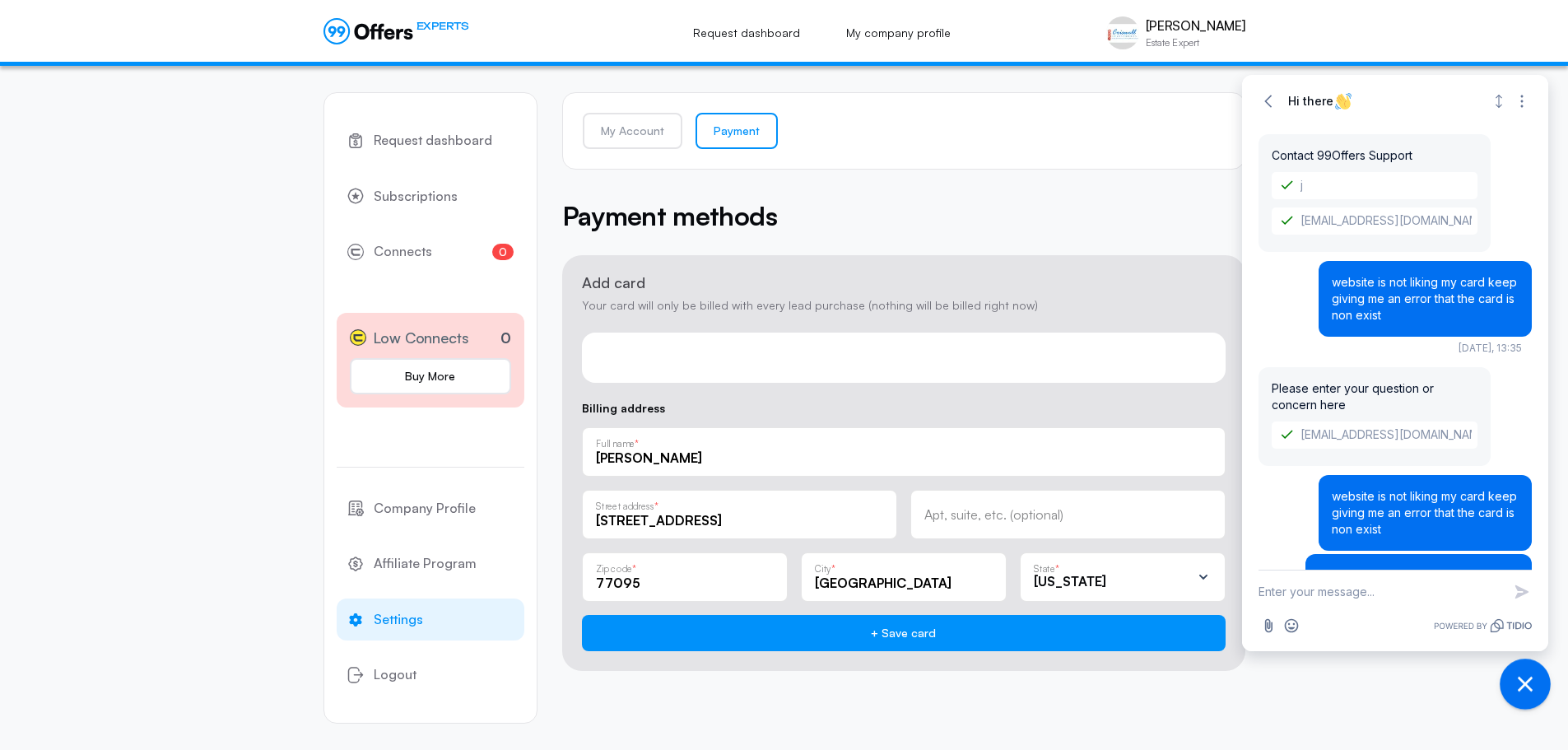
click at [1521, 690] on icon "Close chat widget" at bounding box center [1525, 684] width 25 height 25
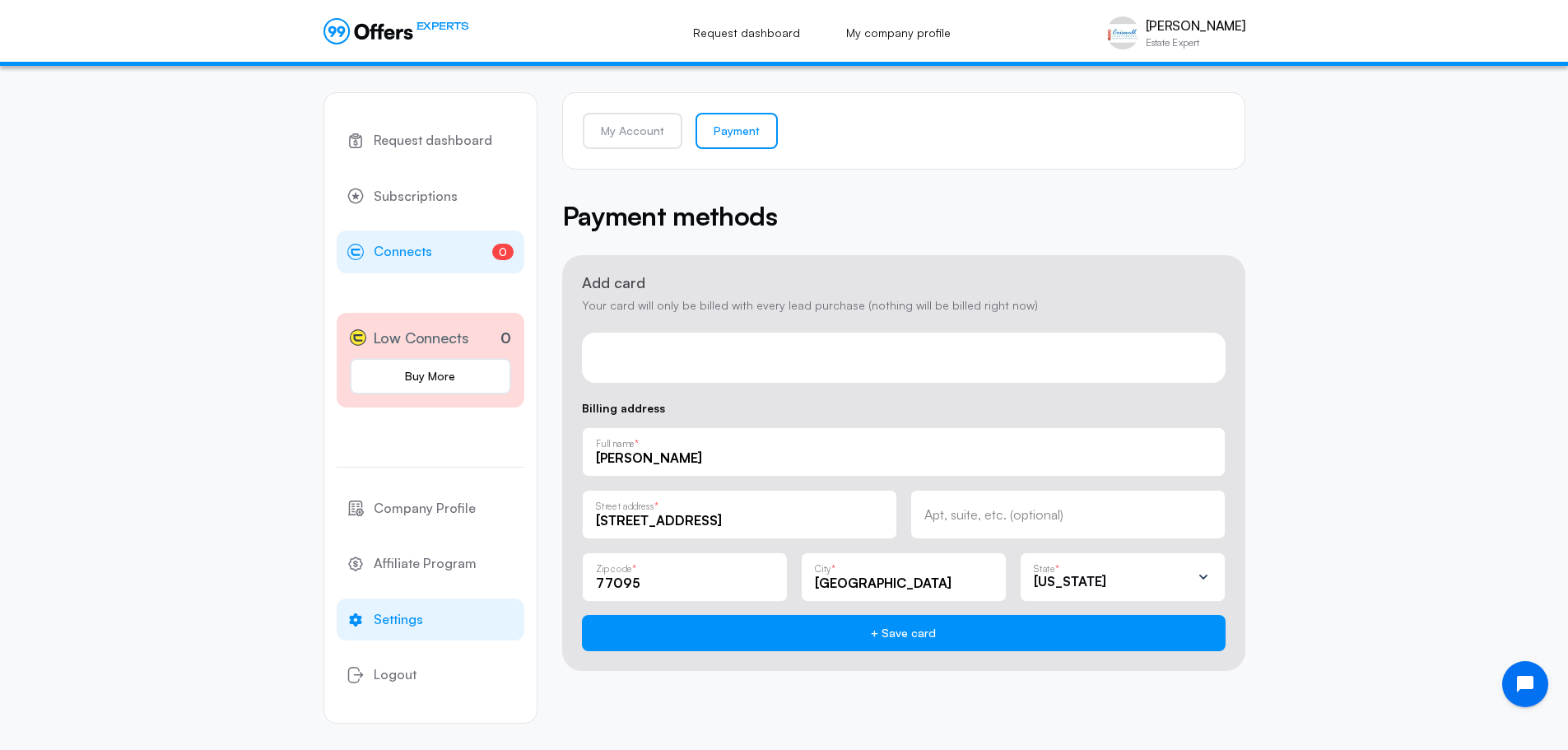
drag, startPoint x: 419, startPoint y: 259, endPoint x: 426, endPoint y: 254, distance: 8.6
click at [420, 259] on span "Connects" at bounding box center [403, 252] width 59 height 21
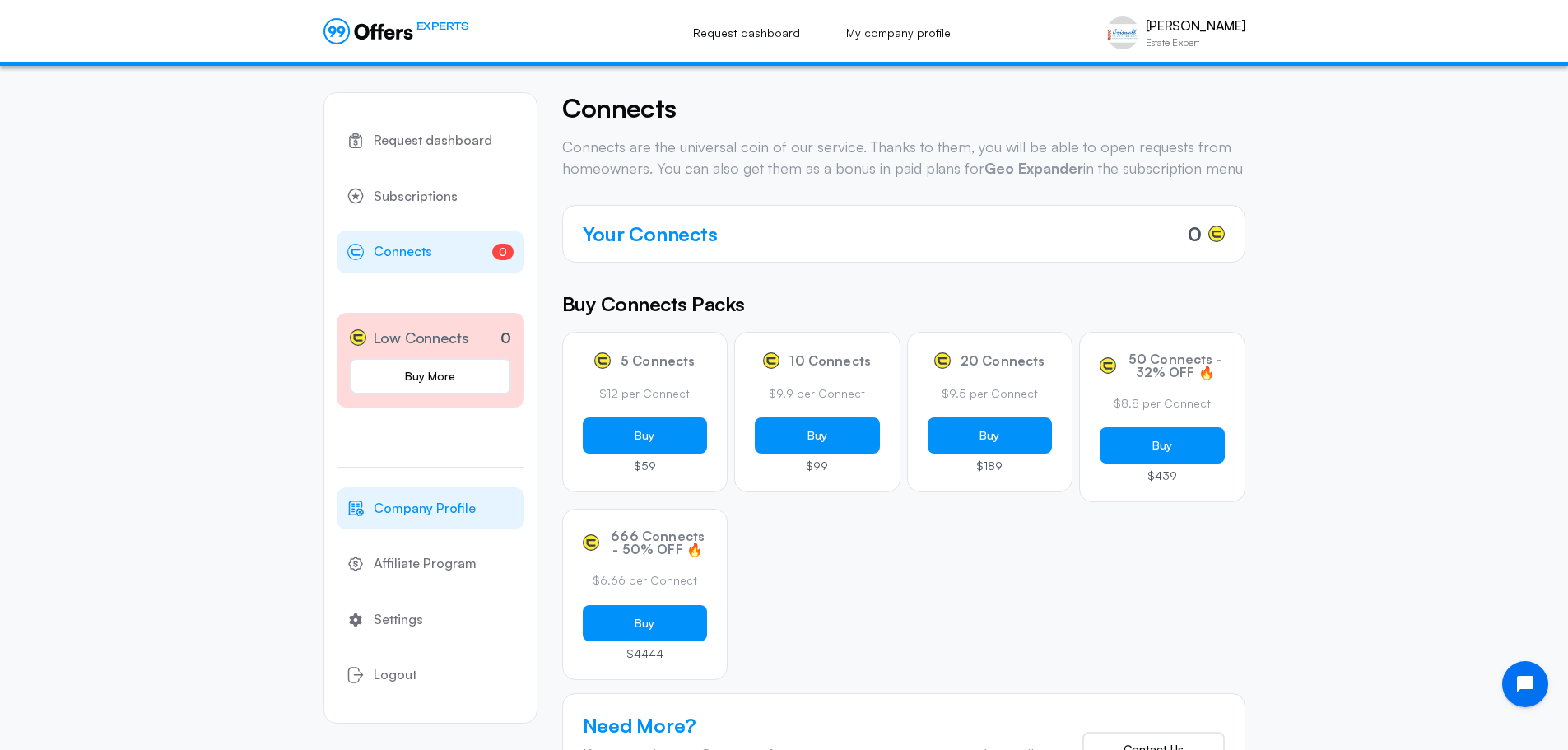
click at [471, 509] on span "Company Profile" at bounding box center [424, 508] width 102 height 21
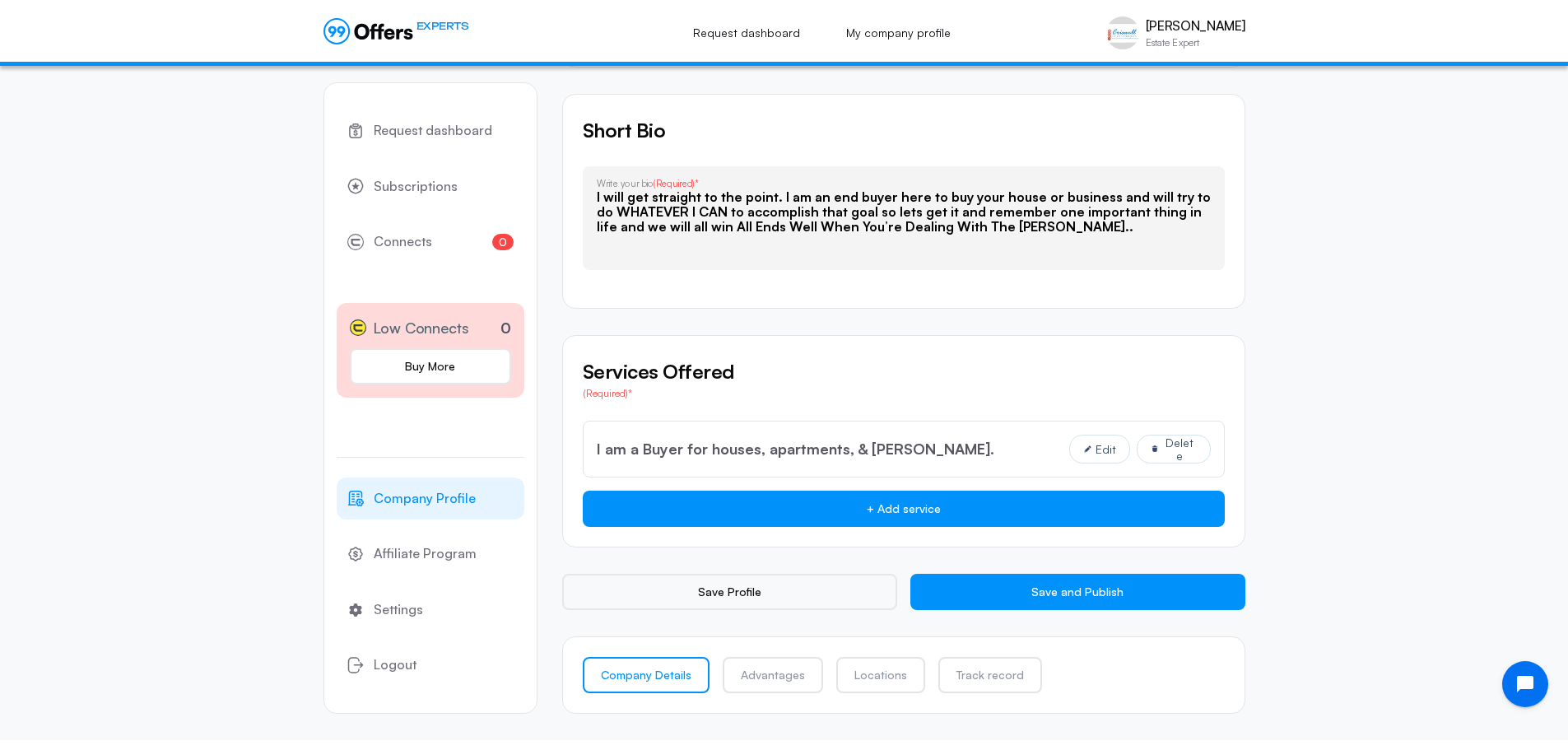
scroll to position [982, 0]
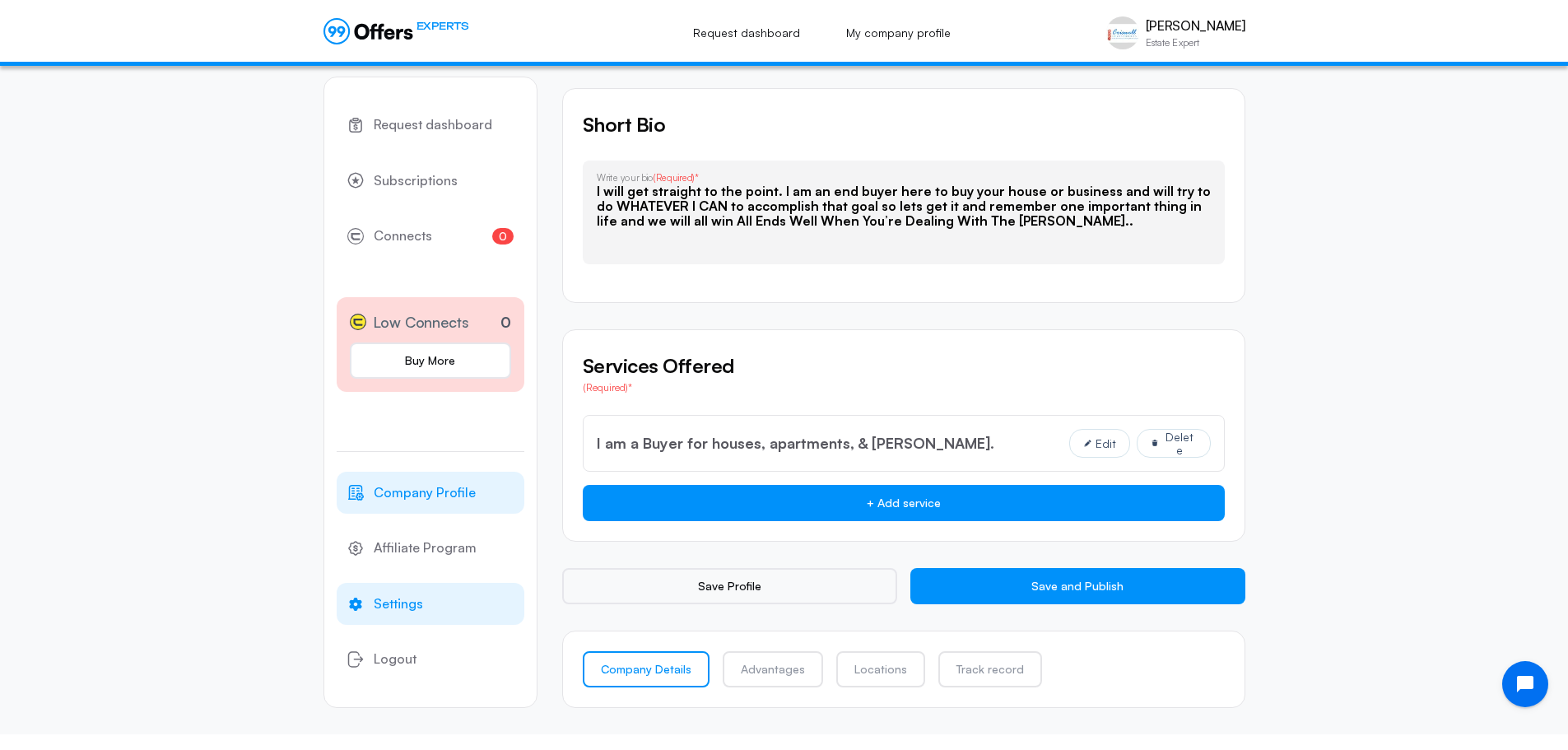
click at [416, 605] on span "Settings" at bounding box center [398, 604] width 49 height 21
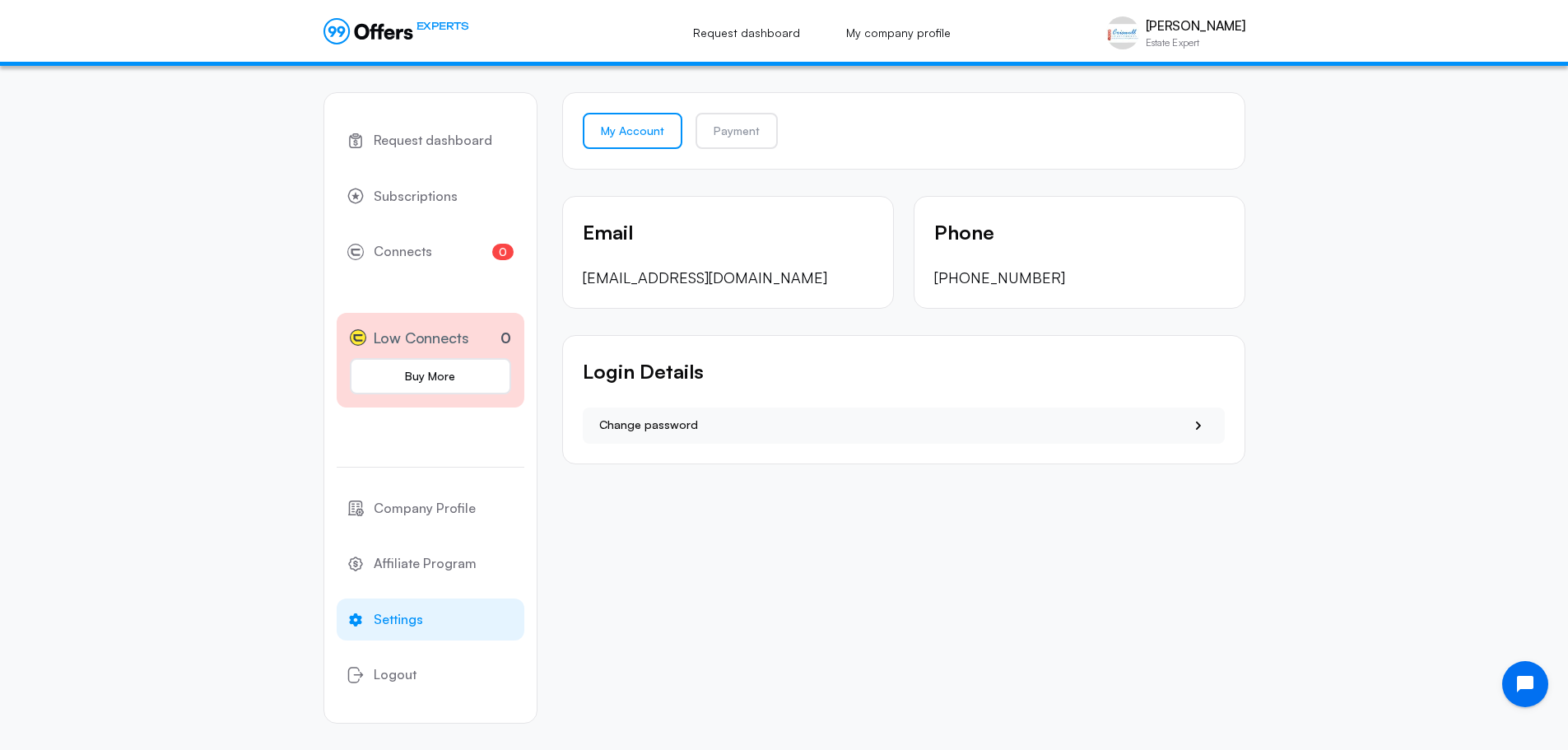
scroll to position [17, 0]
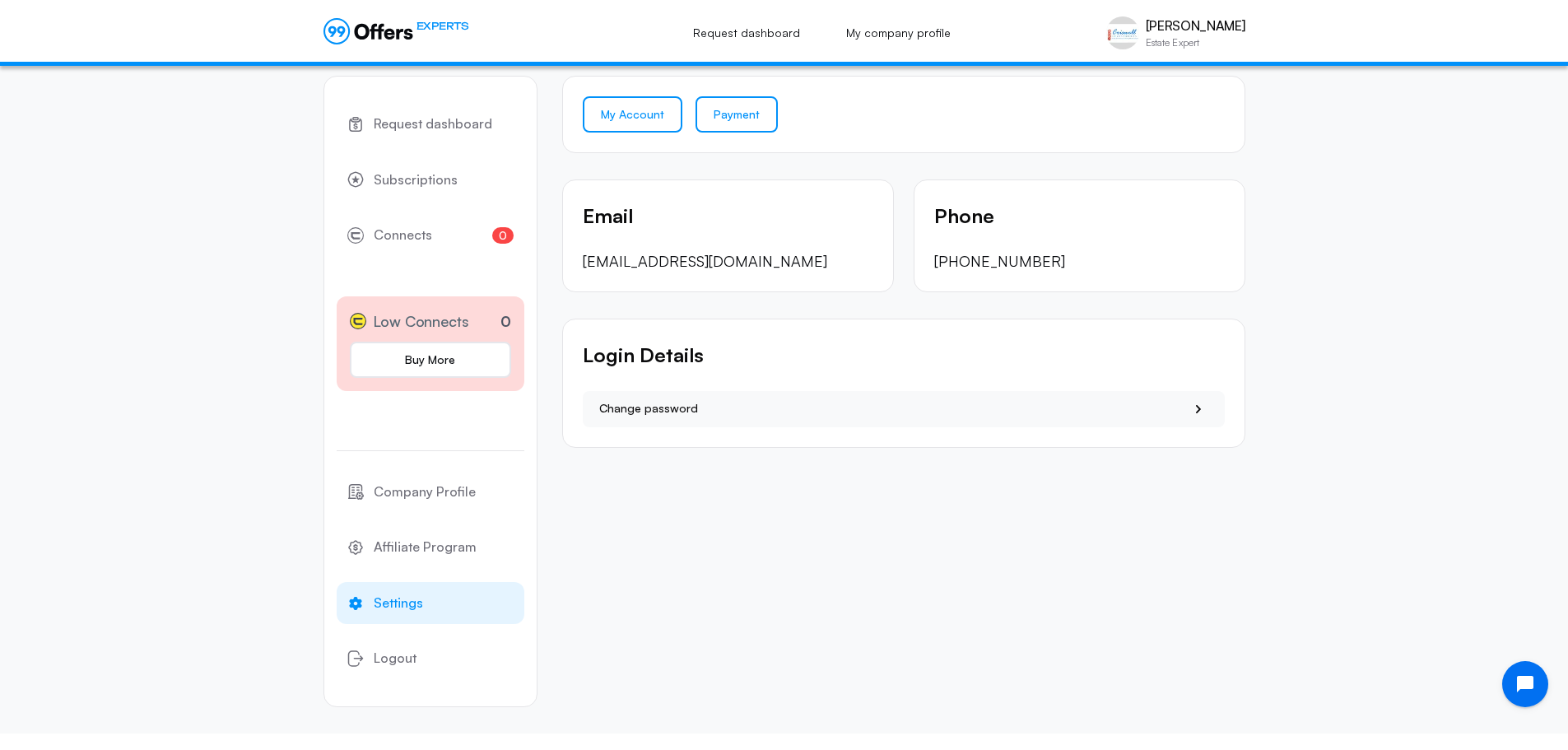
click at [730, 105] on link "Payment" at bounding box center [737, 114] width 82 height 36
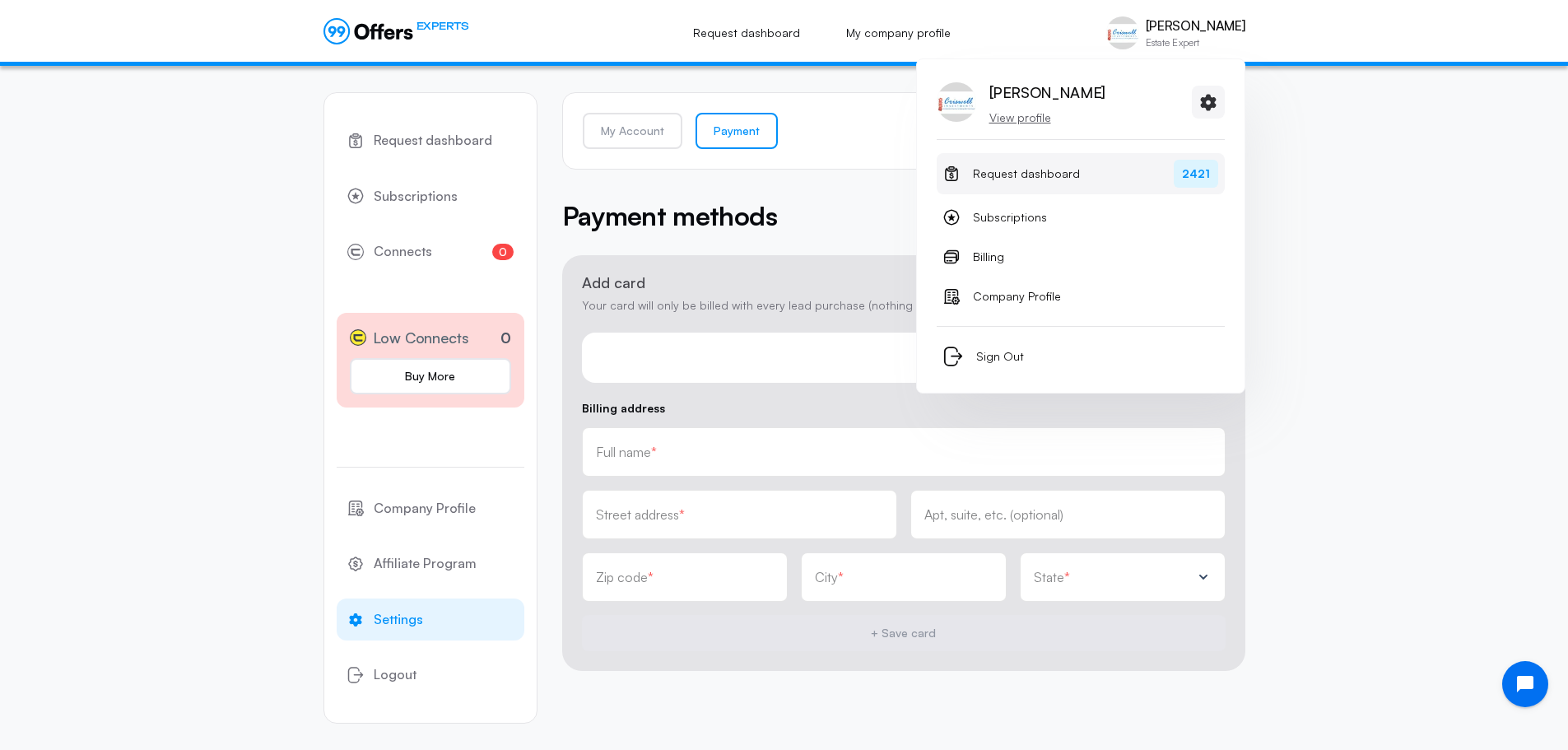
click at [1052, 170] on span "Request dashboard" at bounding box center [1026, 174] width 107 height 20
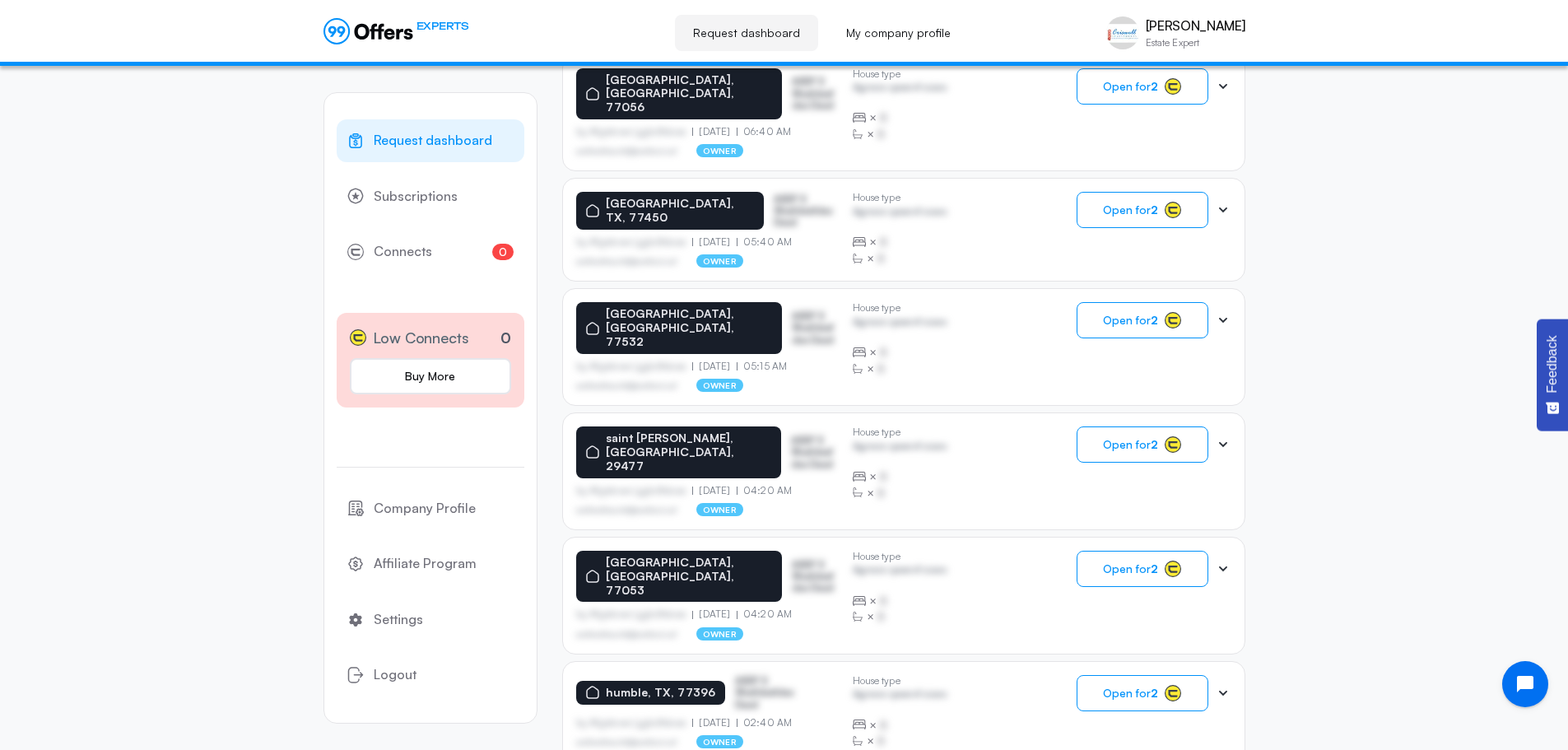
scroll to position [828, 0]
